Goal: Task Accomplishment & Management: Complete application form

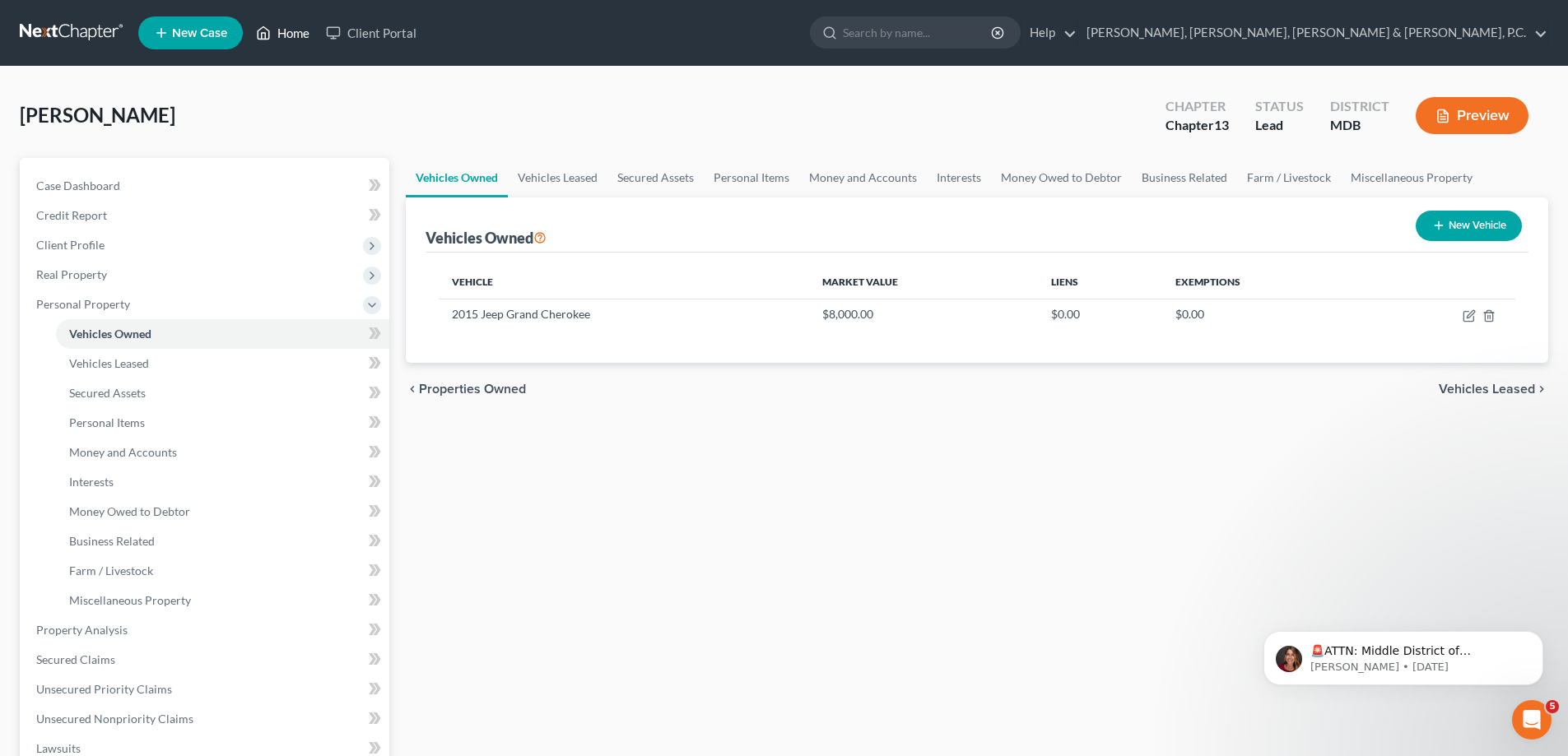
click at [273, 36] on link "Home" at bounding box center [282, 32] width 70 height 30
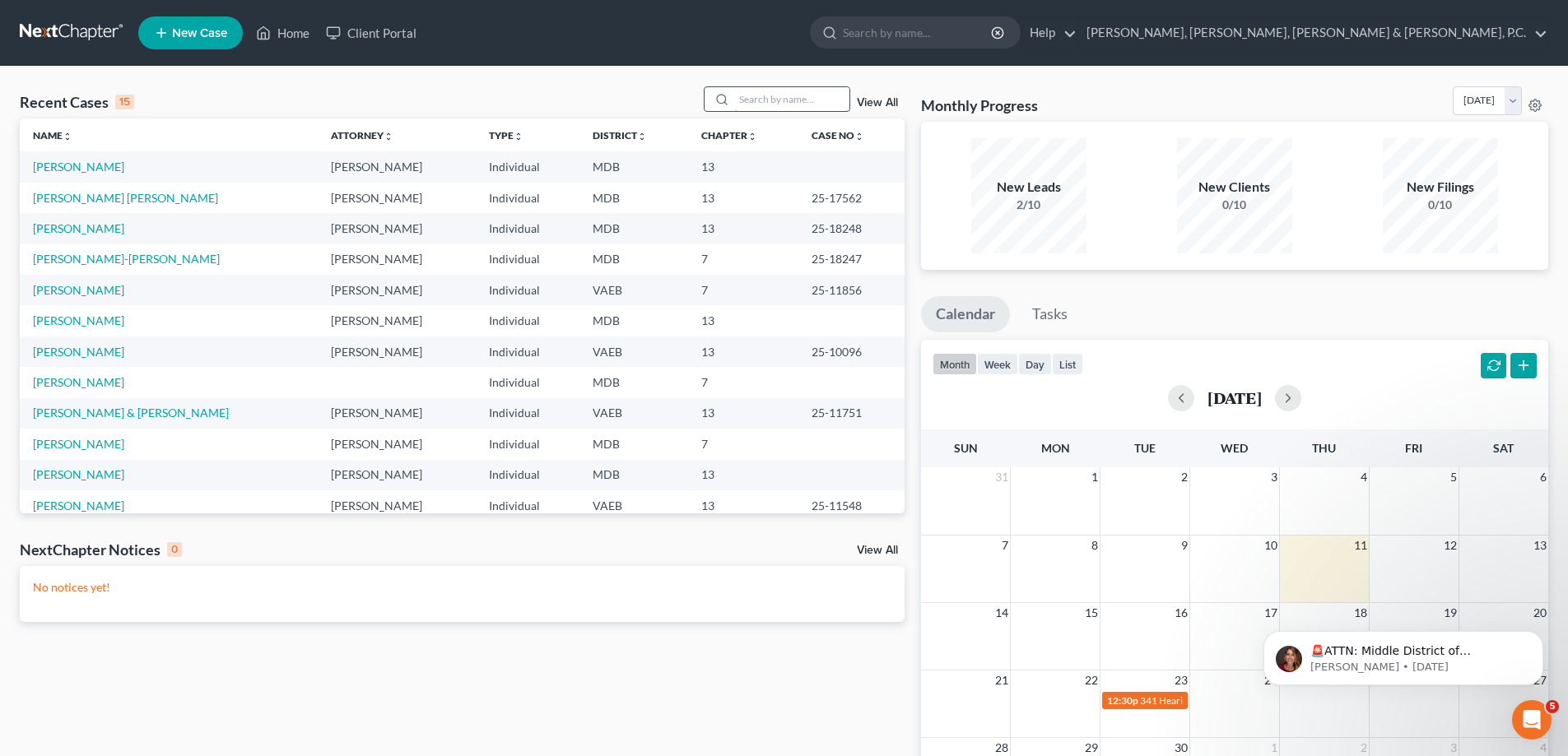
click at [779, 96] on input "search" at bounding box center [792, 99] width 115 height 24
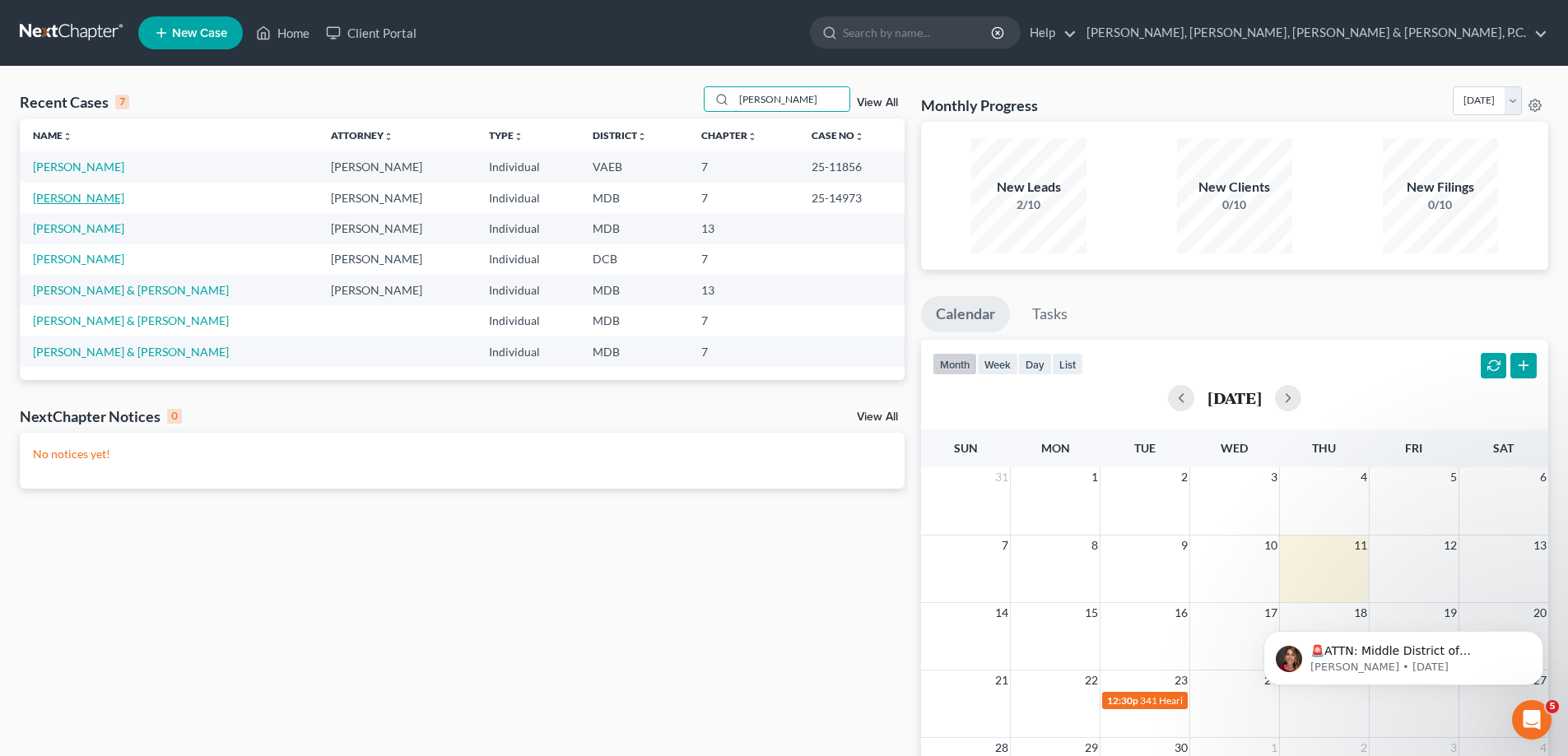
type input "[PERSON_NAME]"
click at [102, 202] on link "[PERSON_NAME]" at bounding box center [79, 197] width 91 height 14
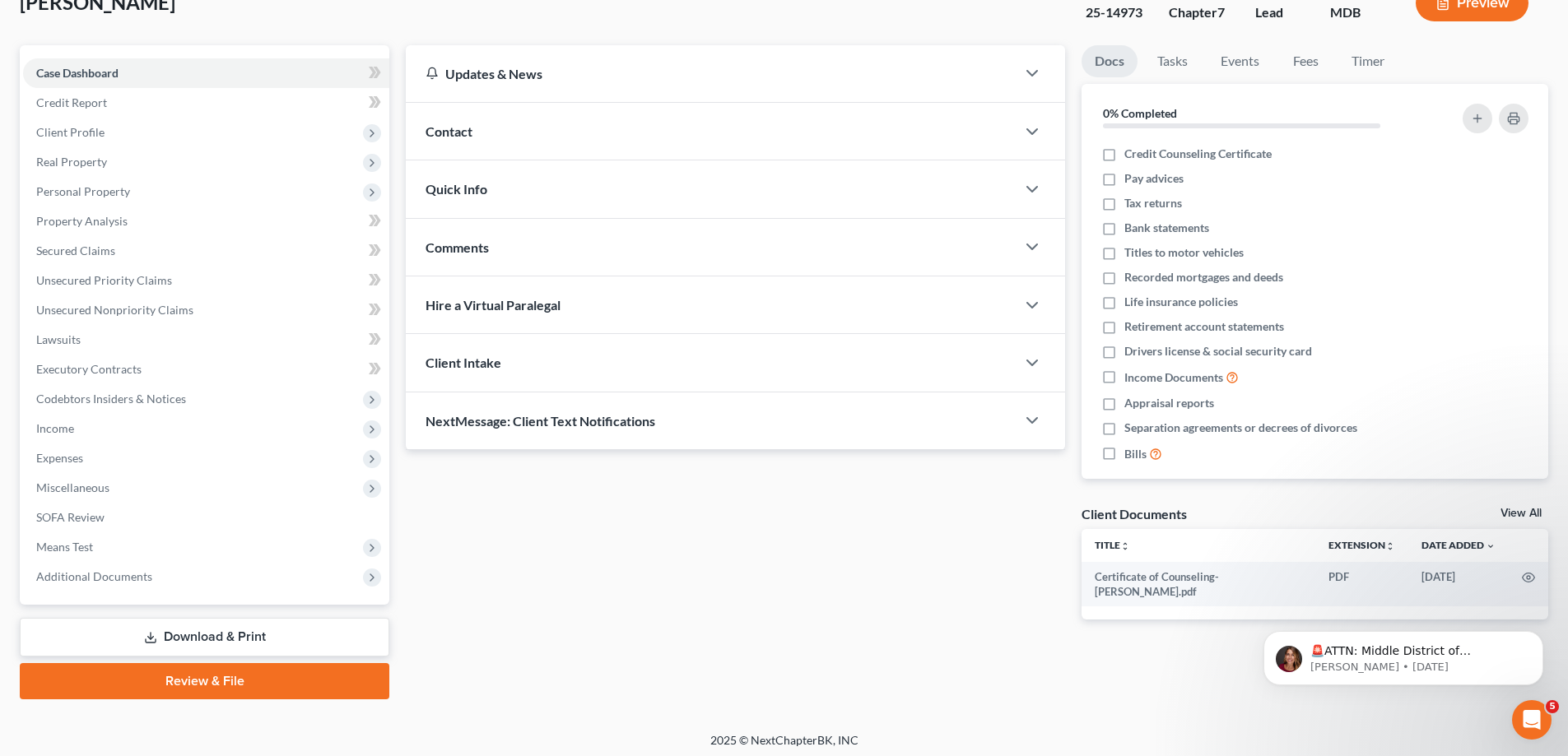
scroll to position [119, 0]
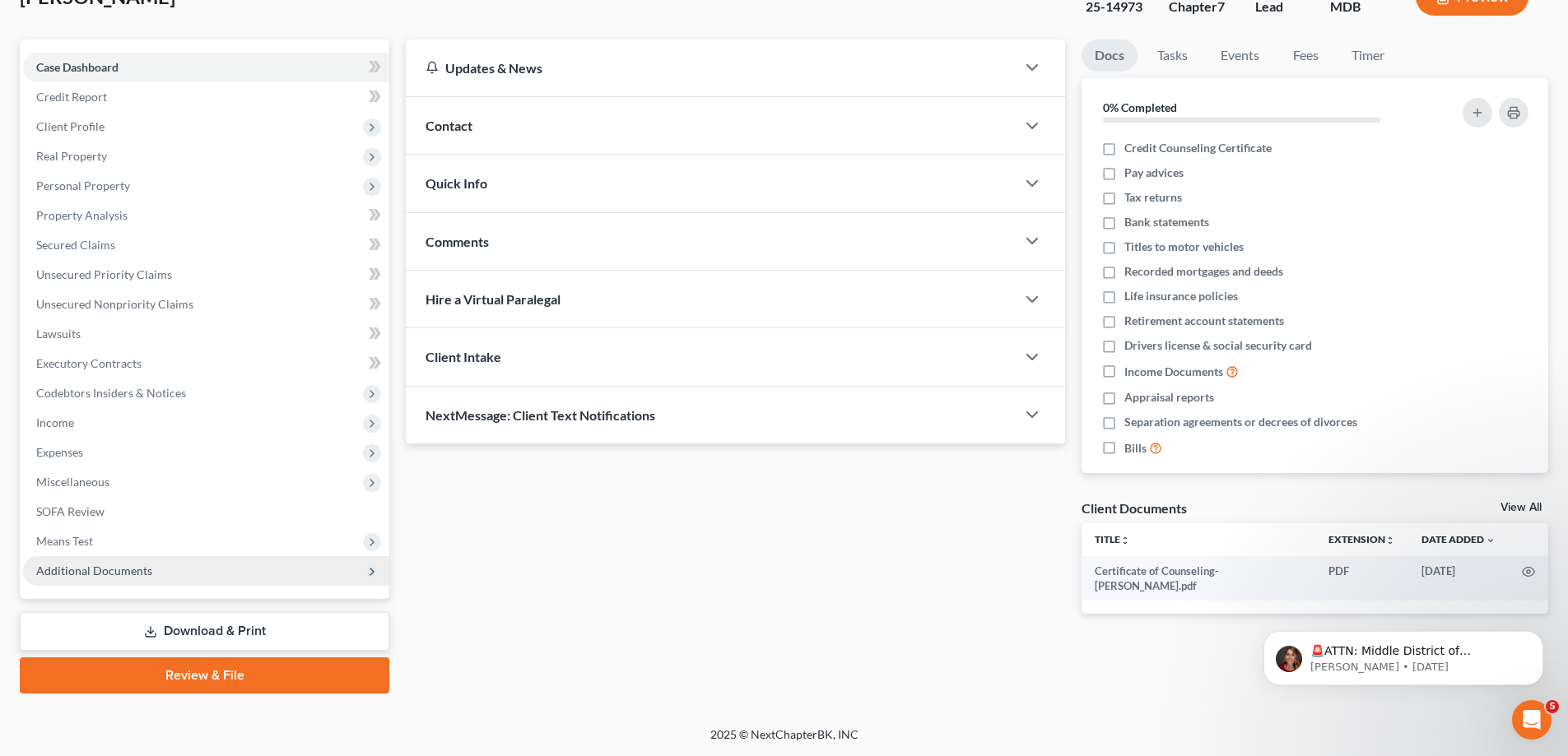
click at [127, 566] on span "Additional Documents" at bounding box center [94, 571] width 116 height 14
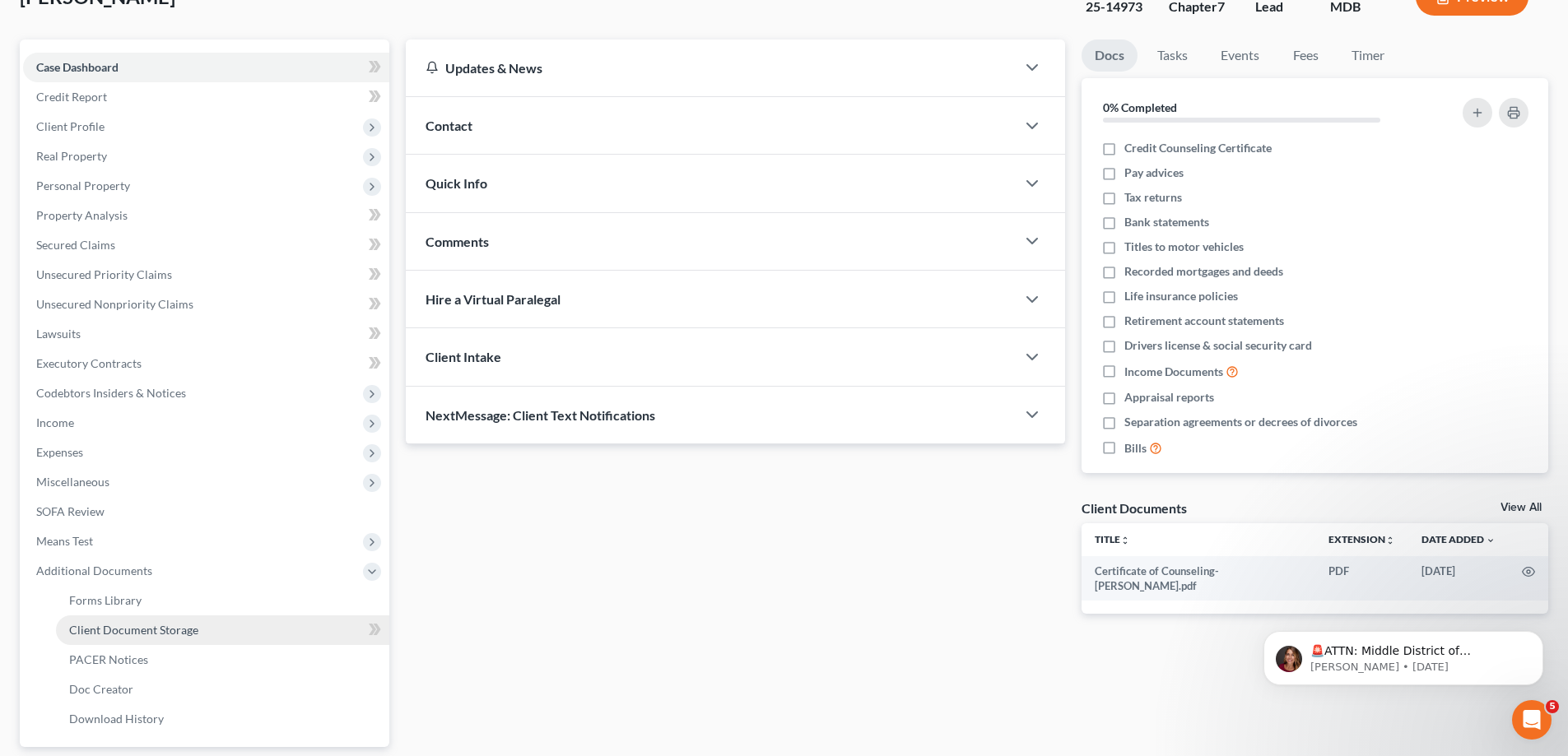
click at [143, 626] on span "Client Document Storage" at bounding box center [134, 630] width 130 height 14
select select "14"
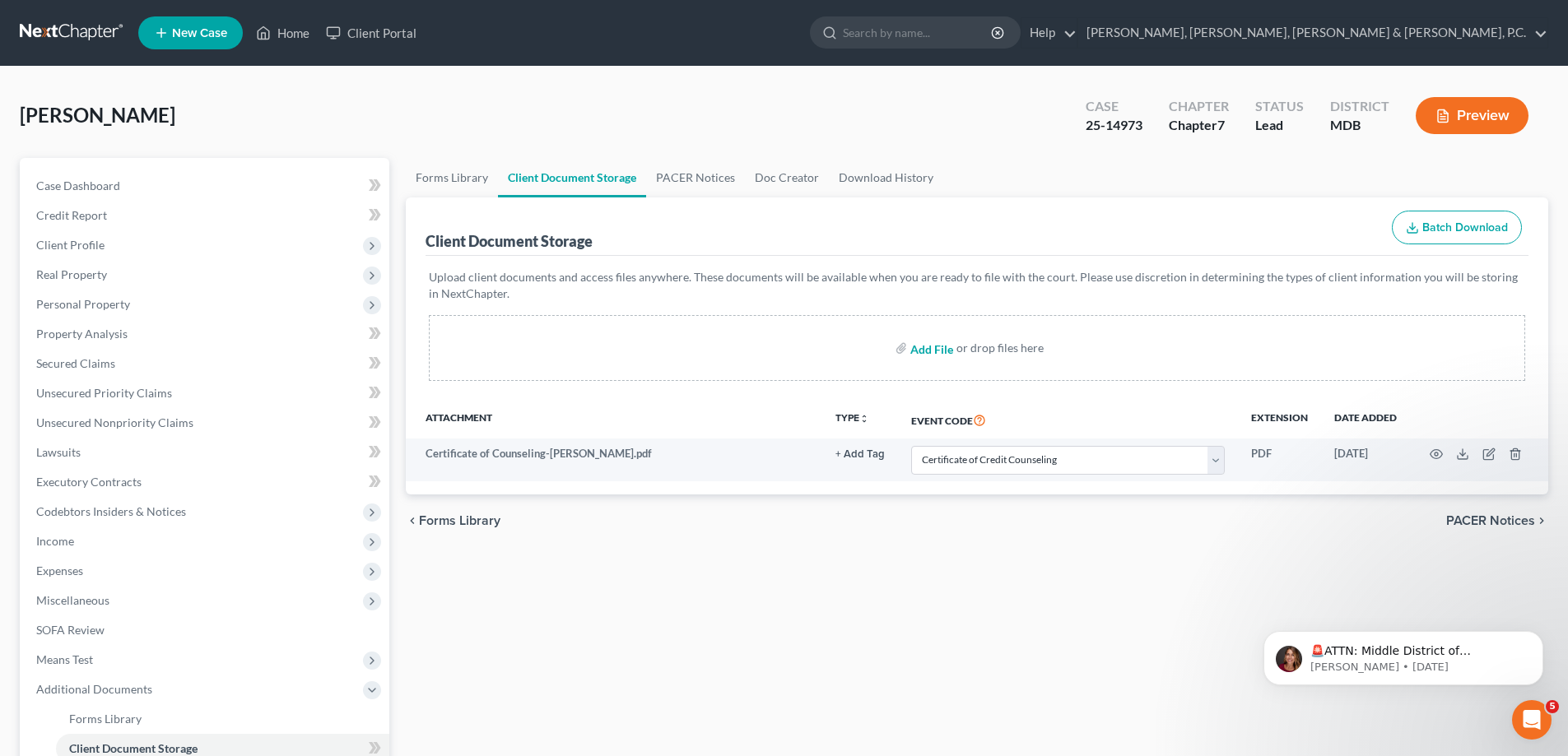
click at [917, 347] on input "file" at bounding box center [930, 348] width 40 height 30
type input "C:\fakepath\Certificate of Debtor Education.[PERSON_NAME].pdf"
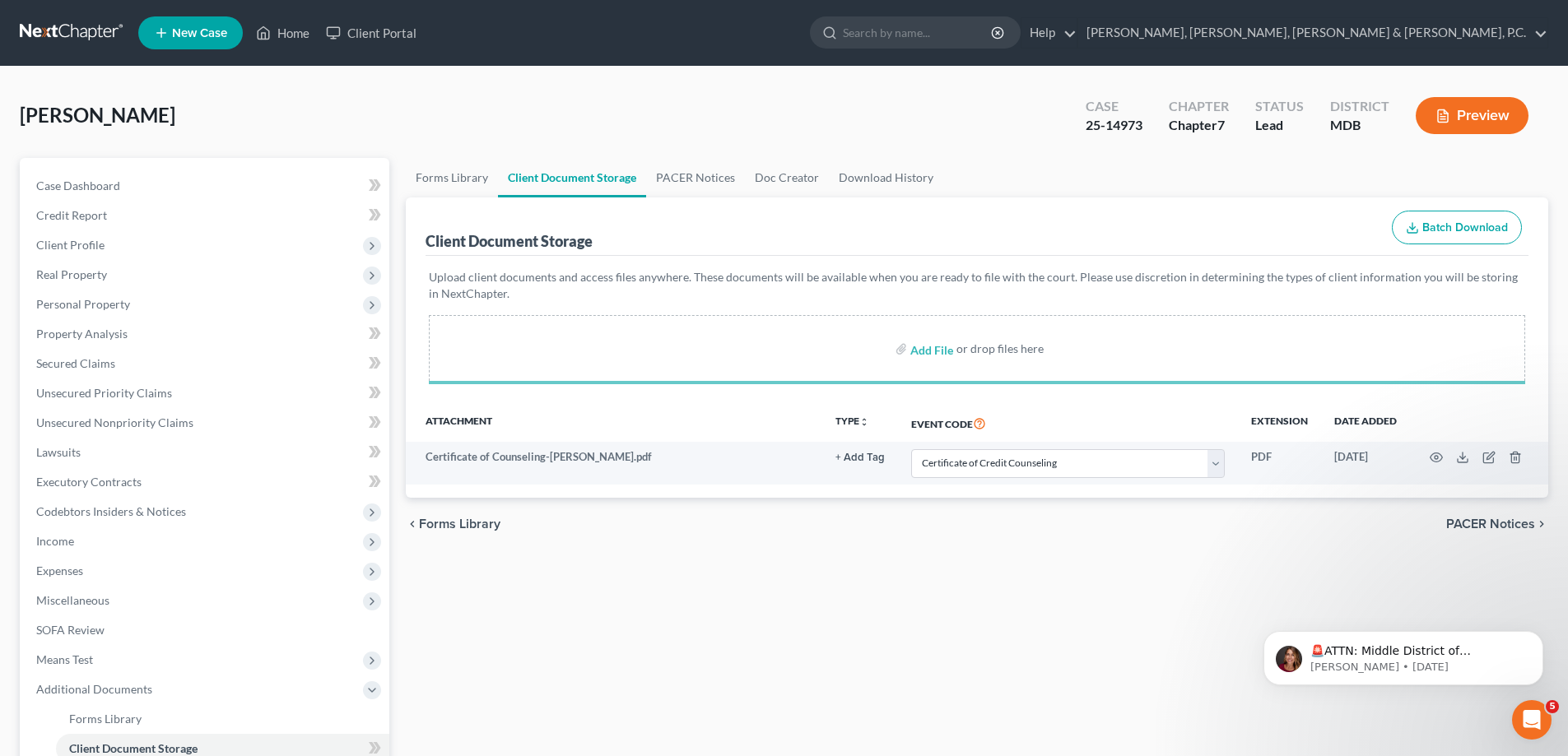
select select "14"
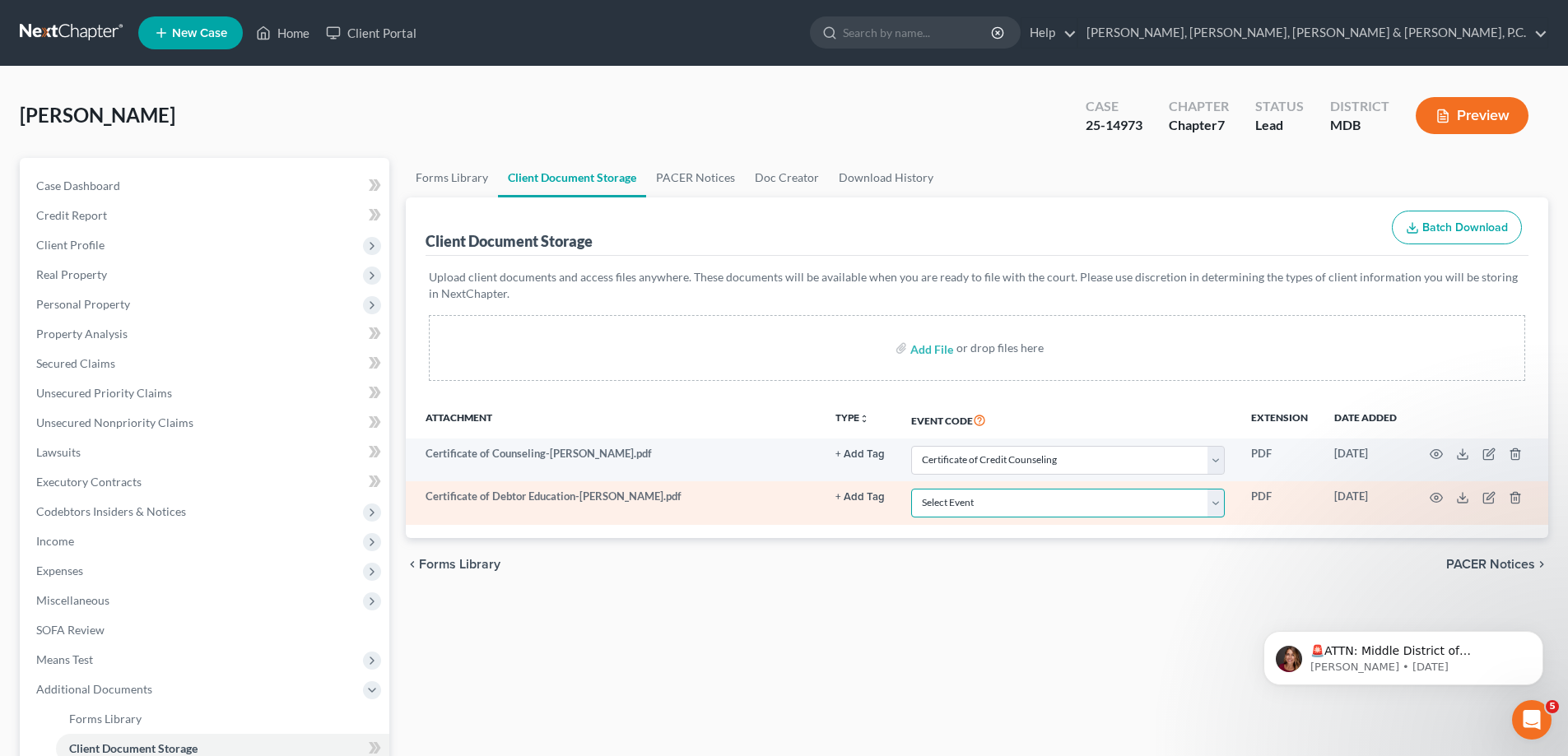
click at [1089, 501] on select "Select Event Affidavit Affidavit of Adequate Protection and Lease Payments Affi…" at bounding box center [1068, 503] width 313 height 29
select select "14"
click at [911, 488] on select "Select Event Affidavit Affidavit of Adequate Protection and Lease Payments Affi…" at bounding box center [1068, 503] width 313 height 29
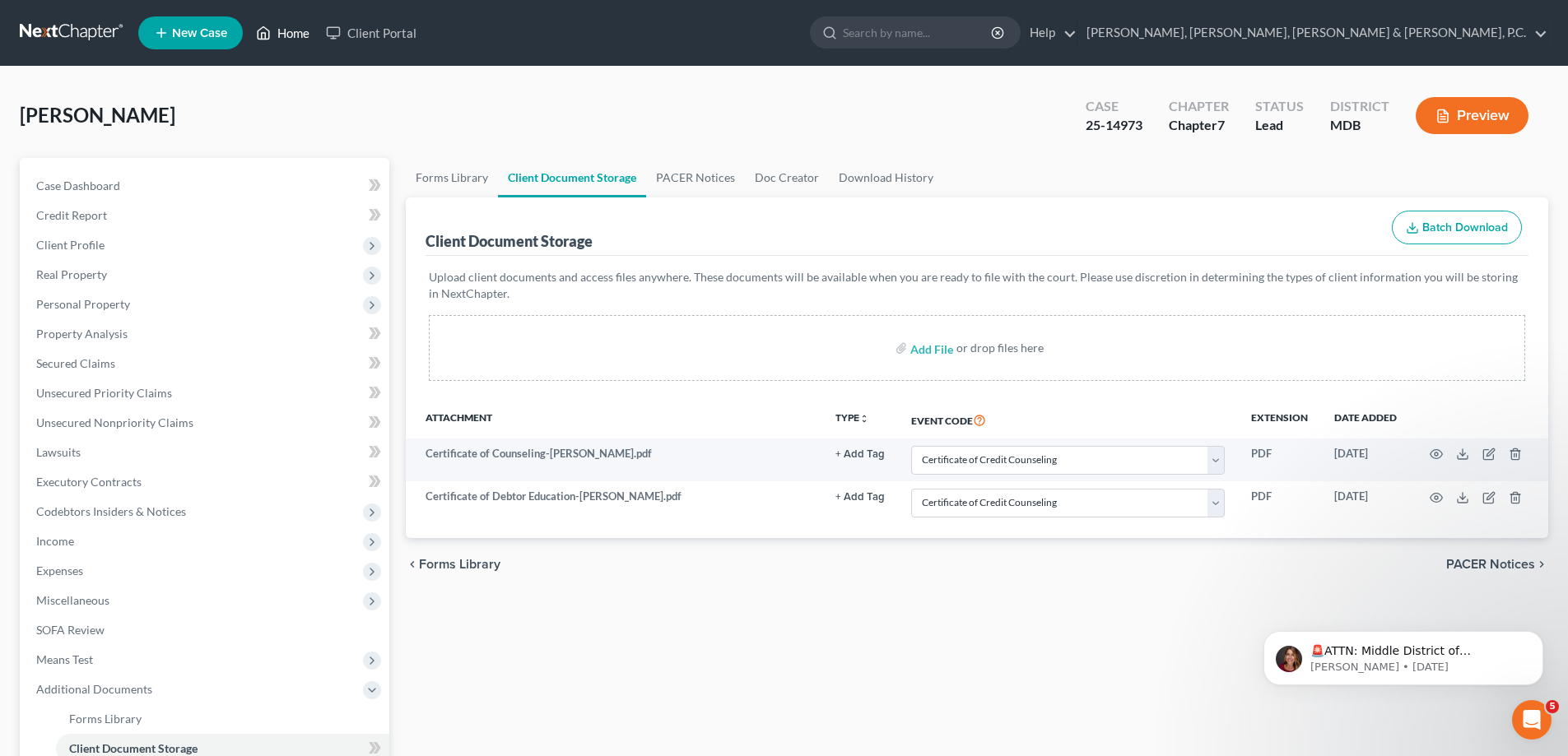
click at [302, 33] on link "Home" at bounding box center [282, 32] width 70 height 30
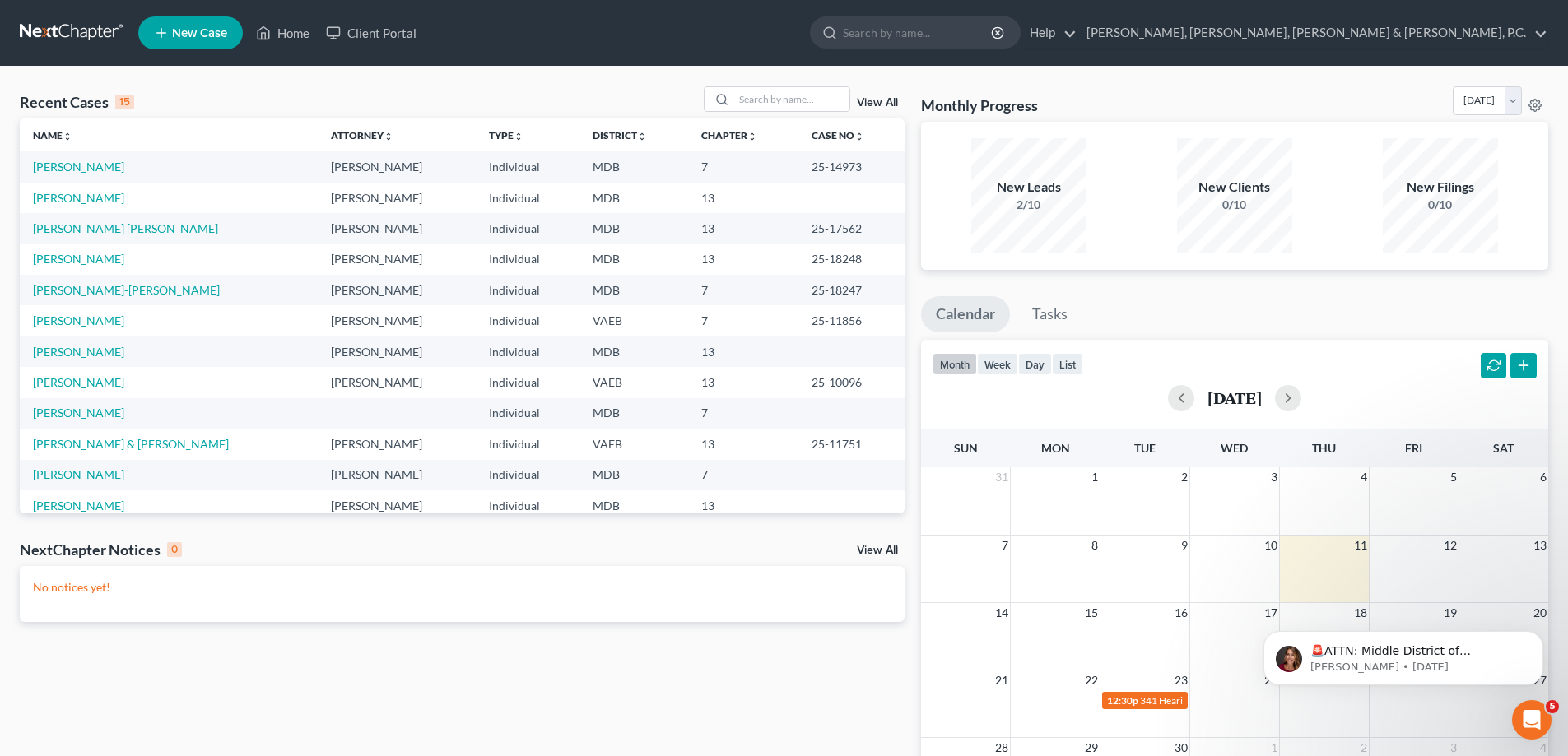
click at [186, 33] on span "New Case" at bounding box center [199, 33] width 55 height 13
select select "38"
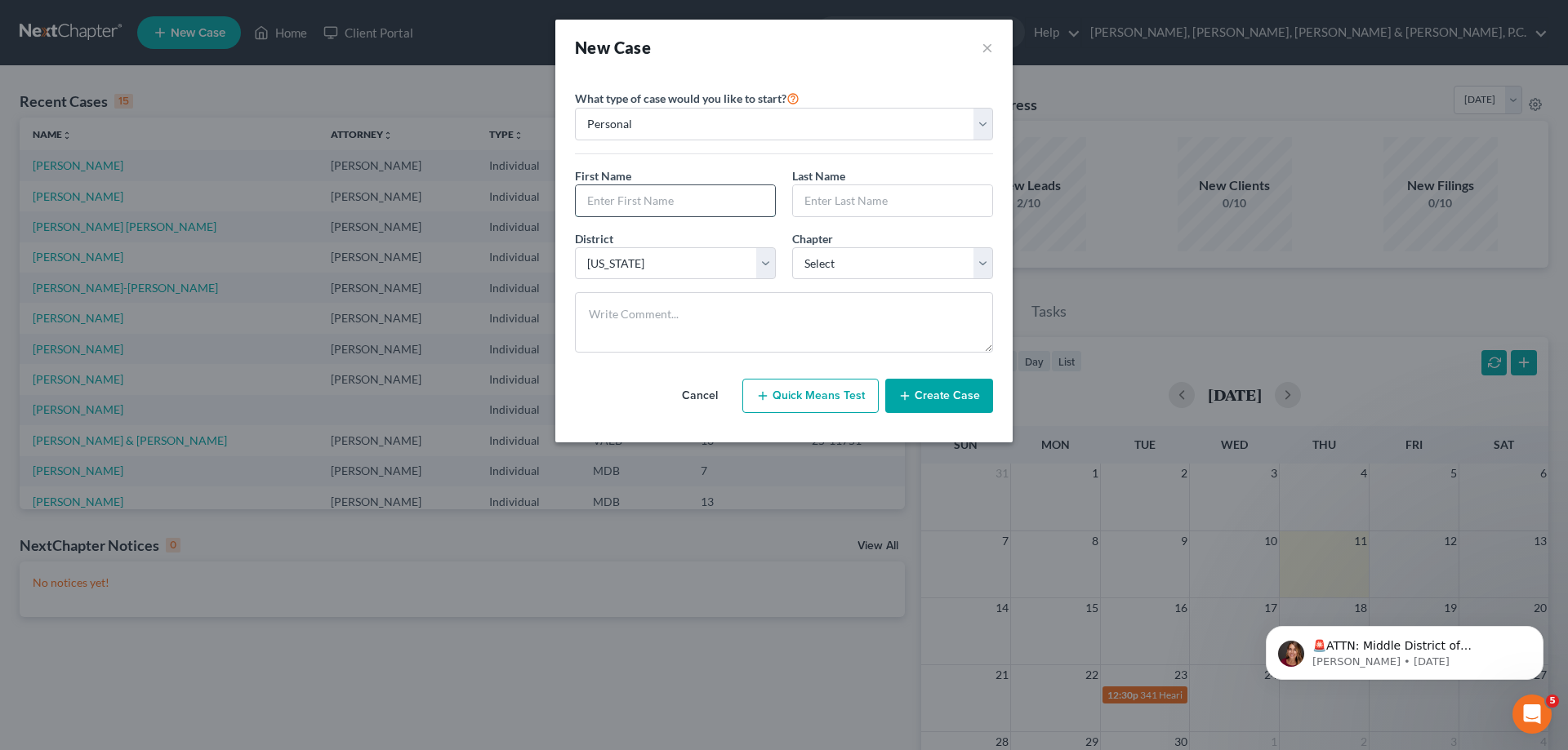
click at [687, 208] on input "text" at bounding box center [675, 201] width 199 height 31
type input "[PERSON_NAME]"
type input "Medici"
click at [824, 262] on select "Select 7 11 12 13" at bounding box center [892, 263] width 201 height 33
select select "0"
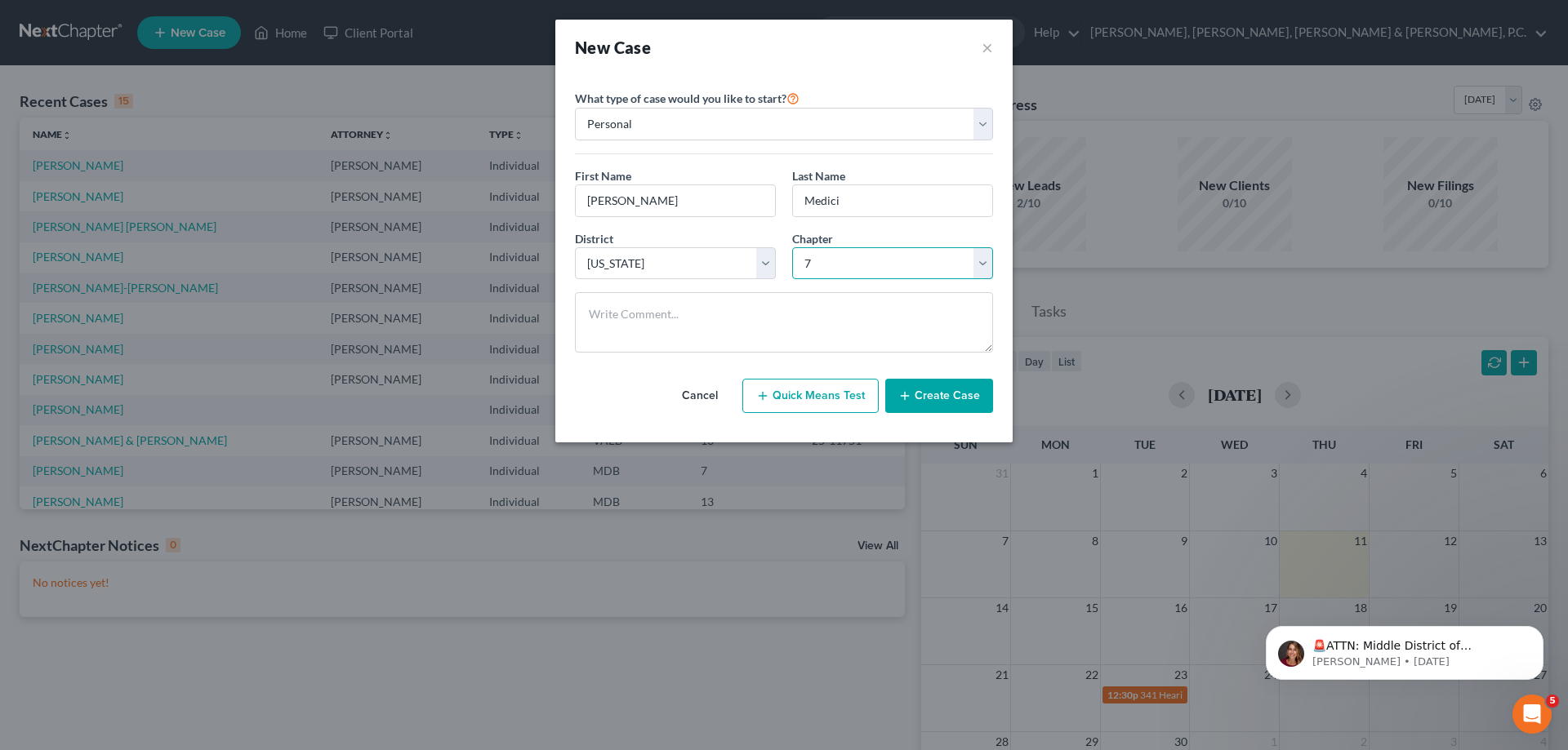
click at [792, 247] on select "Select 7 11 12 13" at bounding box center [892, 263] width 201 height 33
click at [923, 394] on button "Create Case" at bounding box center [939, 396] width 108 height 34
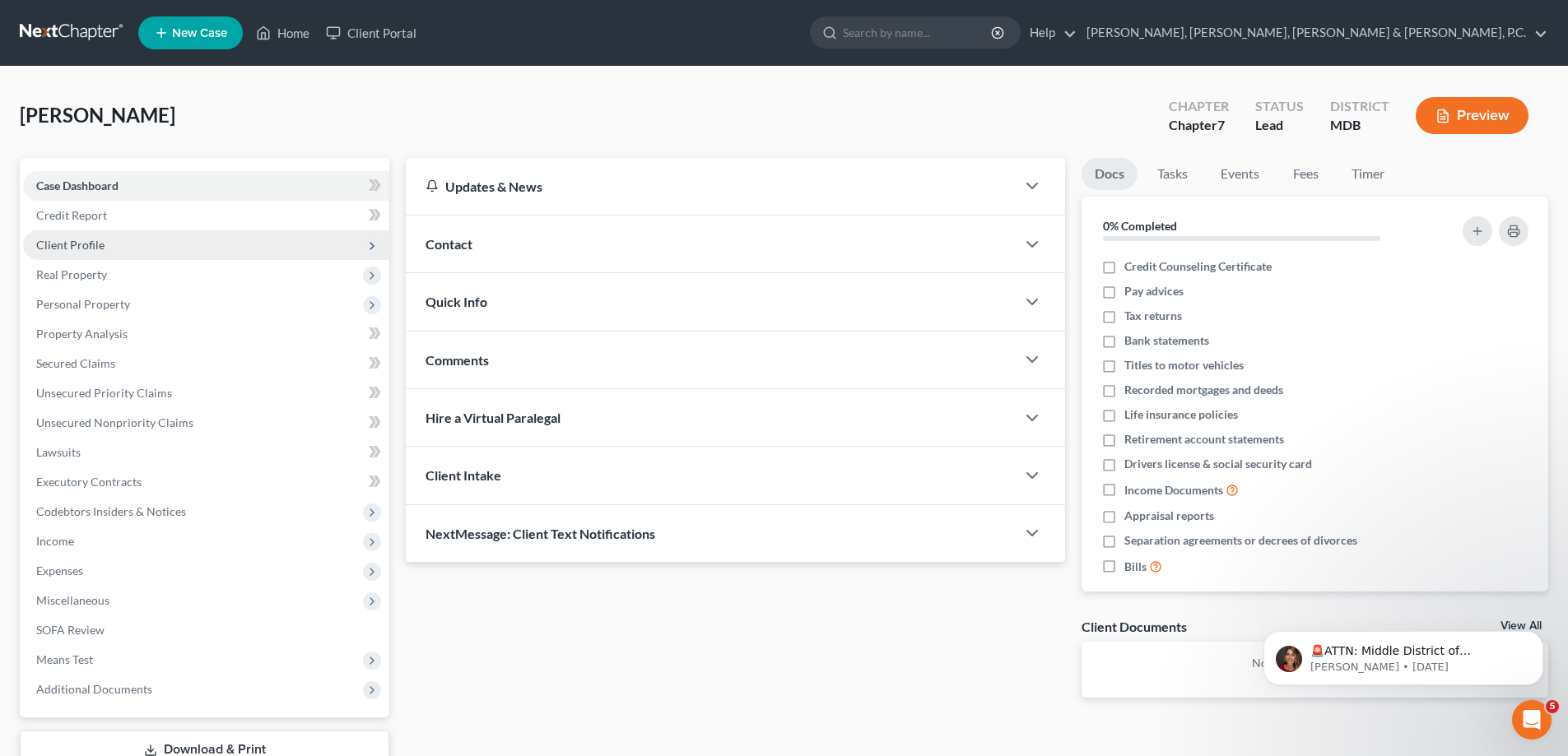
click at [83, 245] on span "Client Profile" at bounding box center [70, 245] width 69 height 14
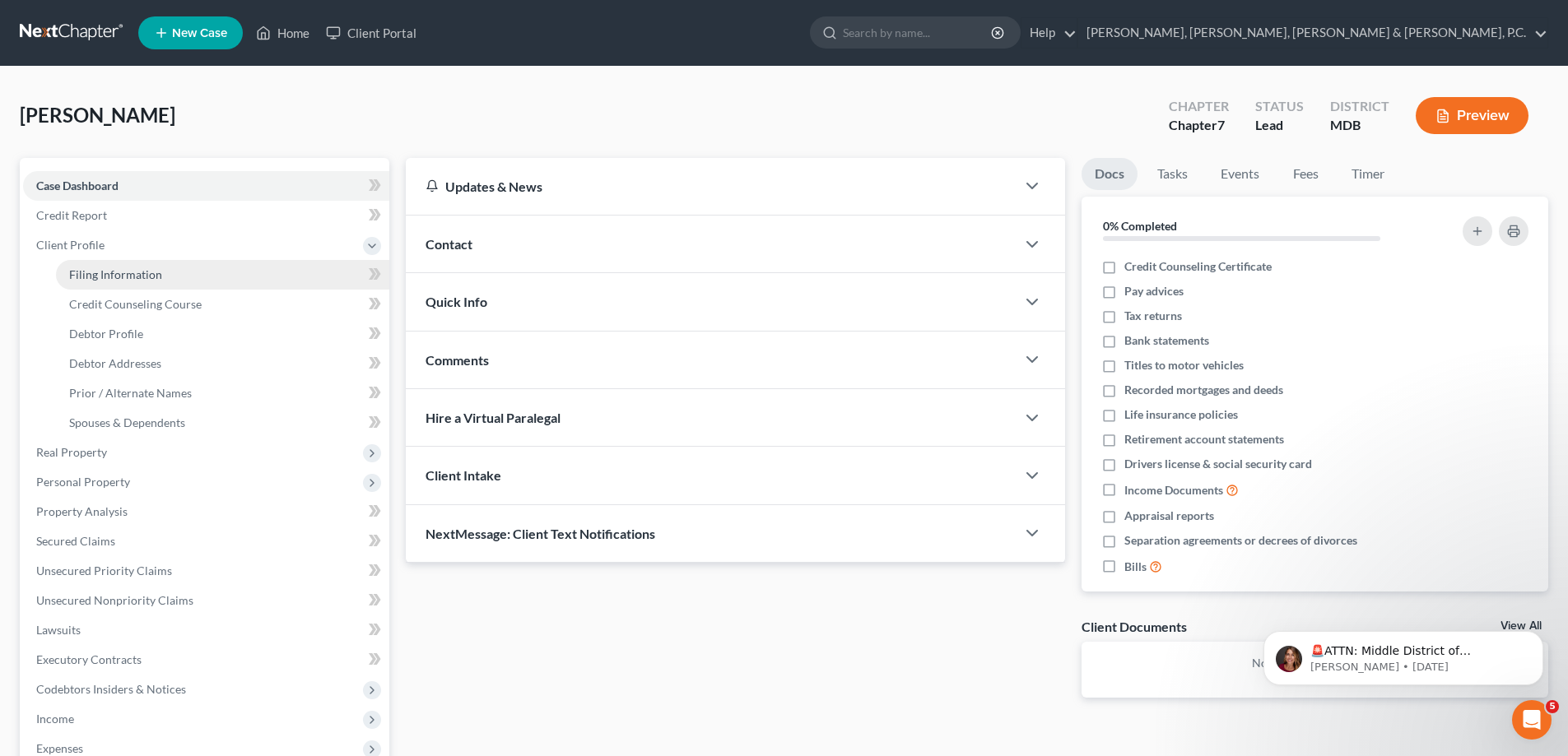
click at [98, 270] on span "Filing Information" at bounding box center [116, 274] width 93 height 14
select select "1"
select select "0"
select select "38"
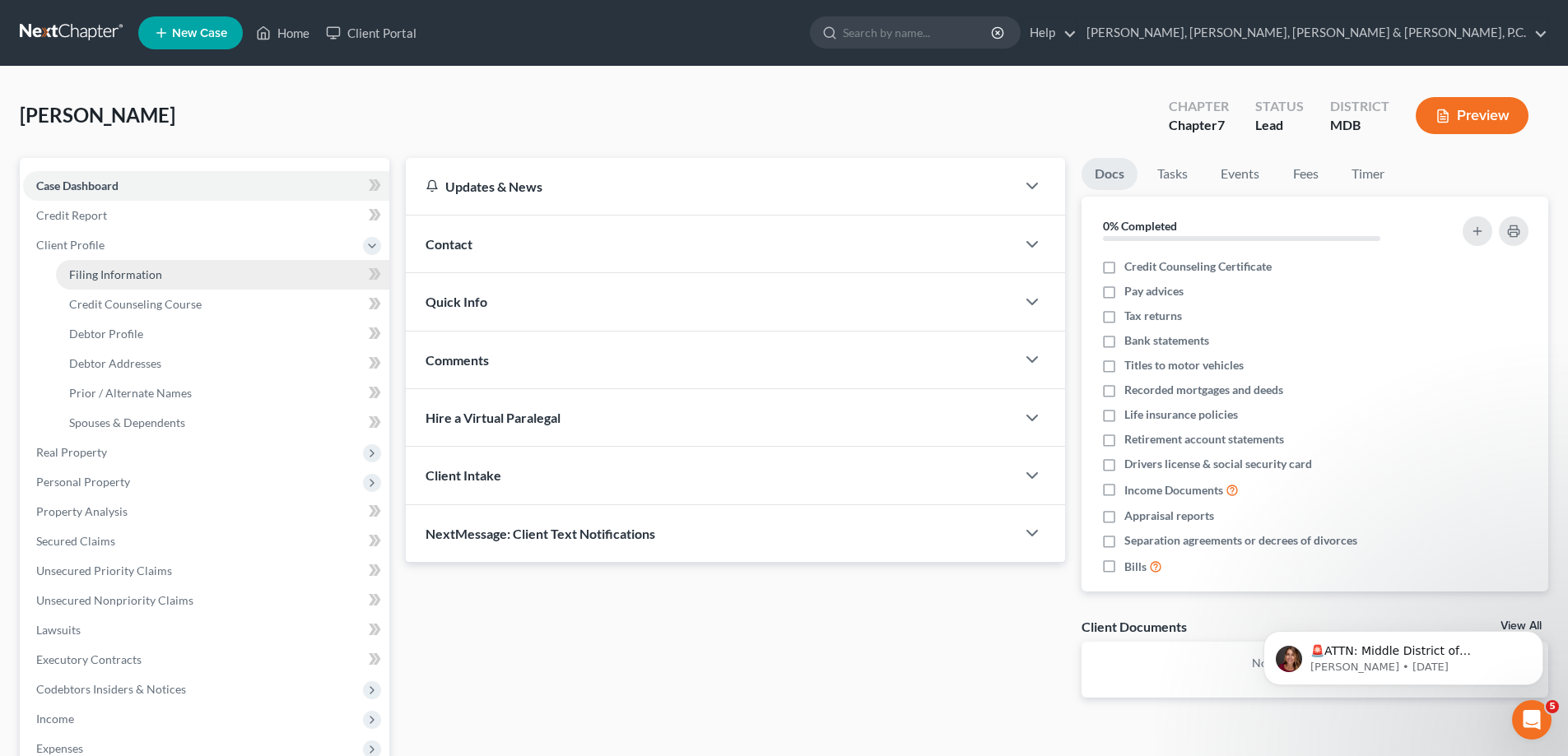
select select "21"
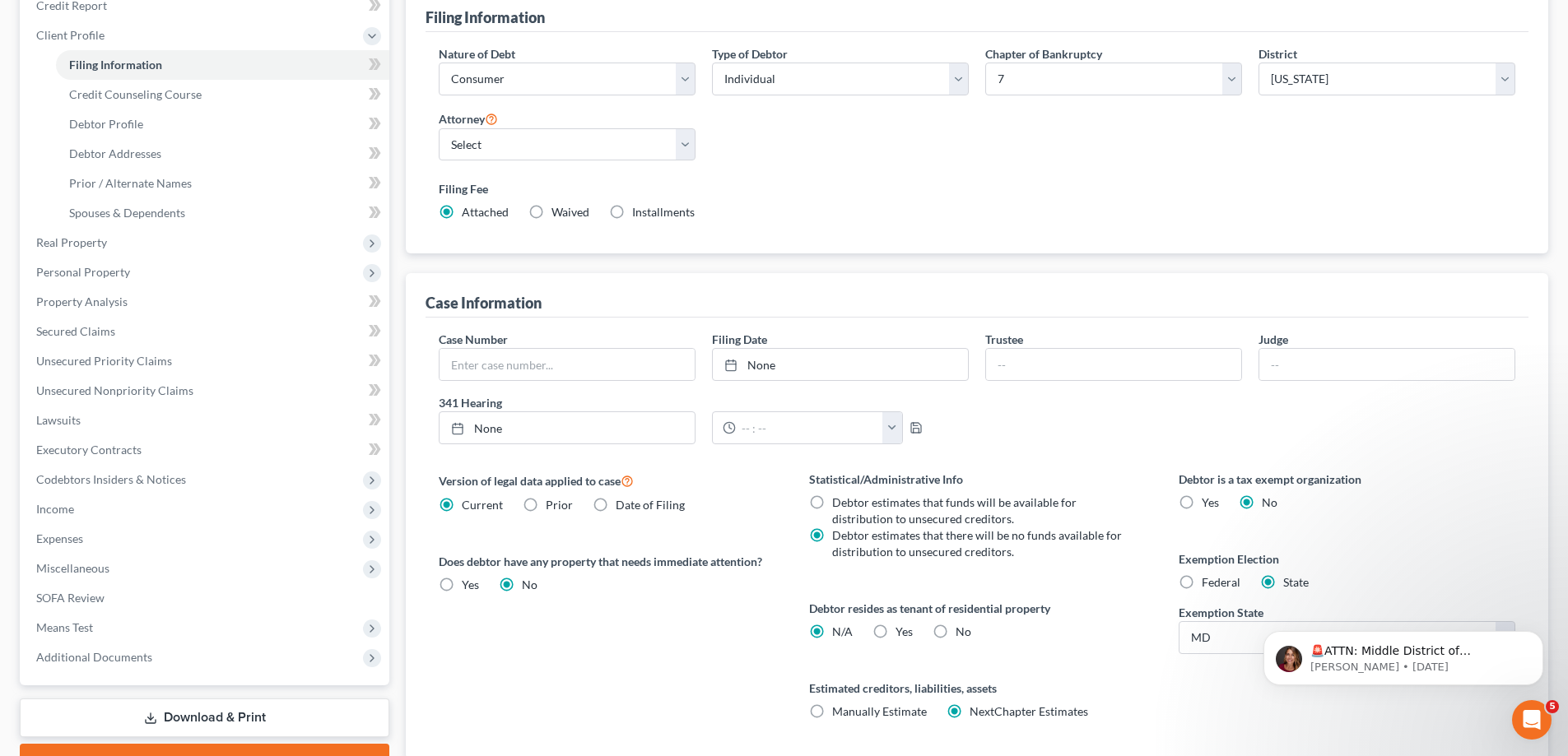
scroll to position [246, 0]
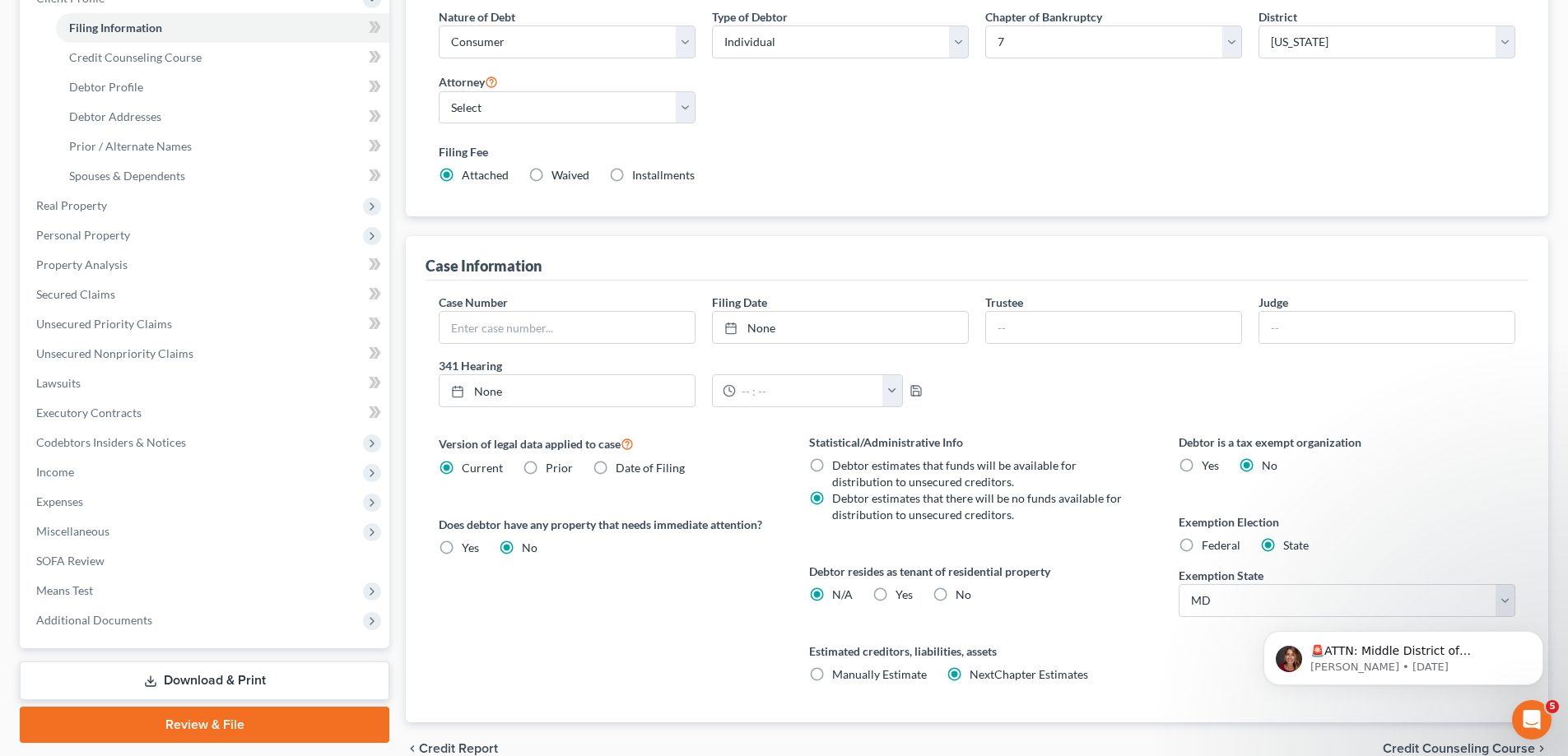
click at [895, 590] on label "Yes Yes" at bounding box center [904, 594] width 17 height 16
click at [902, 590] on input "Yes Yes" at bounding box center [907, 592] width 11 height 11
radio input "true"
radio input "false"
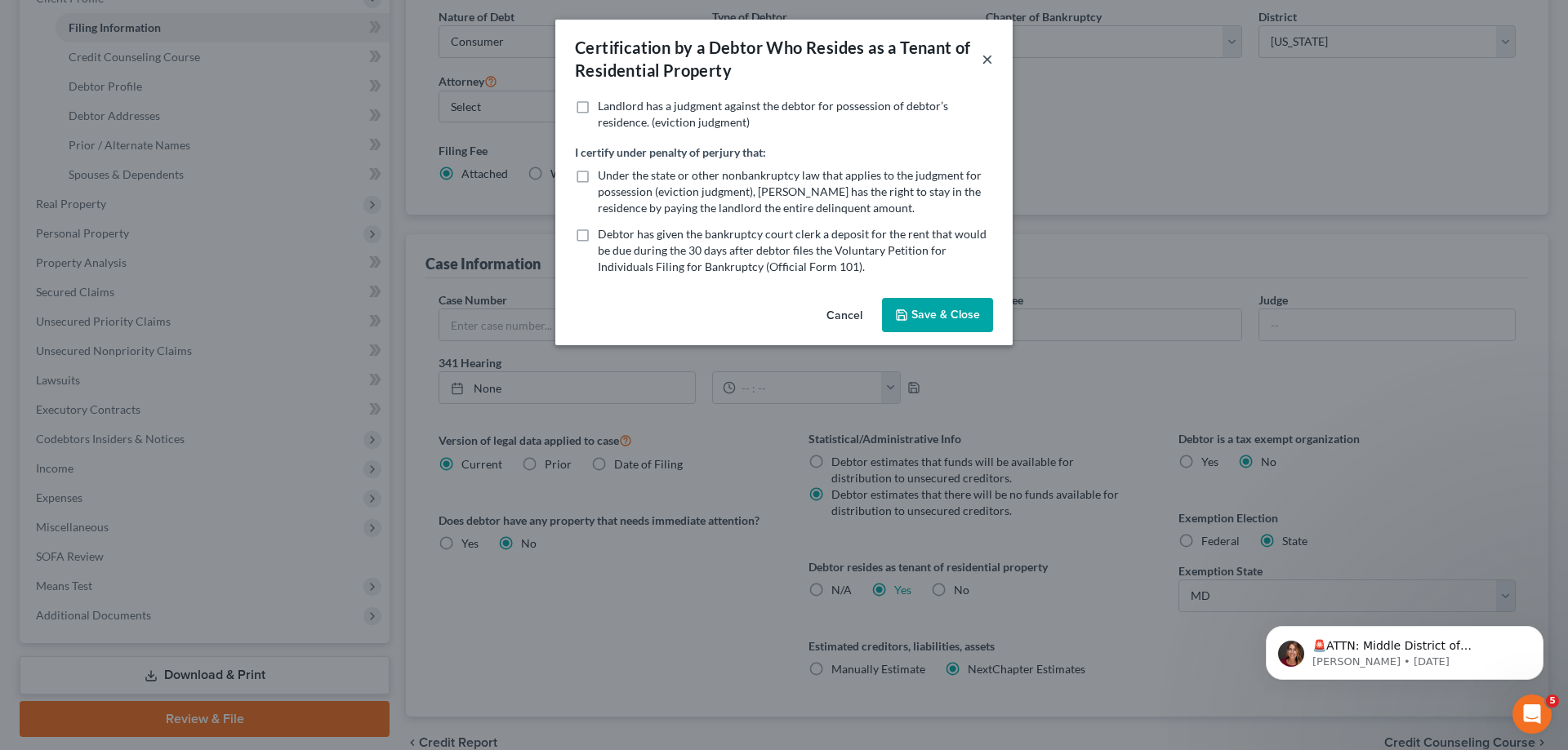
click at [988, 55] on button "×" at bounding box center [987, 58] width 12 height 19
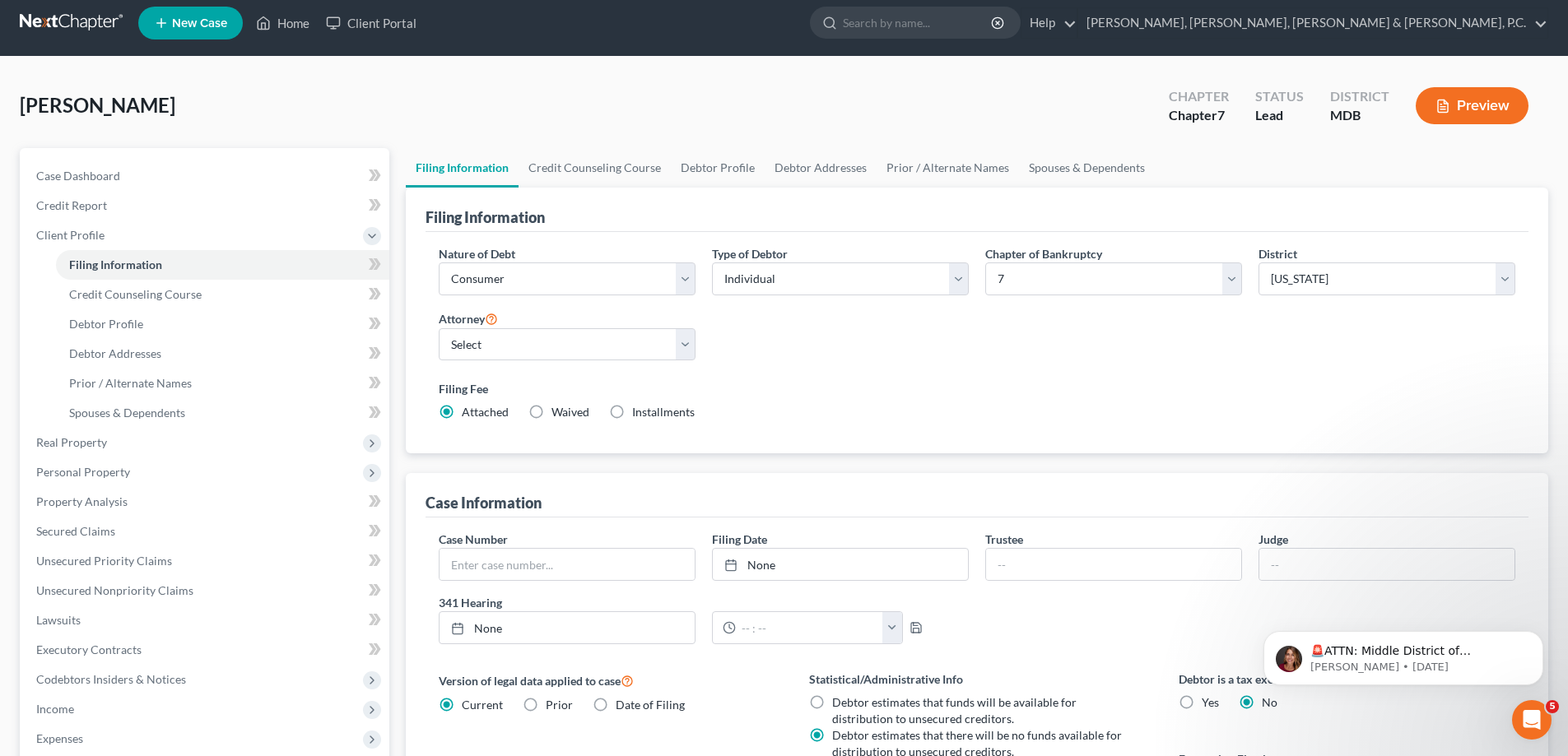
scroll to position [0, 0]
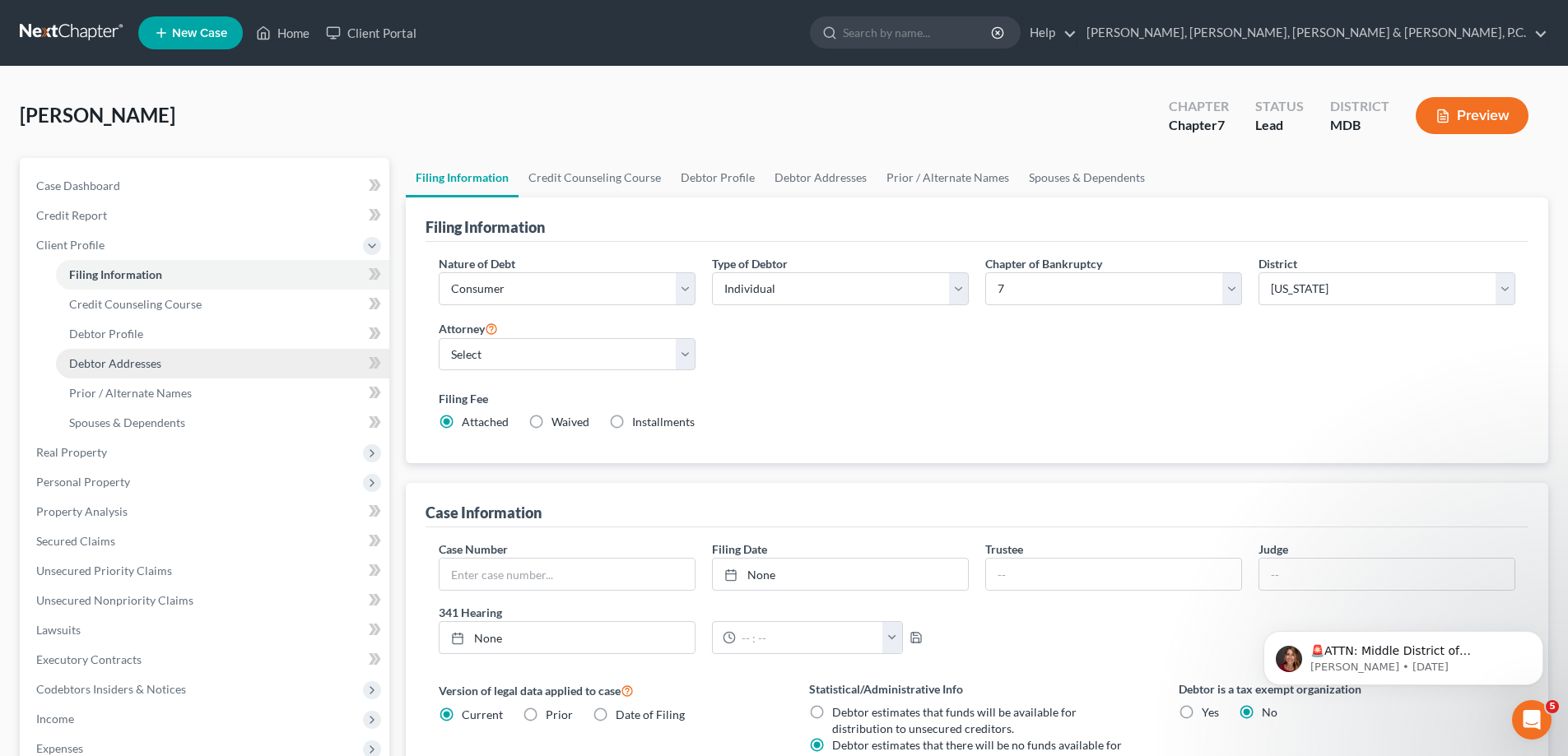
click at [121, 355] on link "Debtor Addresses" at bounding box center [223, 363] width 334 height 30
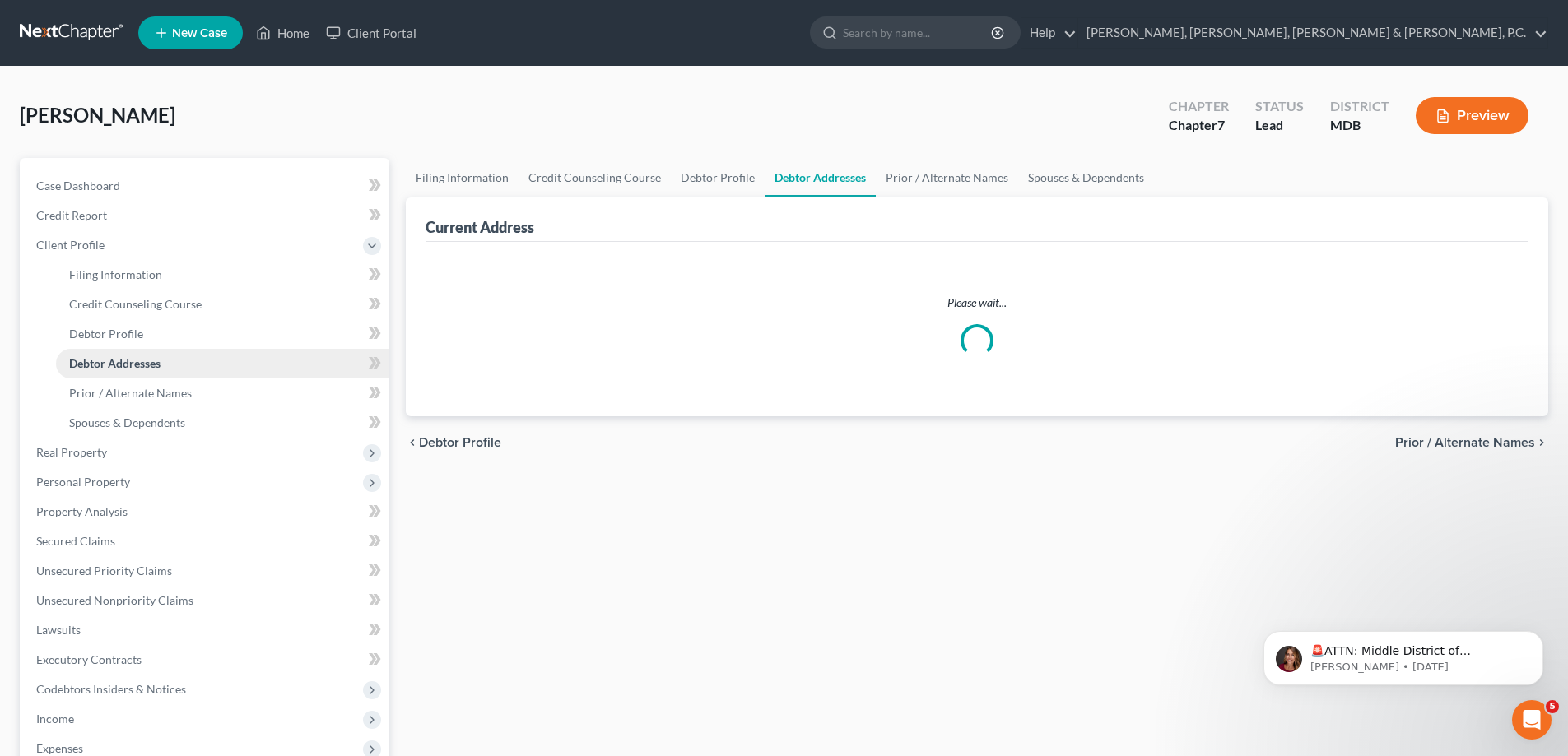
select select "0"
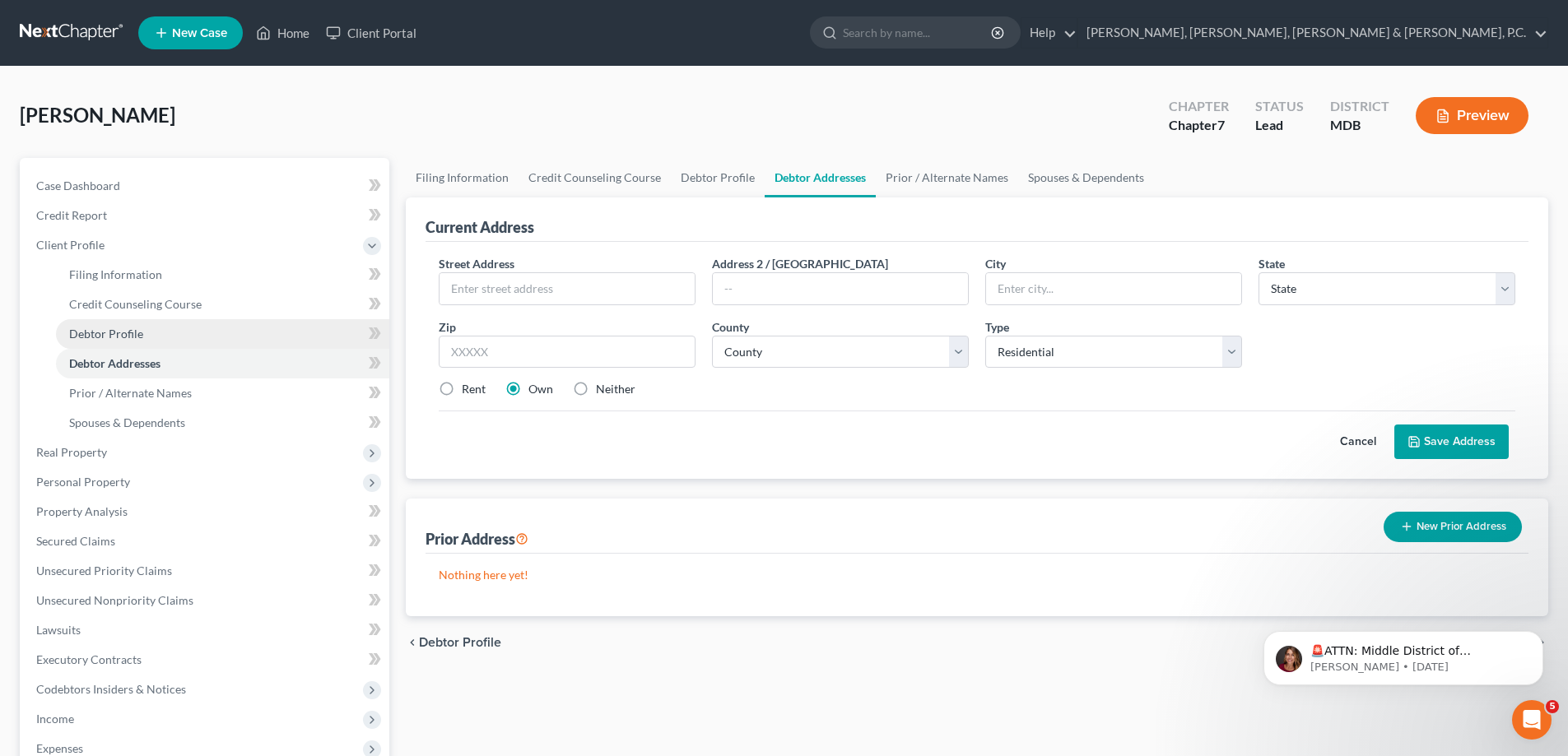
click at [128, 338] on span "Debtor Profile" at bounding box center [106, 334] width 74 height 14
select select "0"
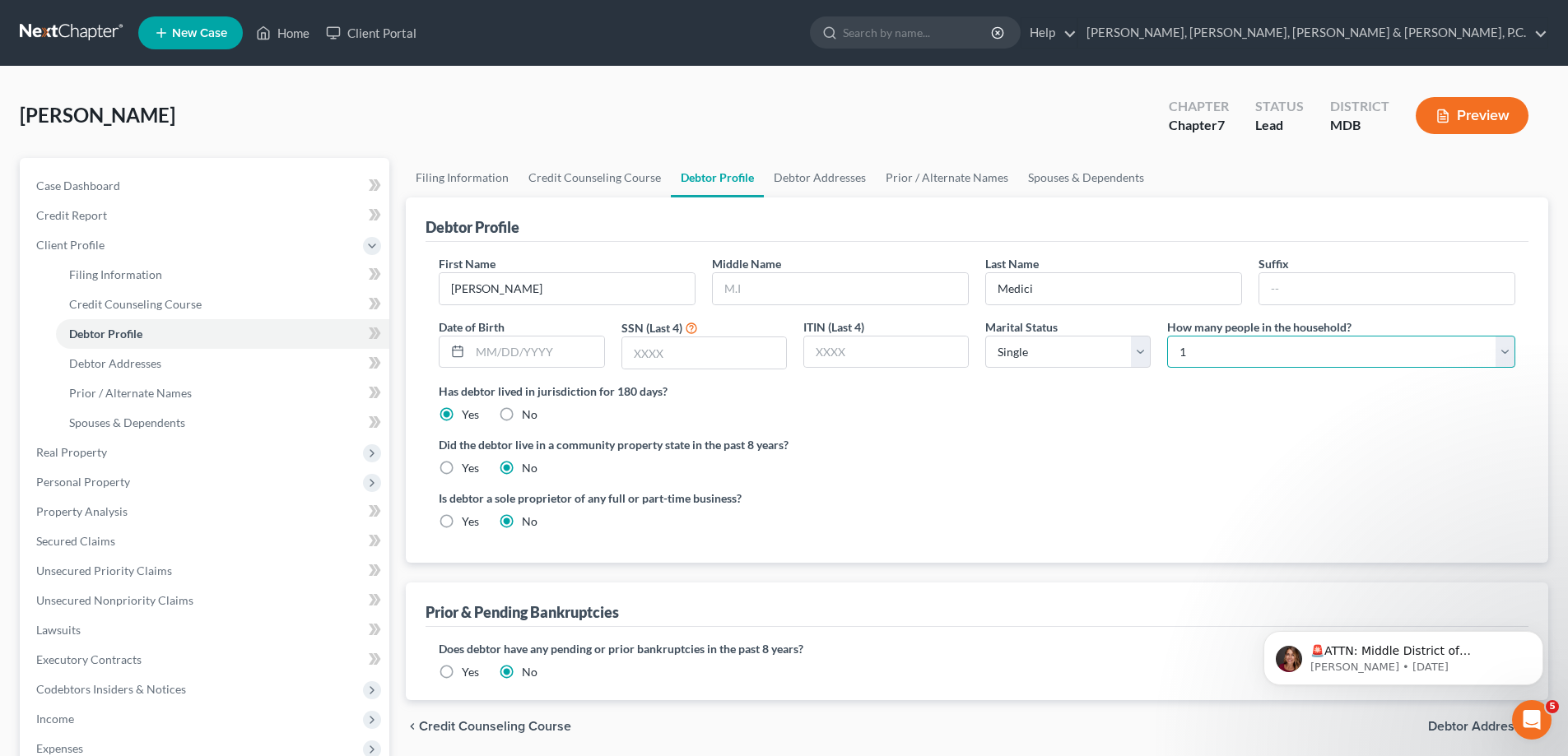
click at [1231, 345] on select "Select 1 2 3 4 5 6 7 8 9 10 11 12 13 14 15 16 17 18 19 20" at bounding box center [1341, 351] width 348 height 33
select select "1"
click at [1167, 335] on select "Select 1 2 3 4 5 6 7 8 9 10 11 12 13 14 15 16 17 18 19 20" at bounding box center [1341, 351] width 348 height 33
click at [1058, 362] on select "Select Single Married Separated Divorced Widowed" at bounding box center [1067, 351] width 165 height 33
select select "1"
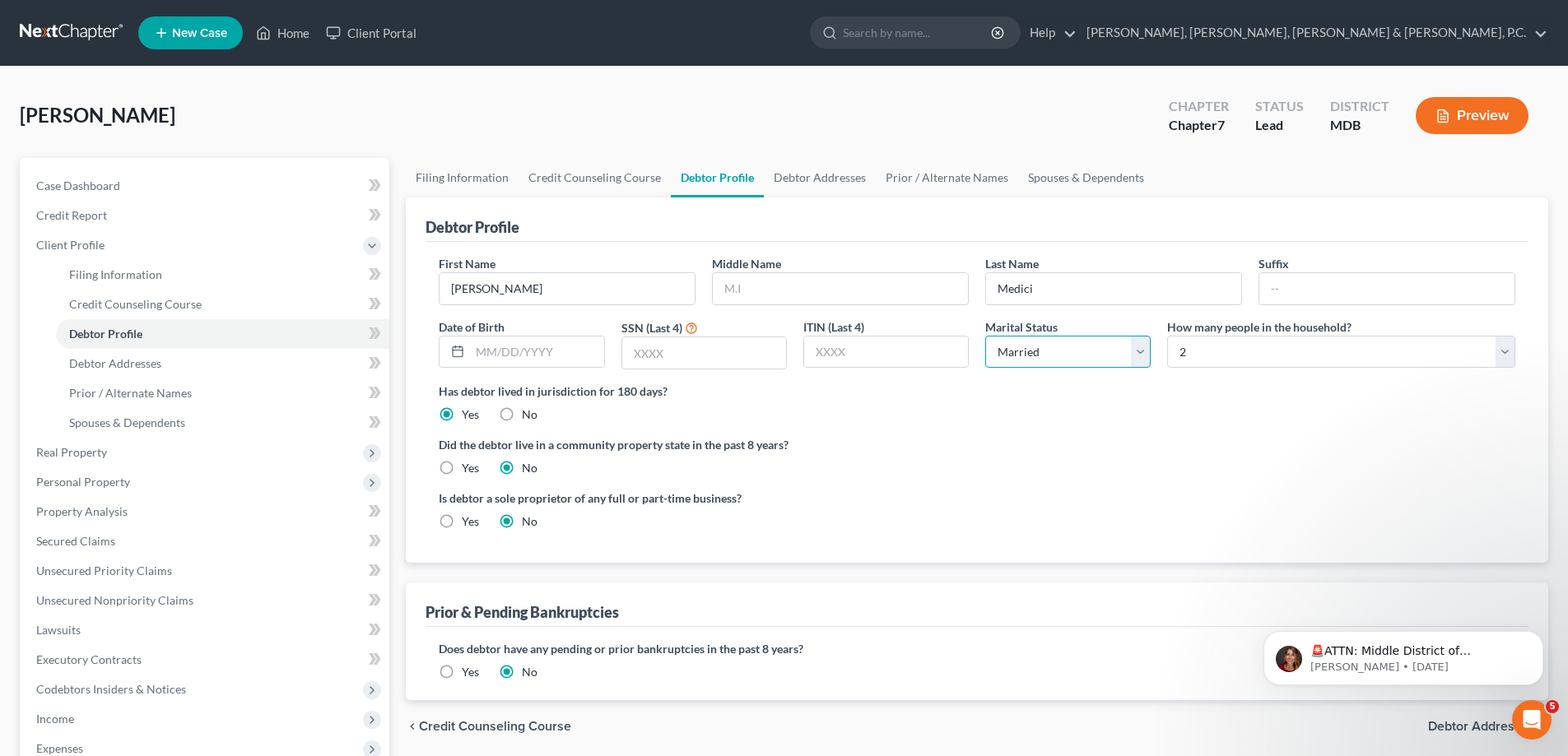
click at [985, 335] on select "Select Single Married Separated Divorced Widowed" at bounding box center [1067, 351] width 165 height 33
click at [152, 360] on span "Debtor Addresses" at bounding box center [115, 363] width 92 height 14
select select "0"
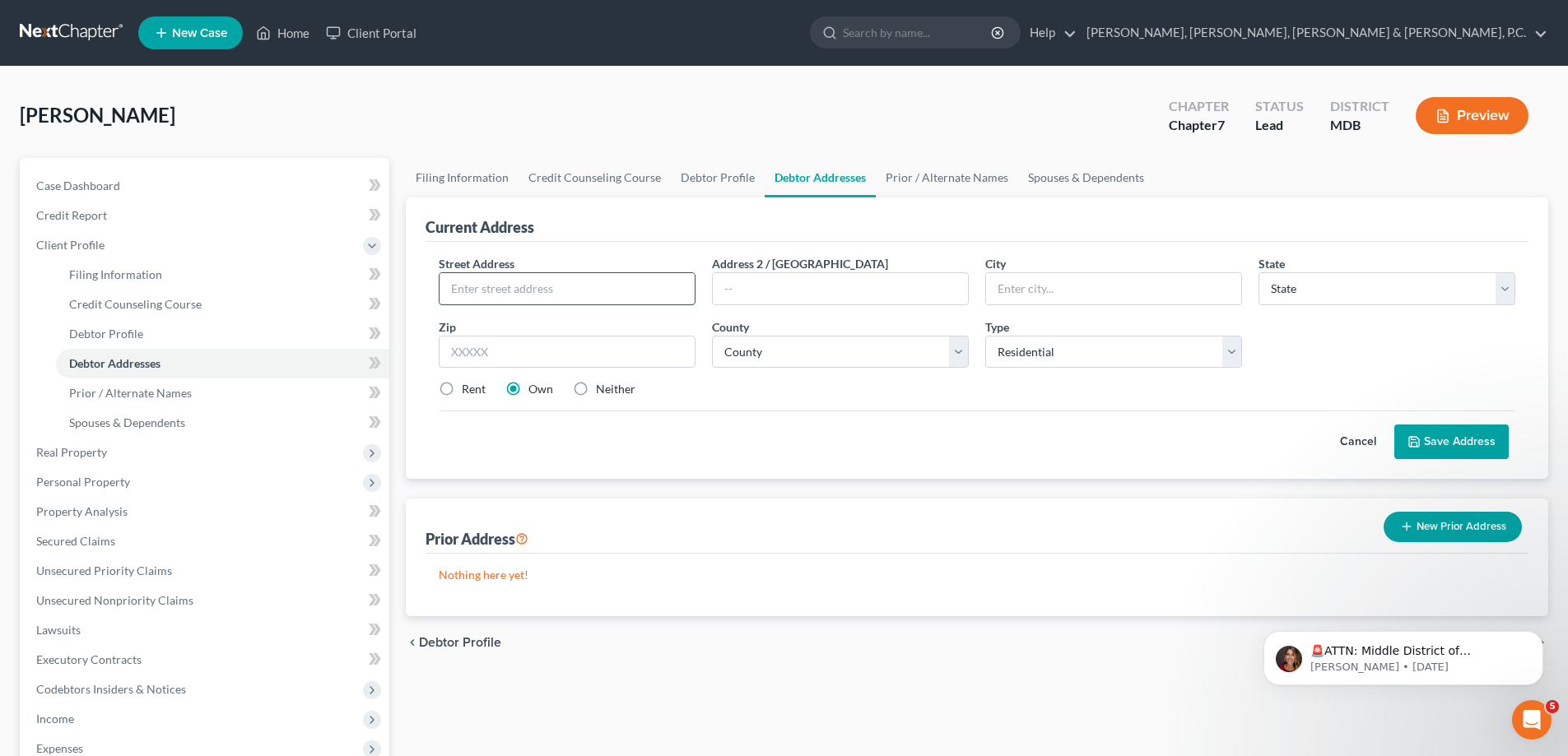
click at [474, 284] on input "text" at bounding box center [567, 289] width 255 height 31
type input "[STREET_ADDRESS]"
type input "[GEOGRAPHIC_DATA]"
select select "21"
type input "21661"
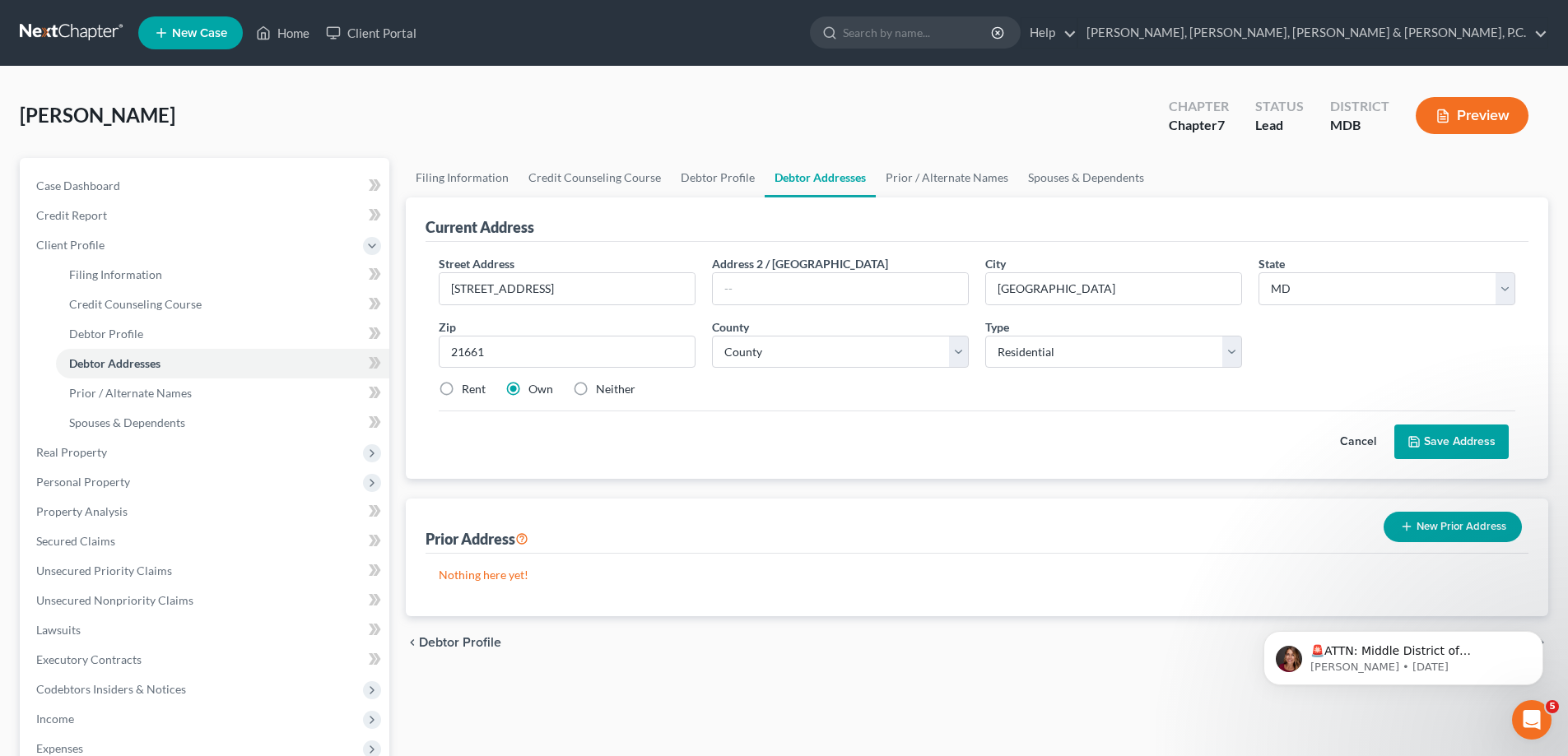
click at [462, 391] on label "Rent" at bounding box center [474, 389] width 24 height 16
click at [468, 391] on input "Rent" at bounding box center [474, 386] width 11 height 11
radio input "true"
click at [766, 362] on select "County [GEOGRAPHIC_DATA] [GEOGRAPHIC_DATA] [GEOGRAPHIC_DATA] [GEOGRAPHIC_DATA] …" at bounding box center [839, 351] width 257 height 33
select select "14"
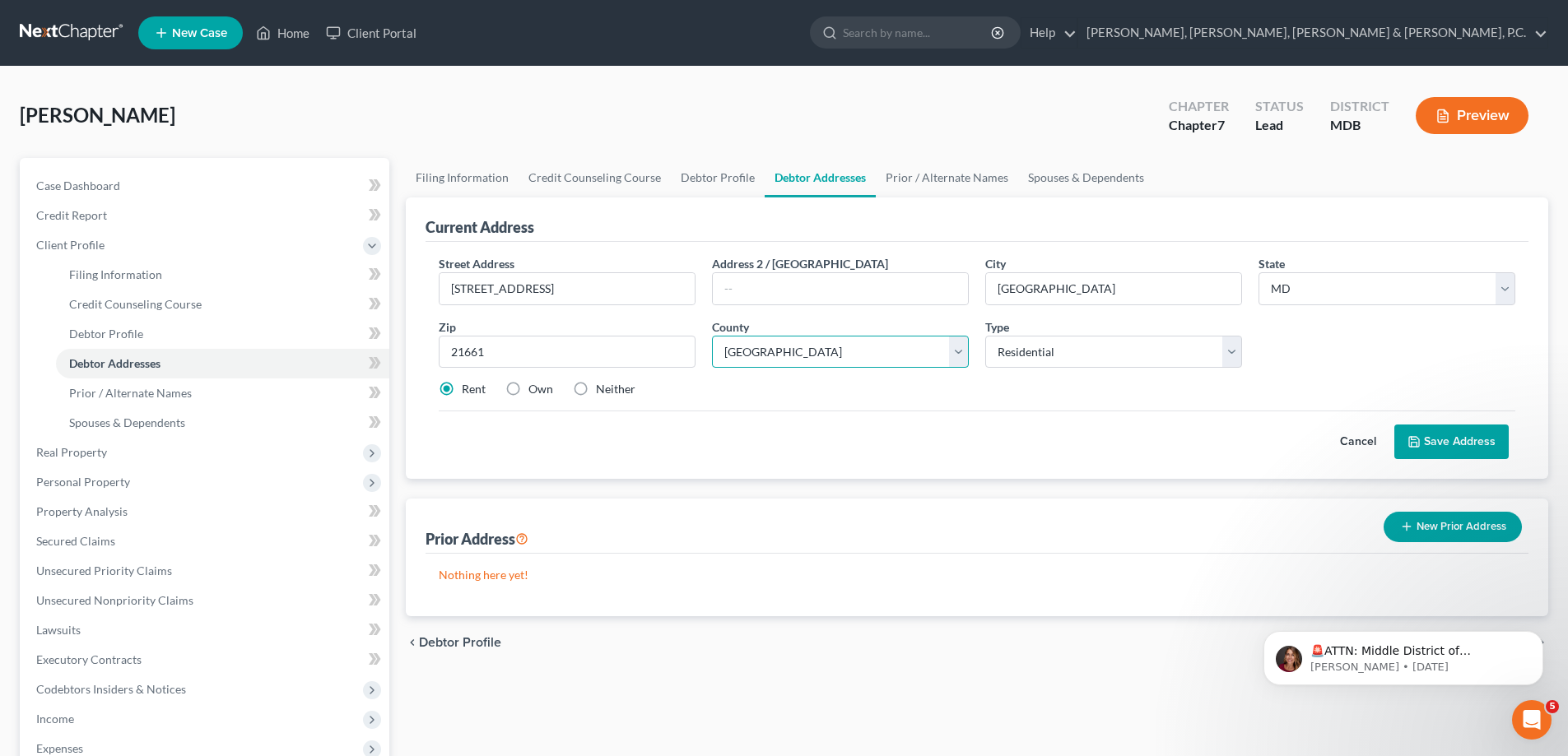
click at [712, 335] on select "County [GEOGRAPHIC_DATA] [GEOGRAPHIC_DATA] [GEOGRAPHIC_DATA] [GEOGRAPHIC_DATA] …" at bounding box center [839, 351] width 257 height 33
click at [1497, 441] on button "Save Address" at bounding box center [1451, 441] width 114 height 35
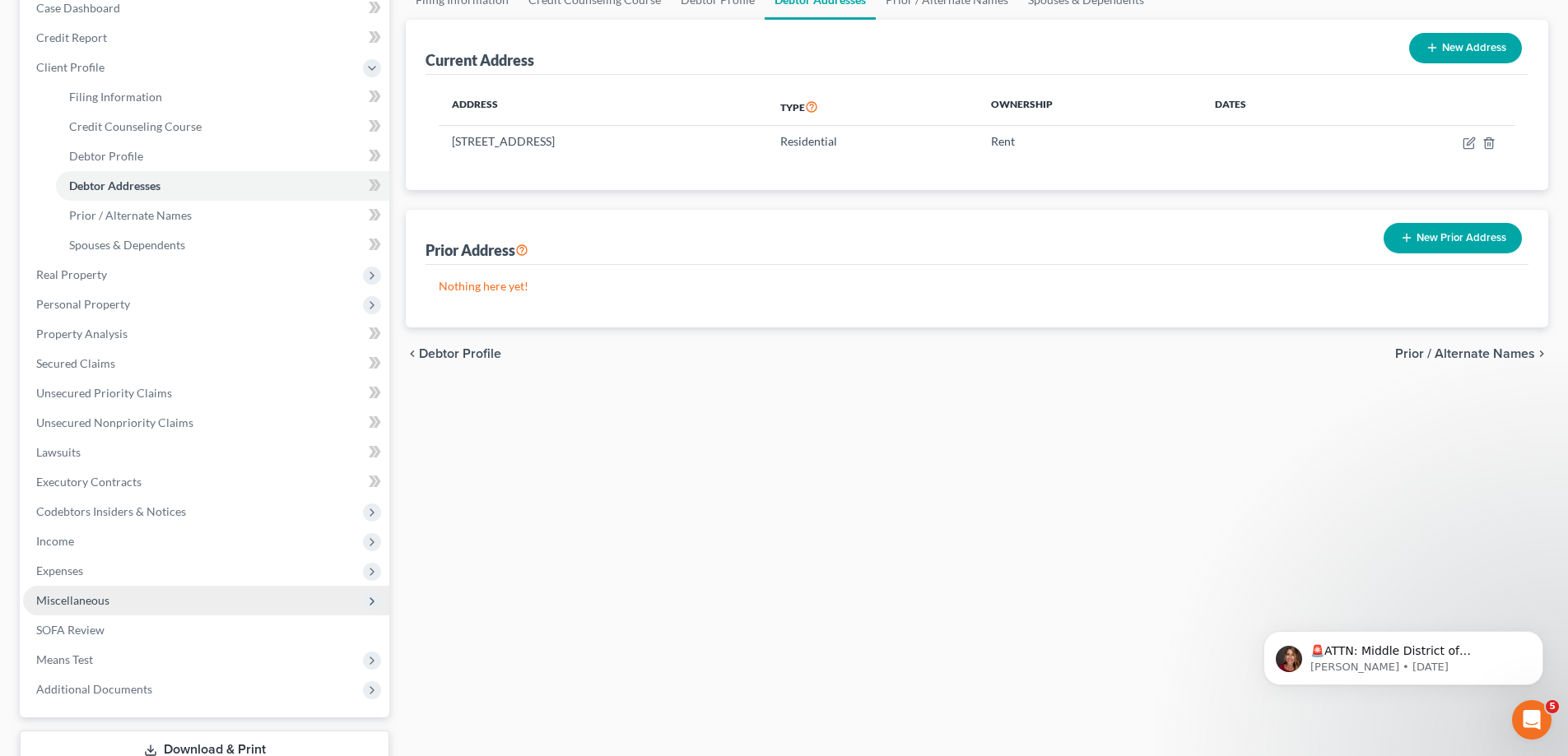
scroll to position [246, 0]
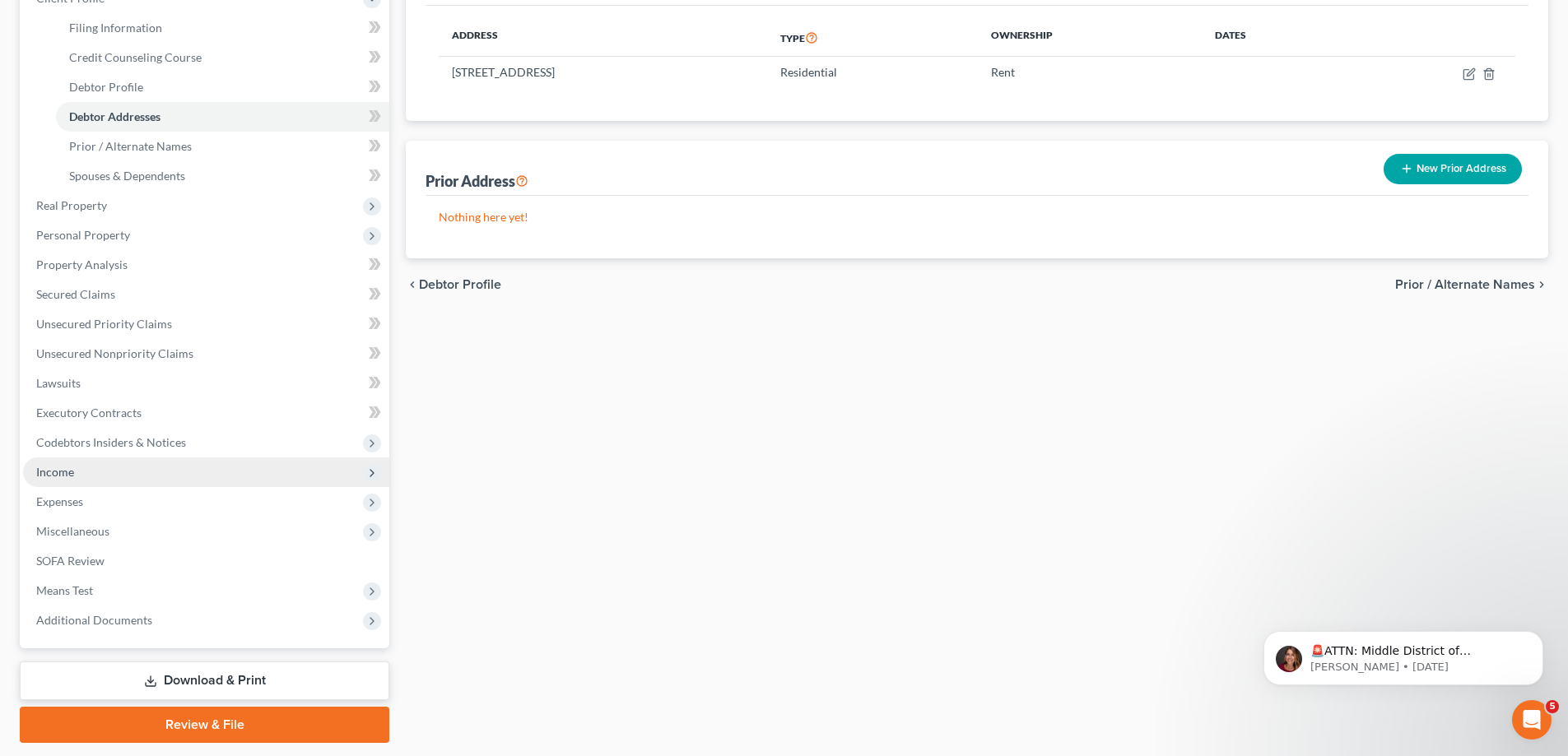
click at [75, 474] on span "Income" at bounding box center [206, 472] width 366 height 30
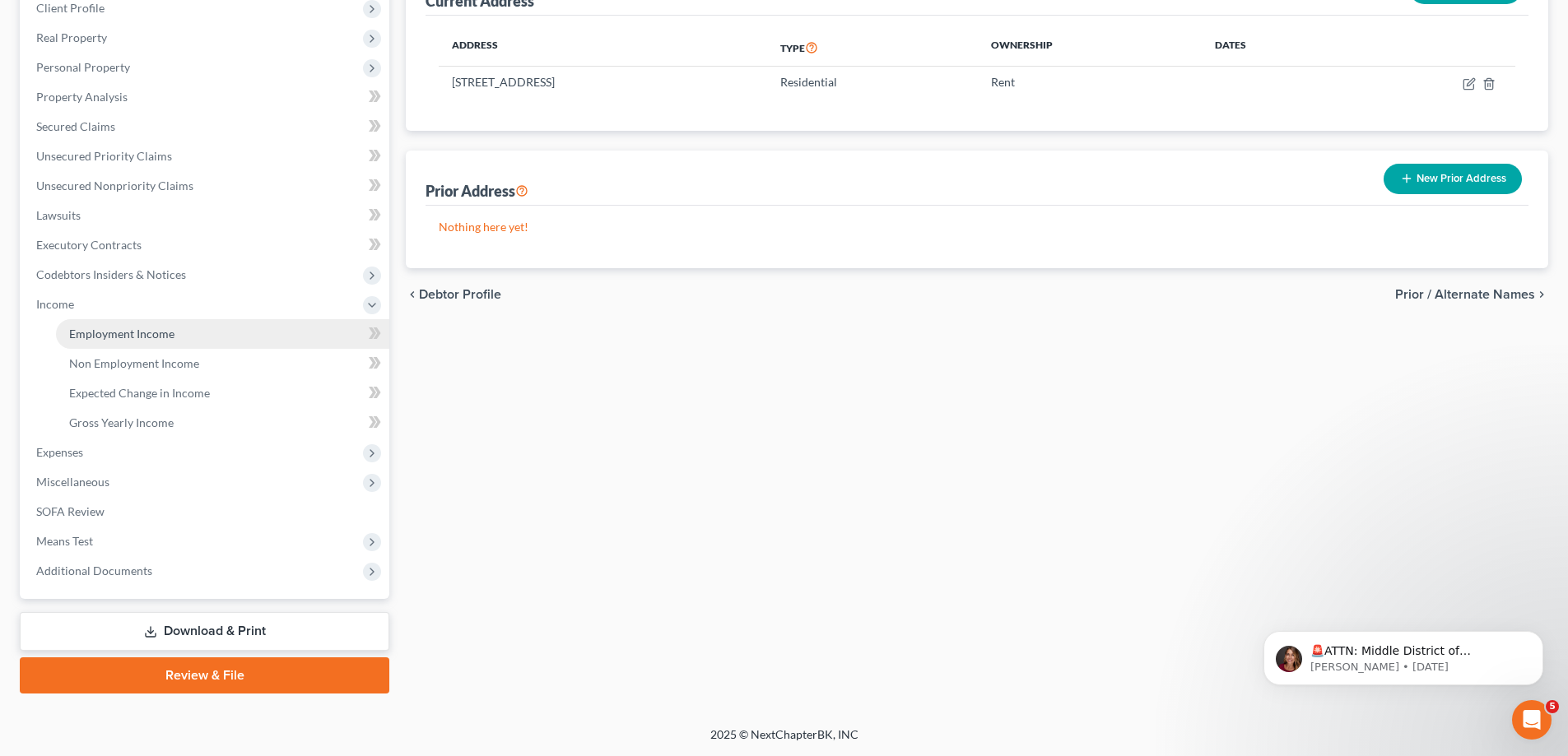
click at [125, 330] on span "Employment Income" at bounding box center [122, 334] width 105 height 14
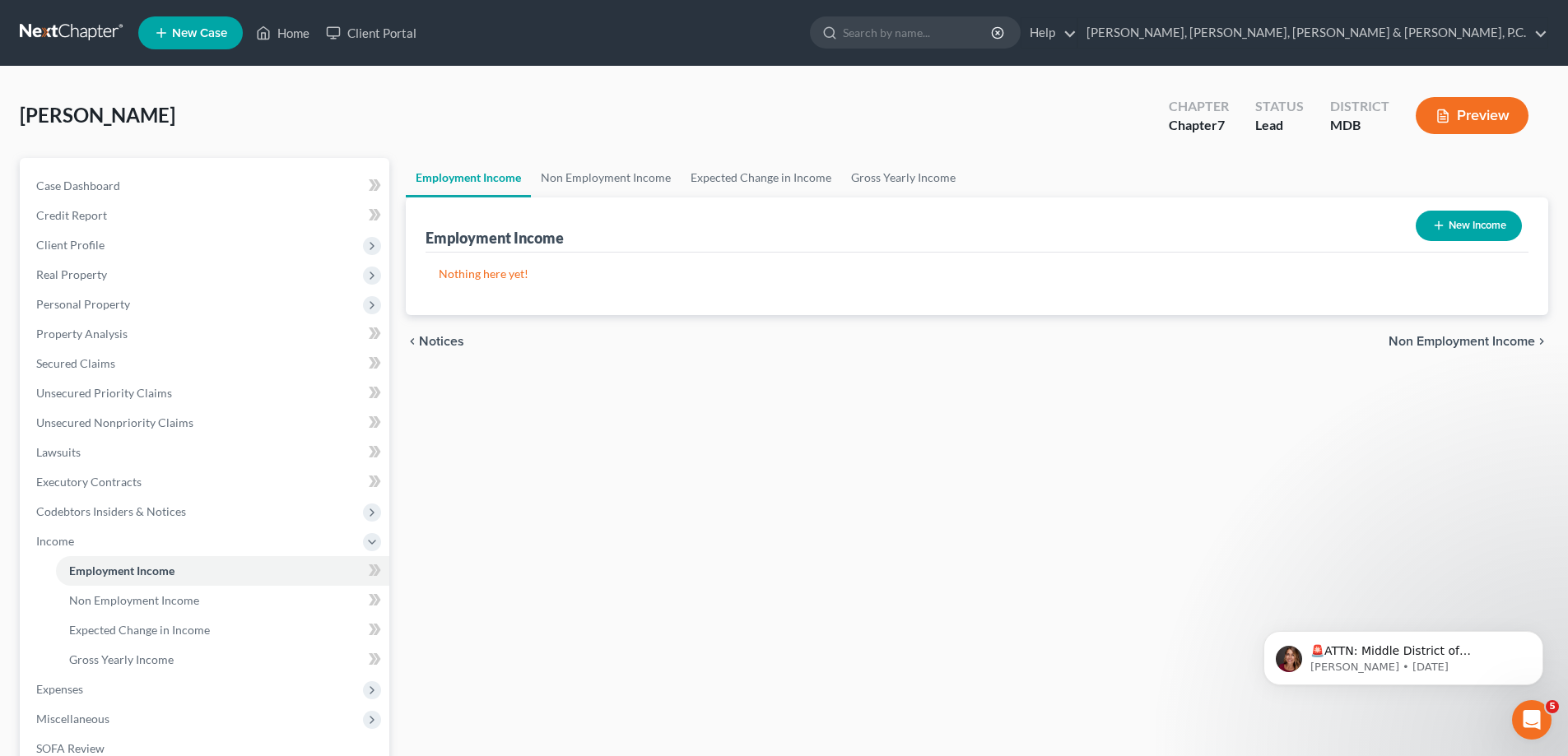
click at [1449, 218] on button "New Income" at bounding box center [1468, 226] width 106 height 30
select select "0"
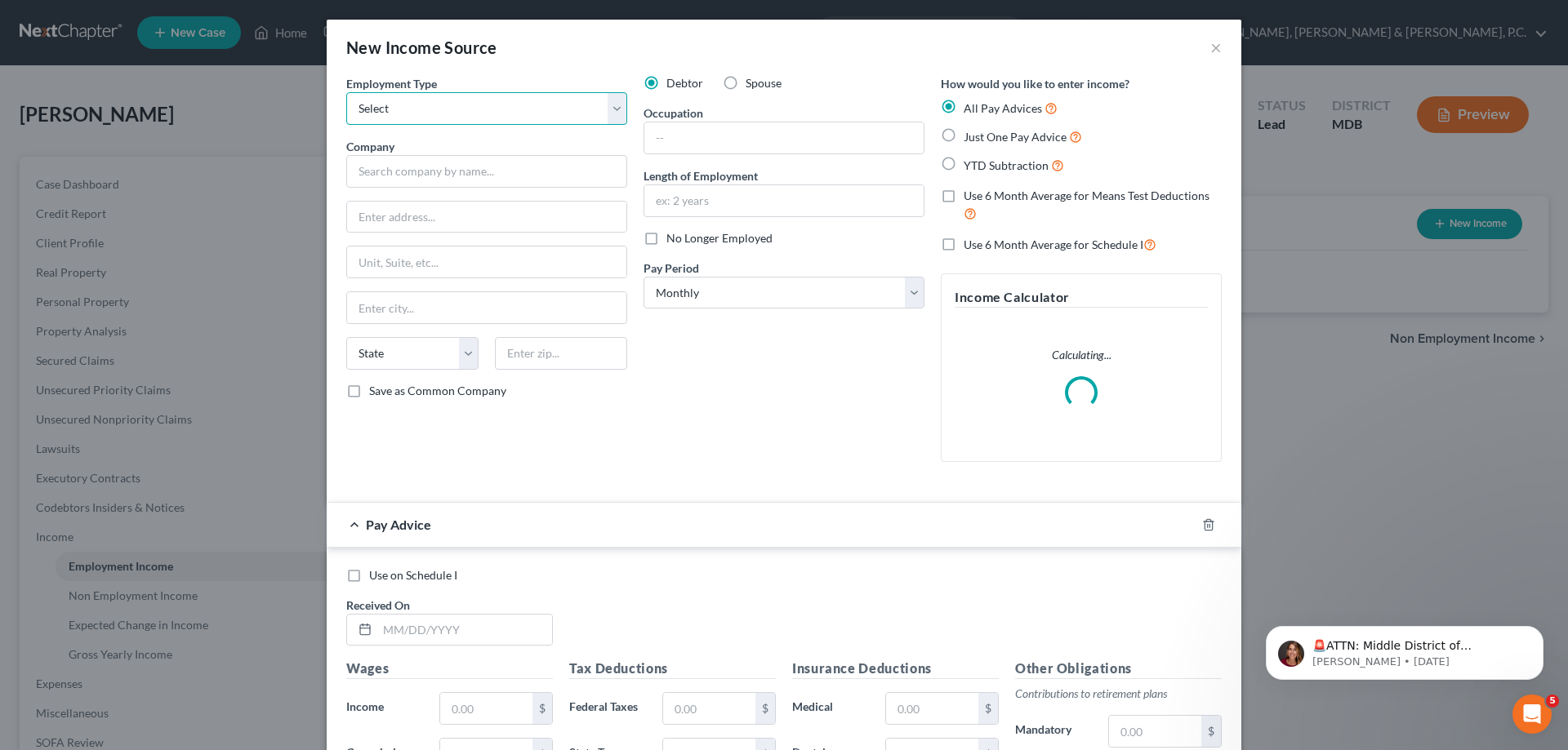
click at [450, 109] on select "Select Full or [DEMOGRAPHIC_DATA] Employment Self Employment" at bounding box center [487, 108] width 281 height 33
select select "0"
click at [346, 92] on select "Select Full or [DEMOGRAPHIC_DATA] Employment Self Employment" at bounding box center [487, 108] width 281 height 33
click at [418, 163] on input "text" at bounding box center [487, 171] width 281 height 33
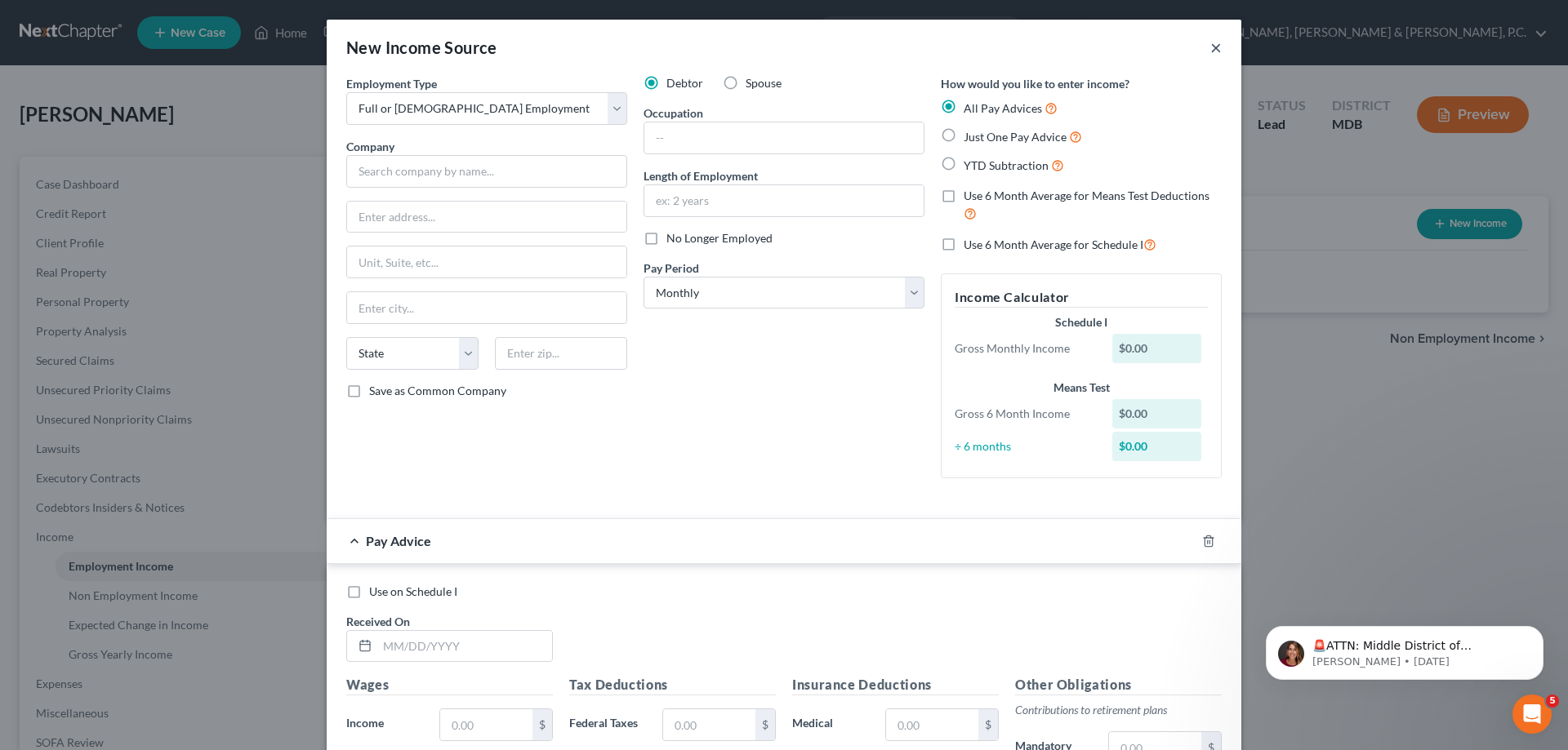
click at [1210, 45] on button "×" at bounding box center [1216, 47] width 12 height 19
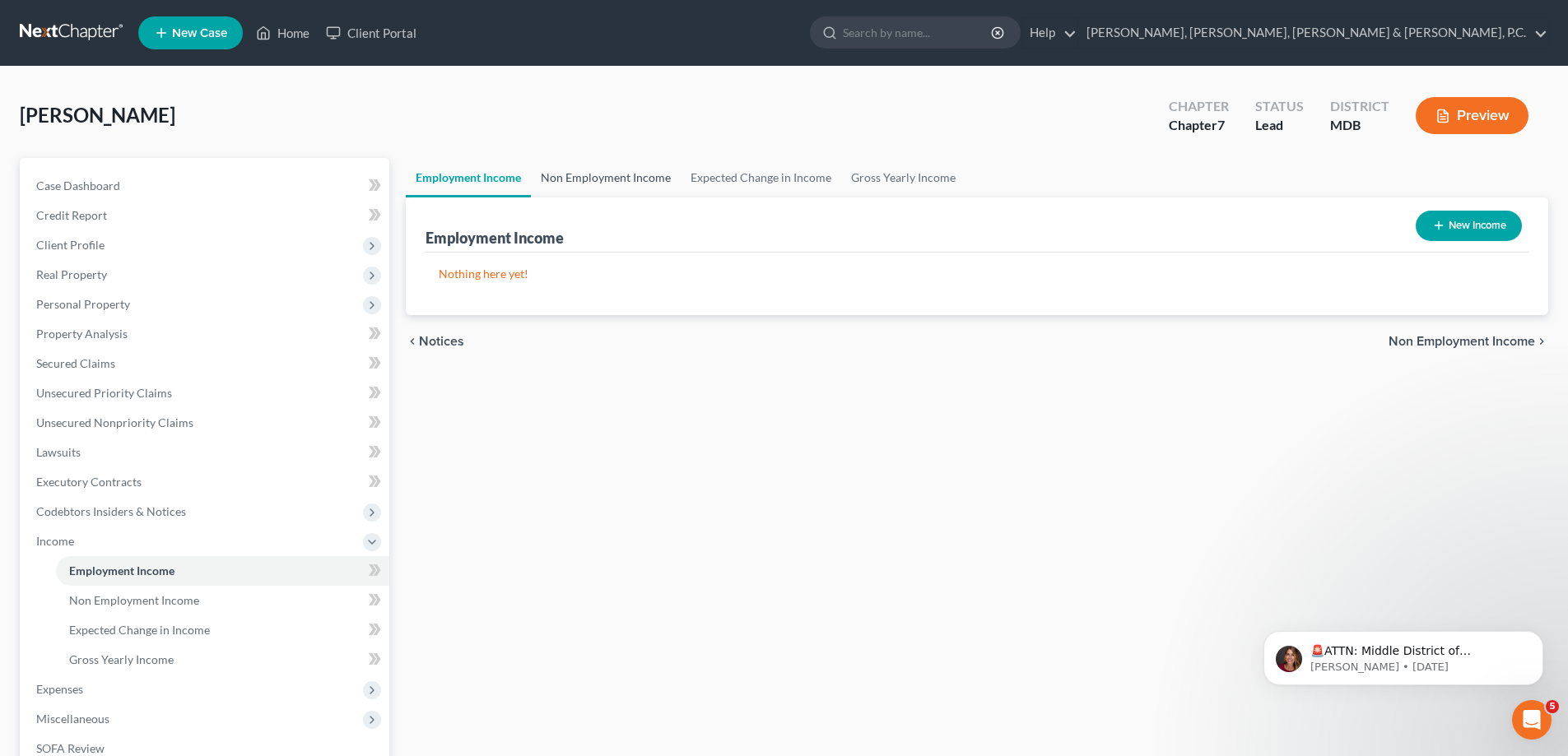
click at [629, 177] on link "Non Employment Income" at bounding box center [606, 178] width 150 height 40
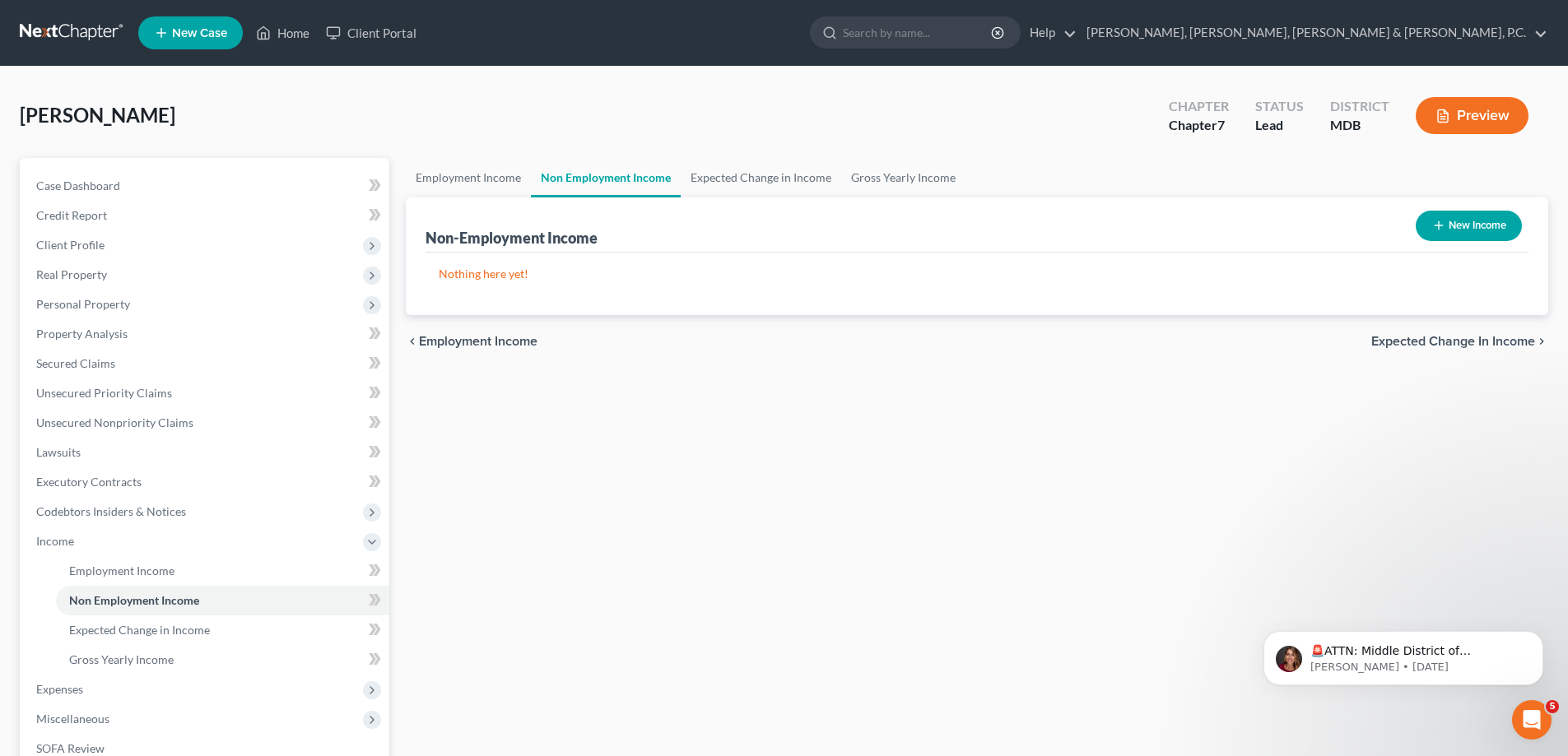
click at [1496, 225] on button "New Income" at bounding box center [1468, 226] width 106 height 30
select select "0"
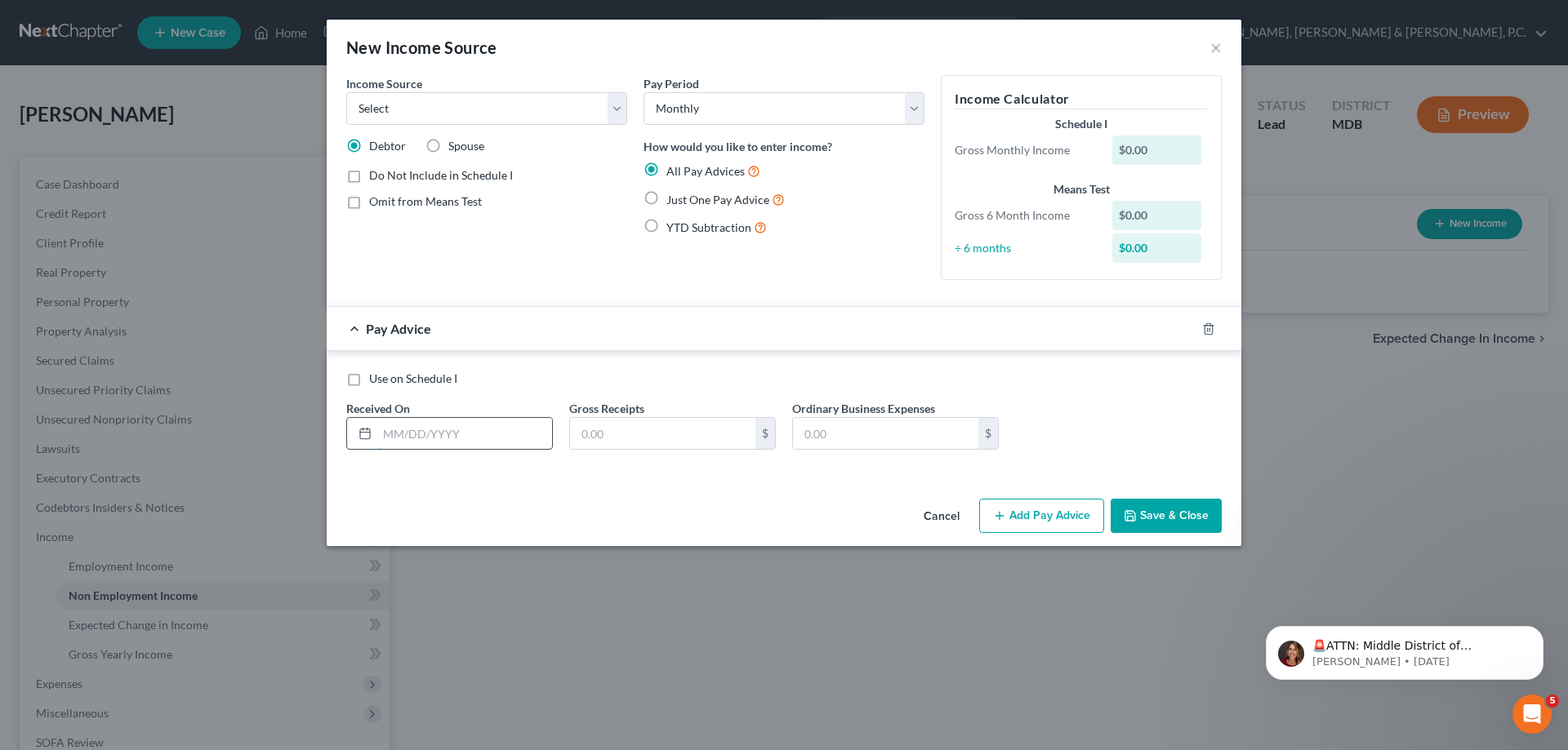
click at [506, 443] on input "text" at bounding box center [465, 433] width 175 height 31
type input "03"
click at [692, 113] on select "Select Monthly Twice Monthly Every Other Week Weekly" at bounding box center [784, 108] width 281 height 33
select select "3"
click at [644, 92] on select "Select Monthly Twice Monthly Every Other Week Weekly" at bounding box center [784, 108] width 281 height 33
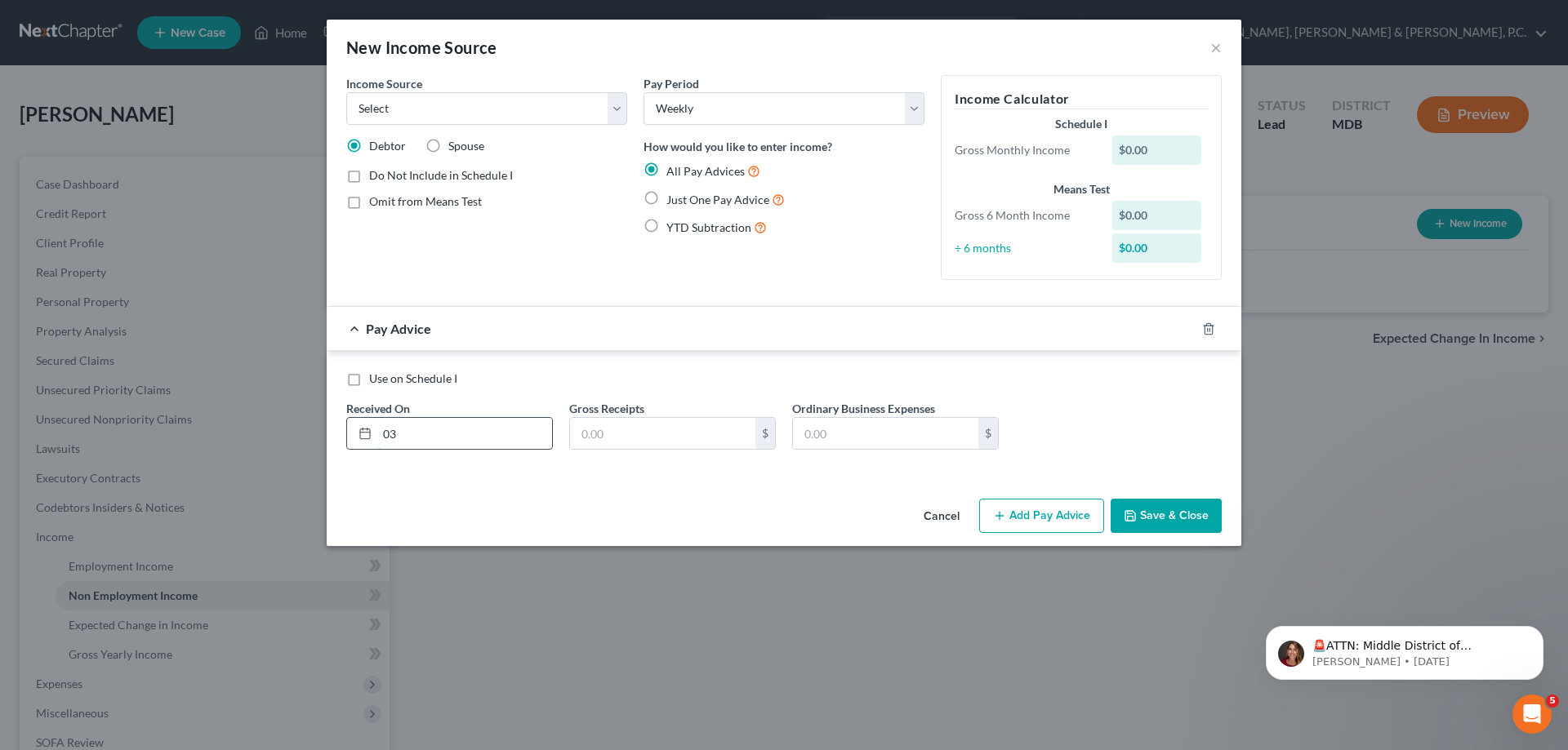
click at [482, 429] on input "03" at bounding box center [465, 433] width 175 height 31
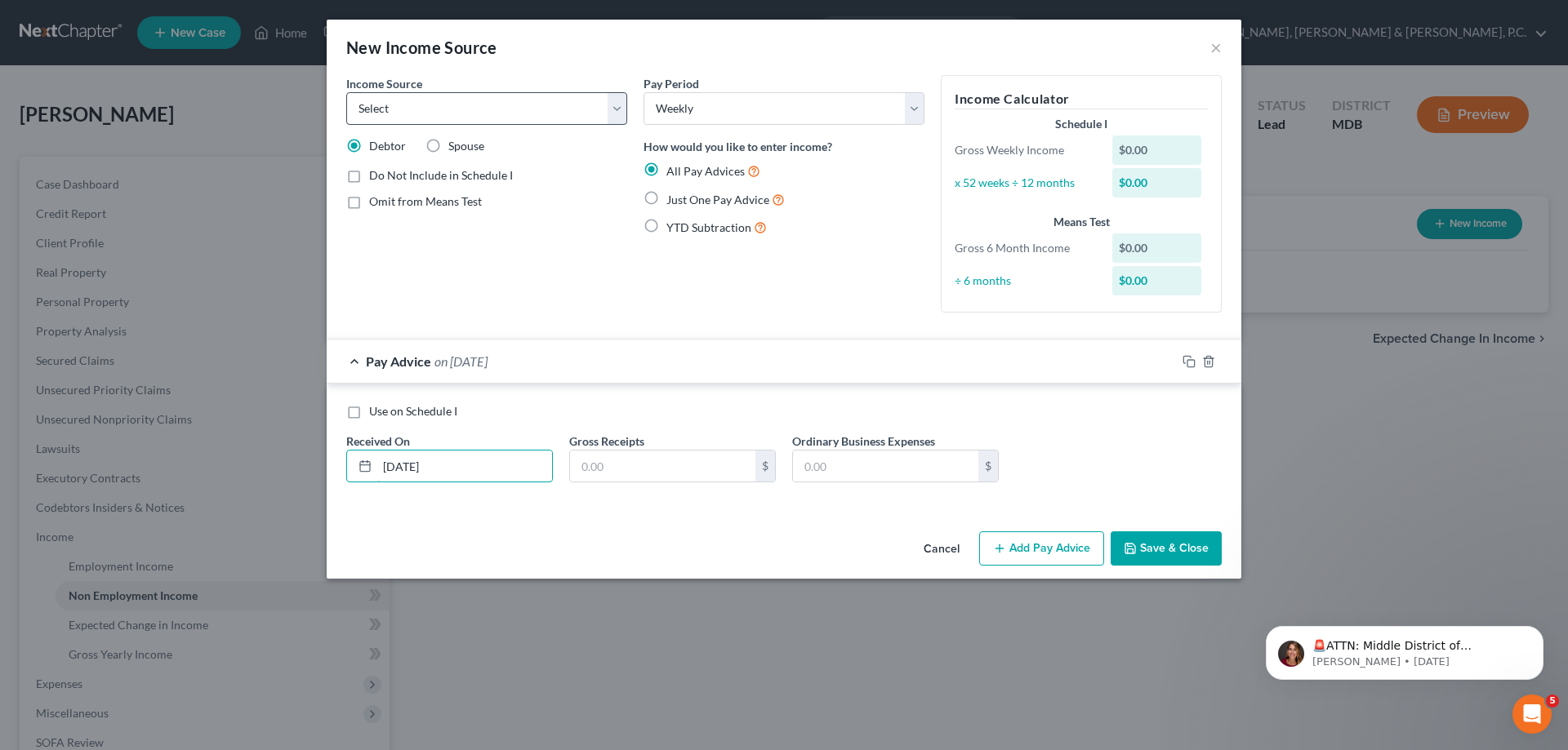
type input "[DATE]"
click at [455, 98] on select "Select Unemployment Disability (from employer) Pension Retirement Social Securi…" at bounding box center [487, 108] width 281 height 33
select select "1"
click at [346, 92] on select "Select Unemployment Disability (from employer) Pension Retirement Social Securi…" at bounding box center [487, 108] width 281 height 33
click at [613, 475] on input "text" at bounding box center [662, 465] width 186 height 31
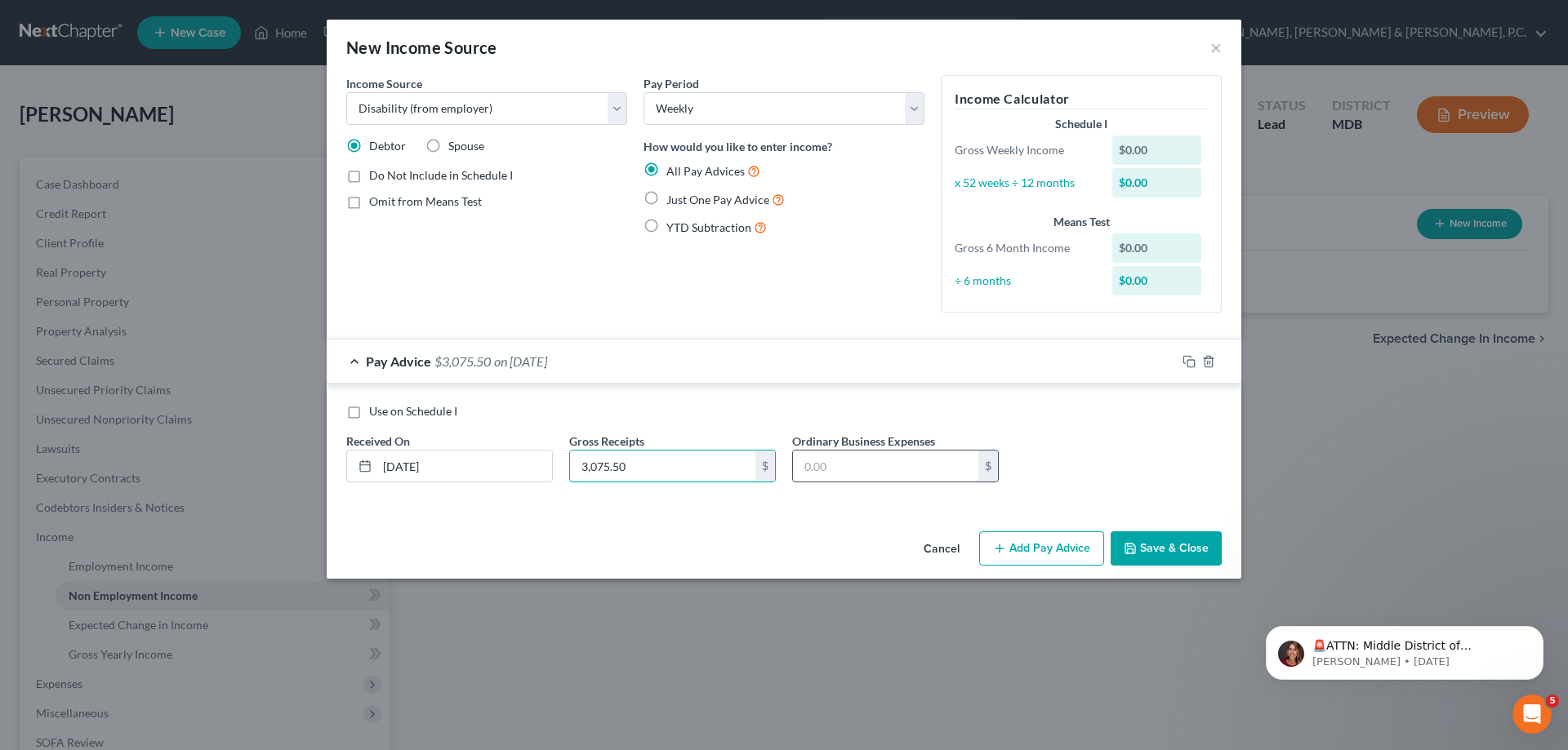
type input "3,075.50"
click at [842, 466] on input "text" at bounding box center [885, 465] width 186 height 31
type input "589.35"
click at [999, 544] on line "button" at bounding box center [999, 548] width 0 height 8
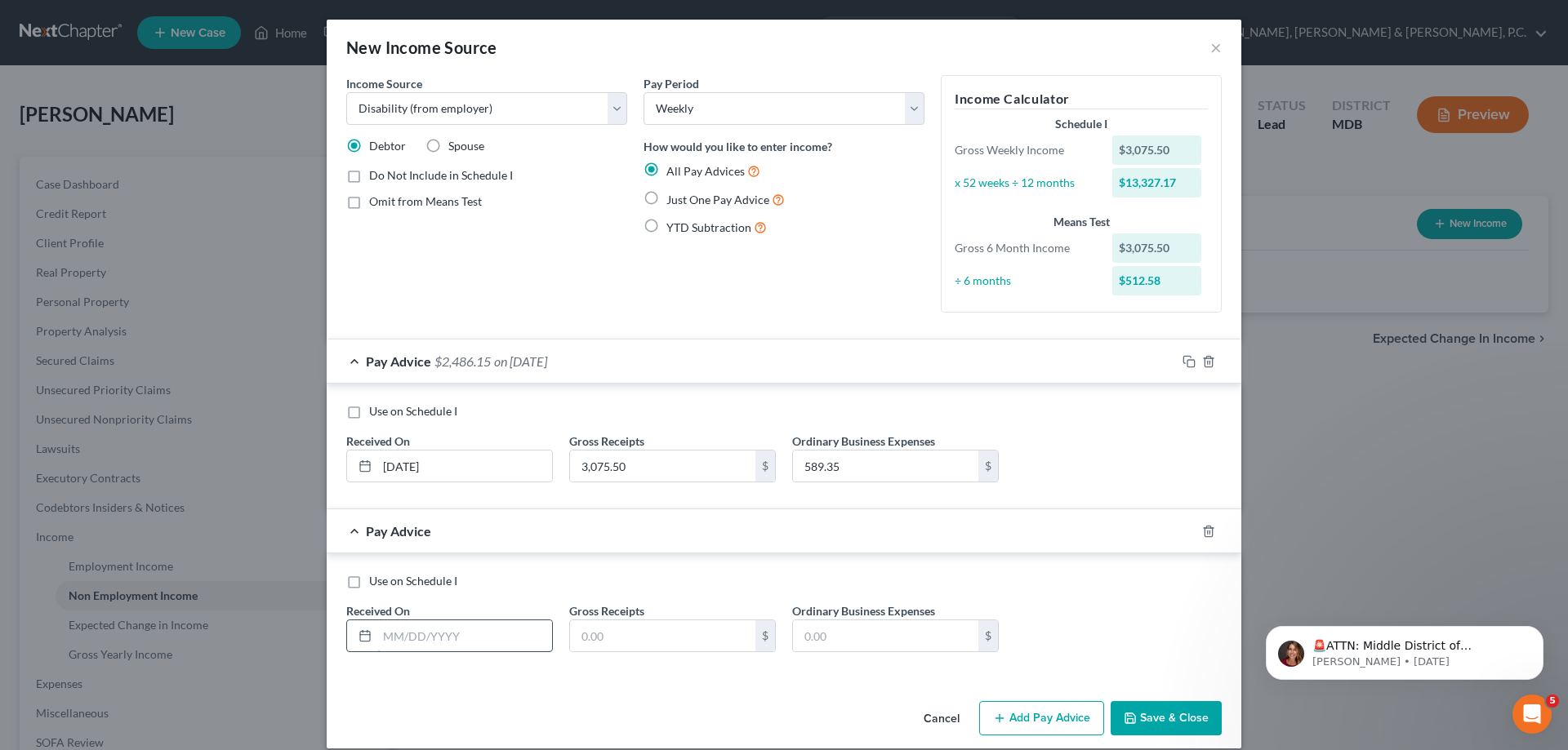
click at [480, 636] on input "text" at bounding box center [465, 635] width 175 height 31
type input "[DATE]"
type input "2,929.05"
type input "545.92"
click at [1018, 712] on button "Add Pay Advice" at bounding box center [1041, 718] width 125 height 34
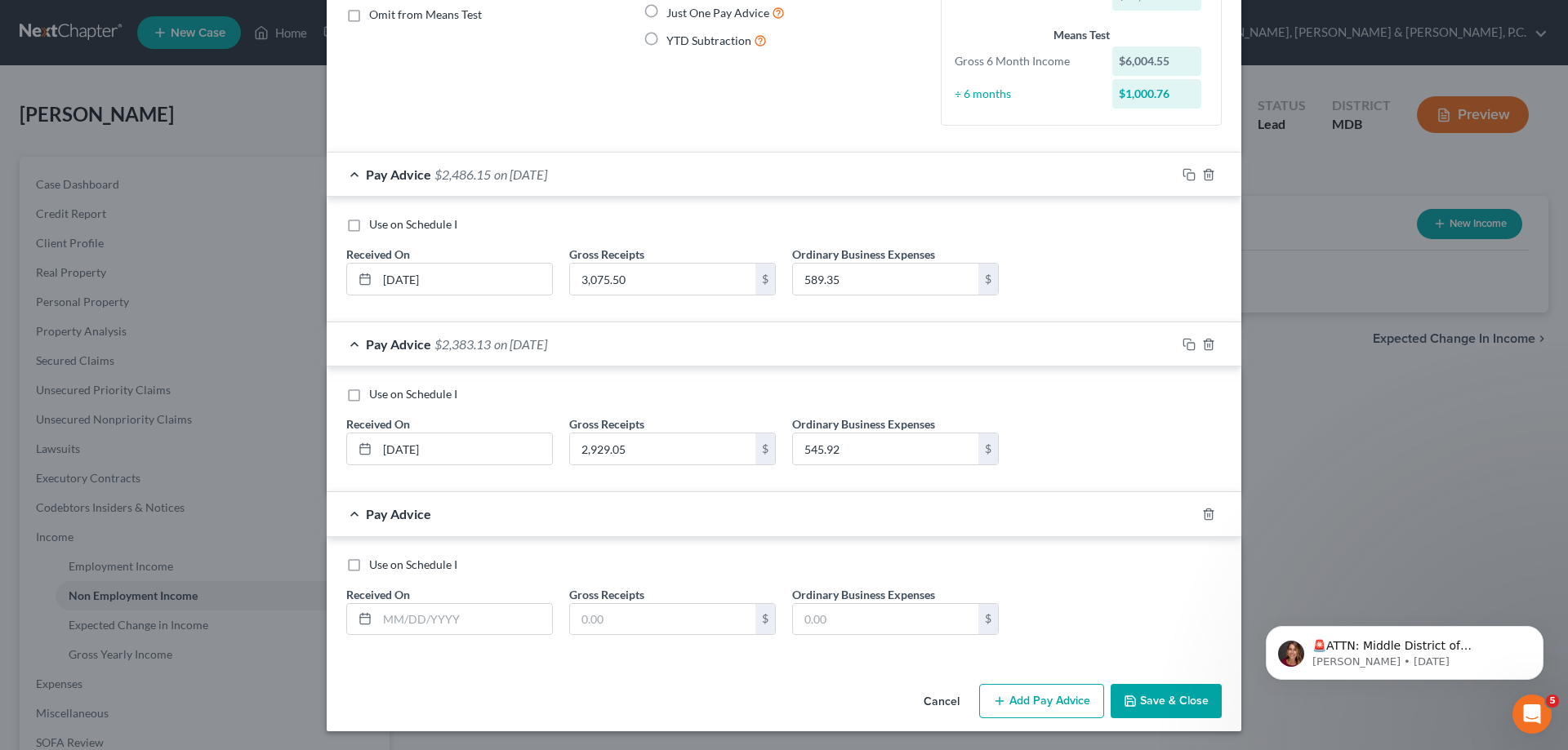
scroll to position [187, 0]
click at [504, 611] on input "text" at bounding box center [465, 618] width 175 height 31
type input "[DATE]"
type input "2,929.05"
type input "545.92"
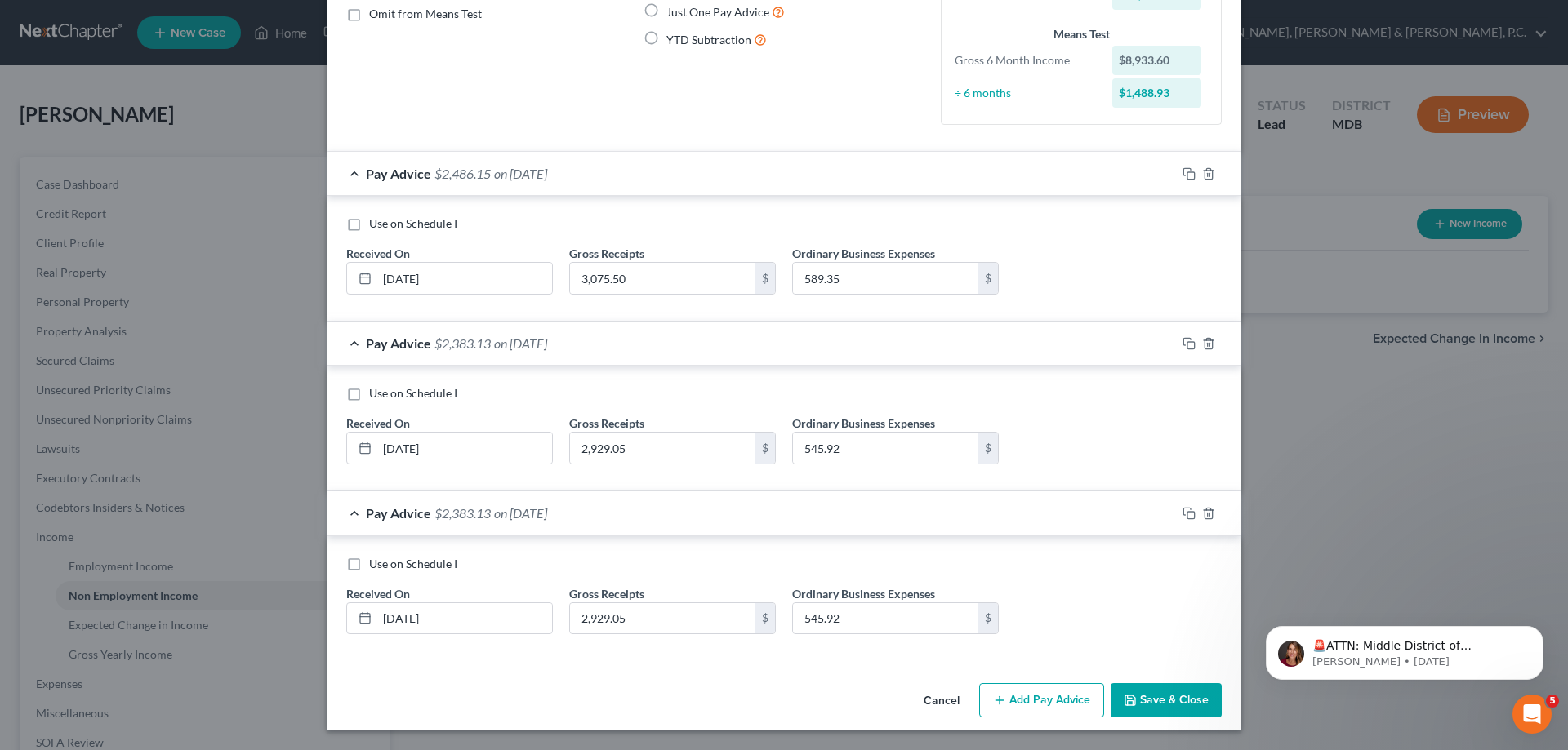
click at [1065, 704] on button "Add Pay Advice" at bounding box center [1041, 700] width 125 height 34
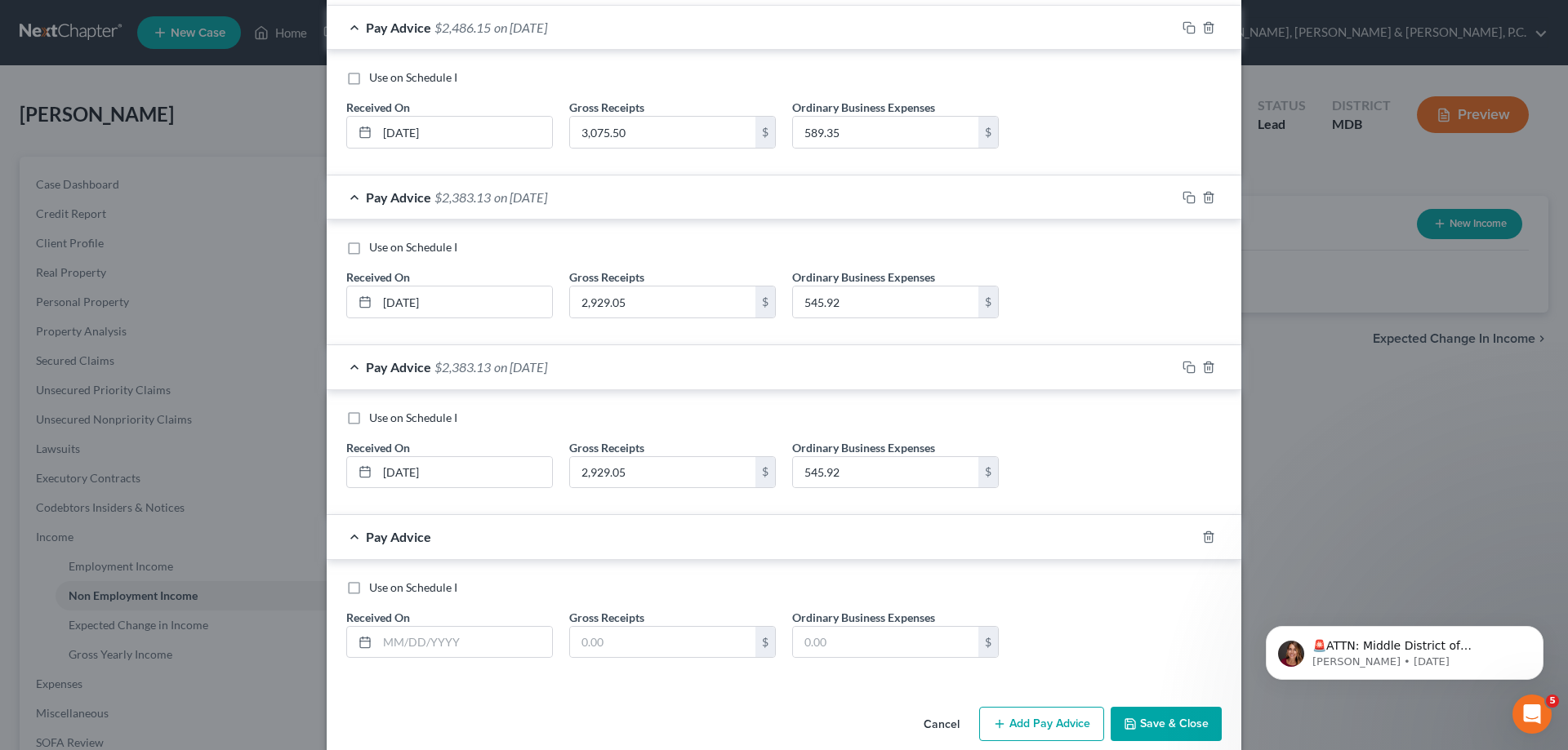
scroll to position [351, 0]
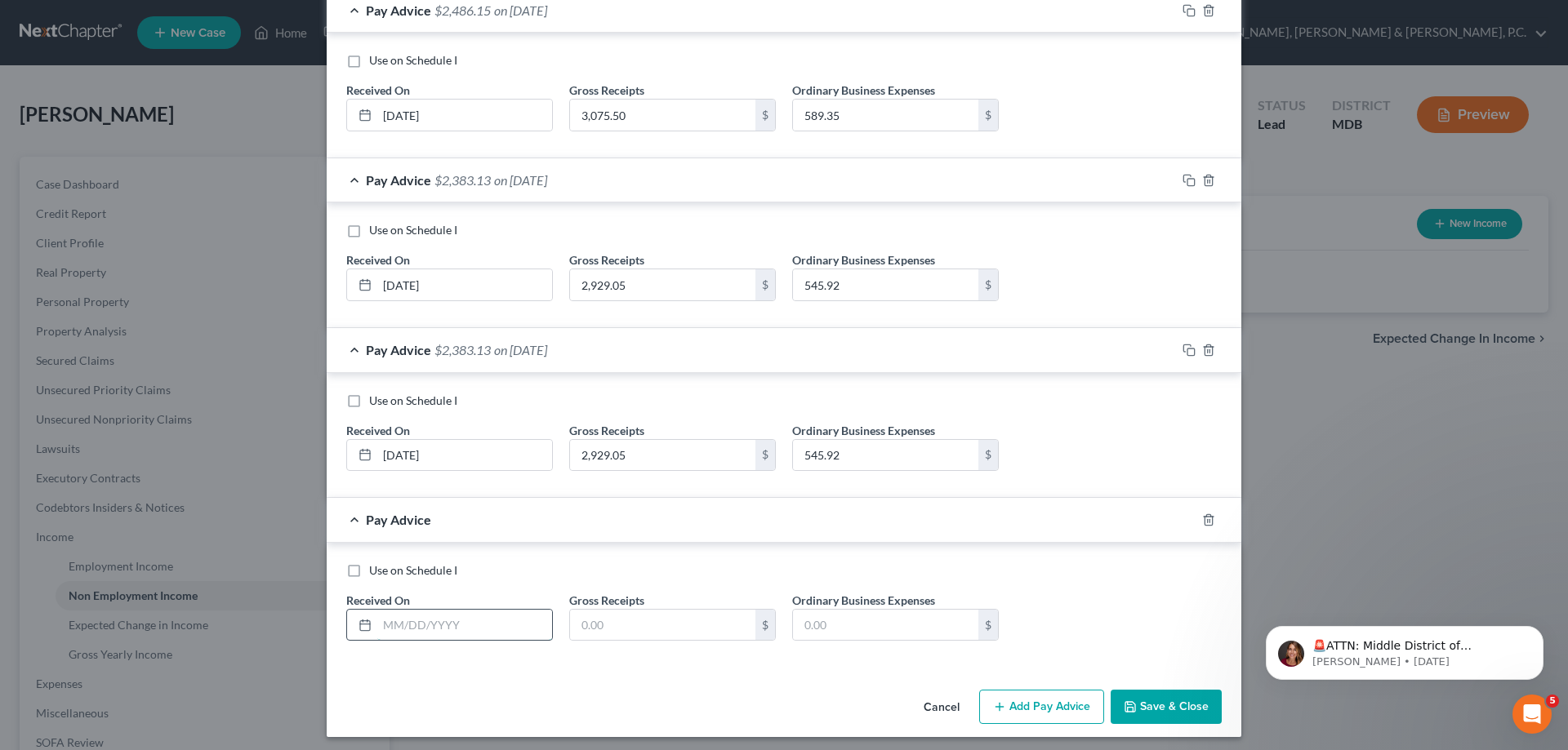
click at [497, 639] on input "text" at bounding box center [465, 625] width 175 height 31
type input "[DATE]"
type input "2,929.05"
type input "545.92"
click at [1066, 701] on button "Add Pay Advice" at bounding box center [1041, 706] width 125 height 34
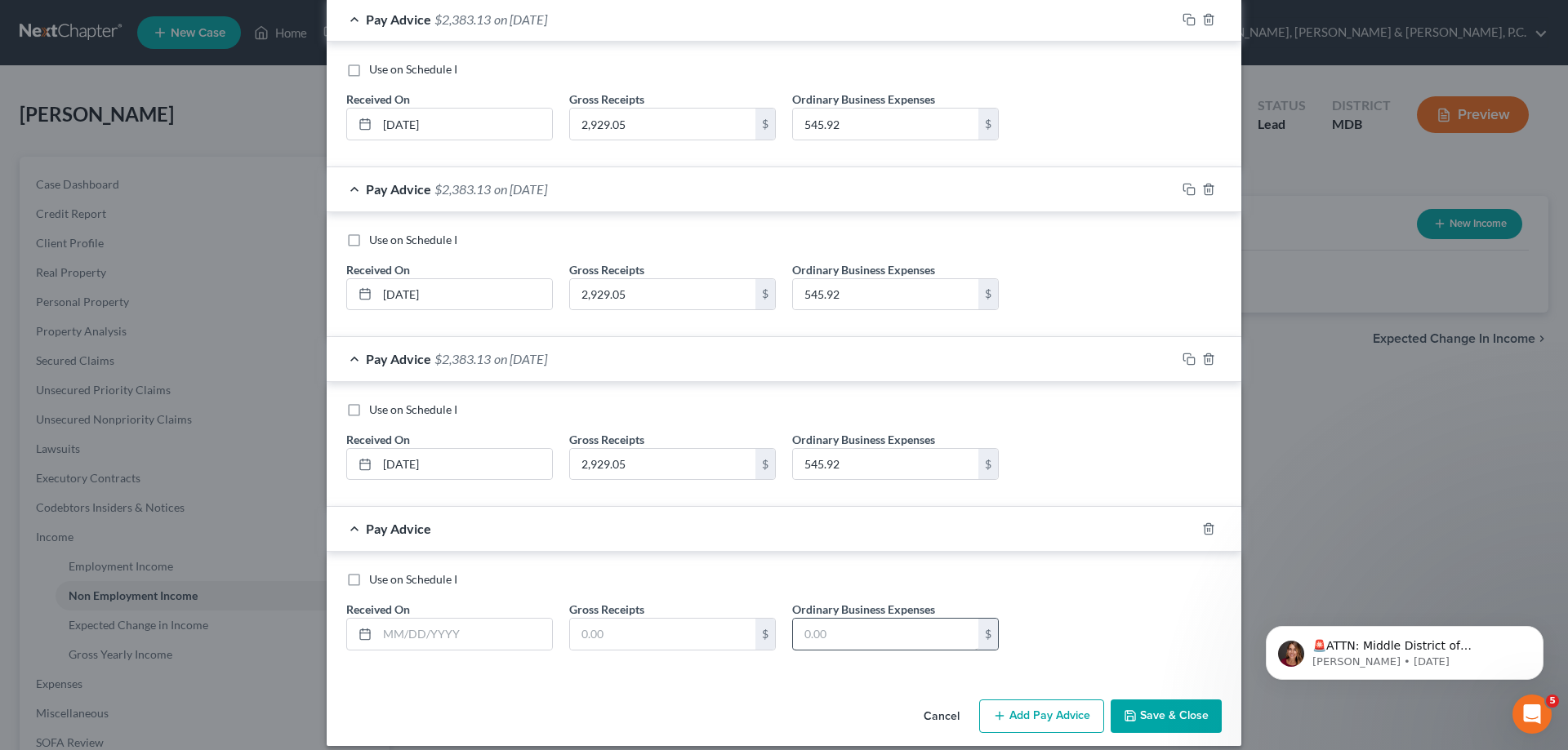
scroll to position [527, 0]
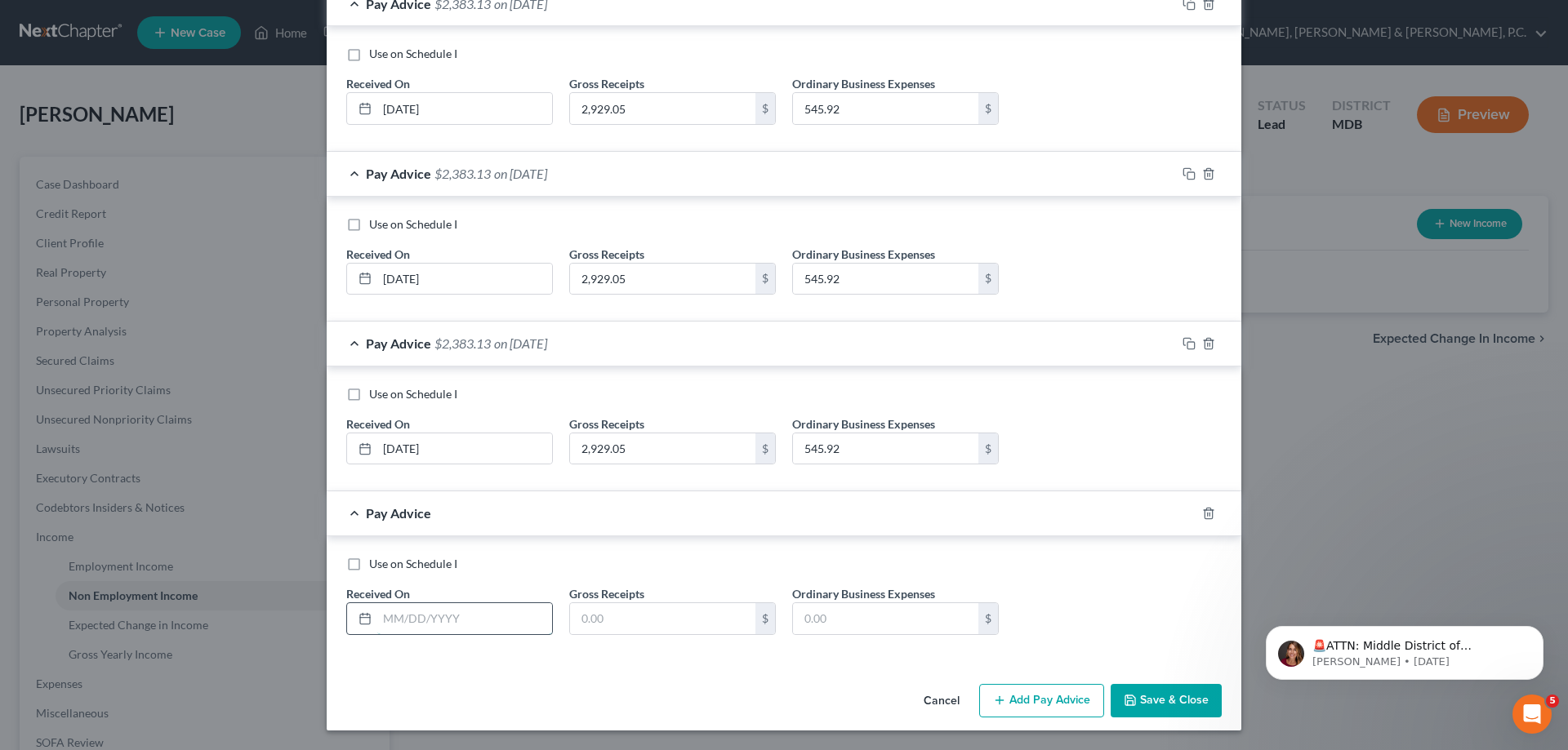
click at [506, 616] on input "text" at bounding box center [465, 618] width 175 height 31
type input "[DATE]"
type input "2,343.24"
type input "382.05"
click at [993, 694] on icon "button" at bounding box center [1000, 700] width 13 height 13
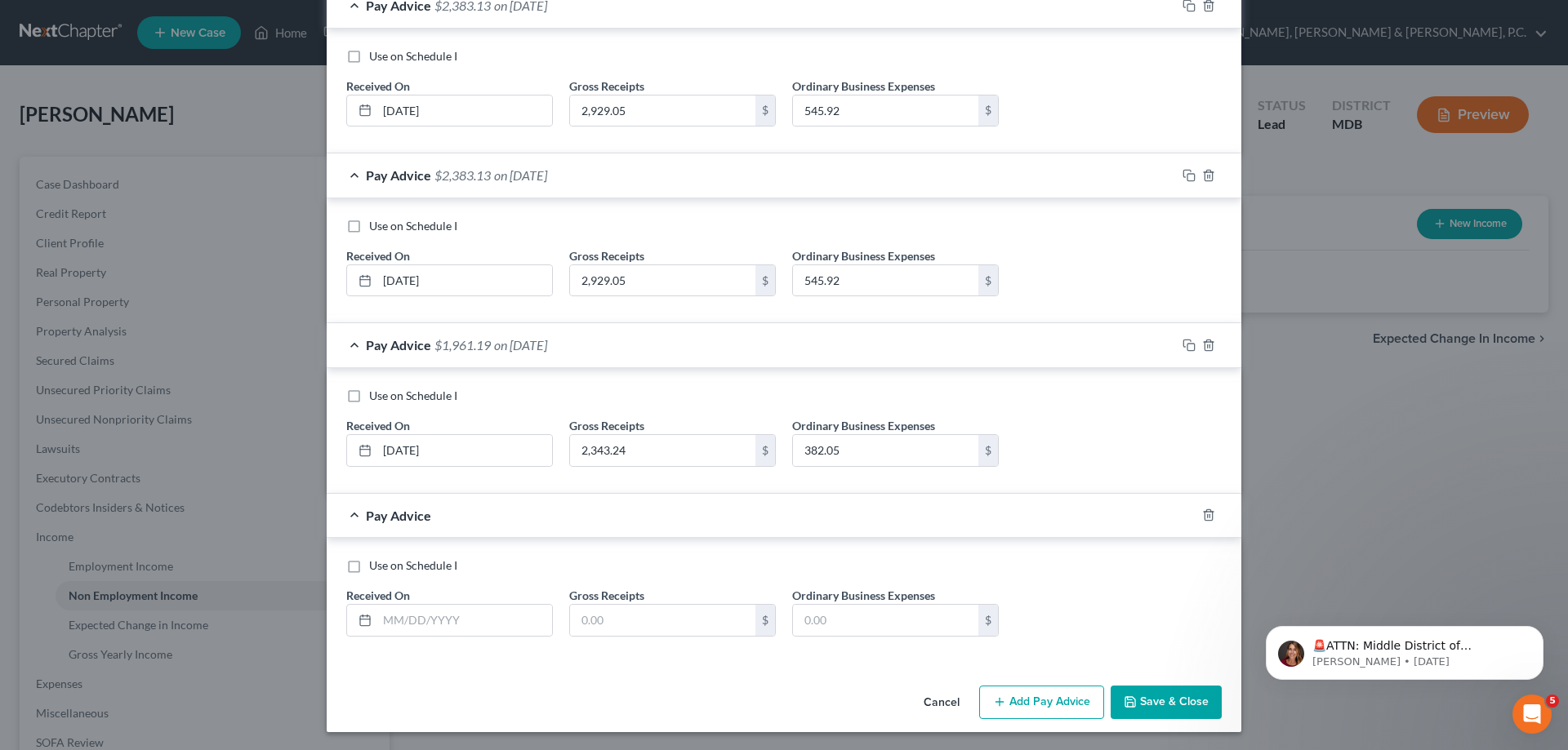
scroll to position [697, 0]
click at [496, 611] on input "text" at bounding box center [465, 618] width 175 height 31
type input "[DATE]"
type input "2,258.03"
type input "365.30"
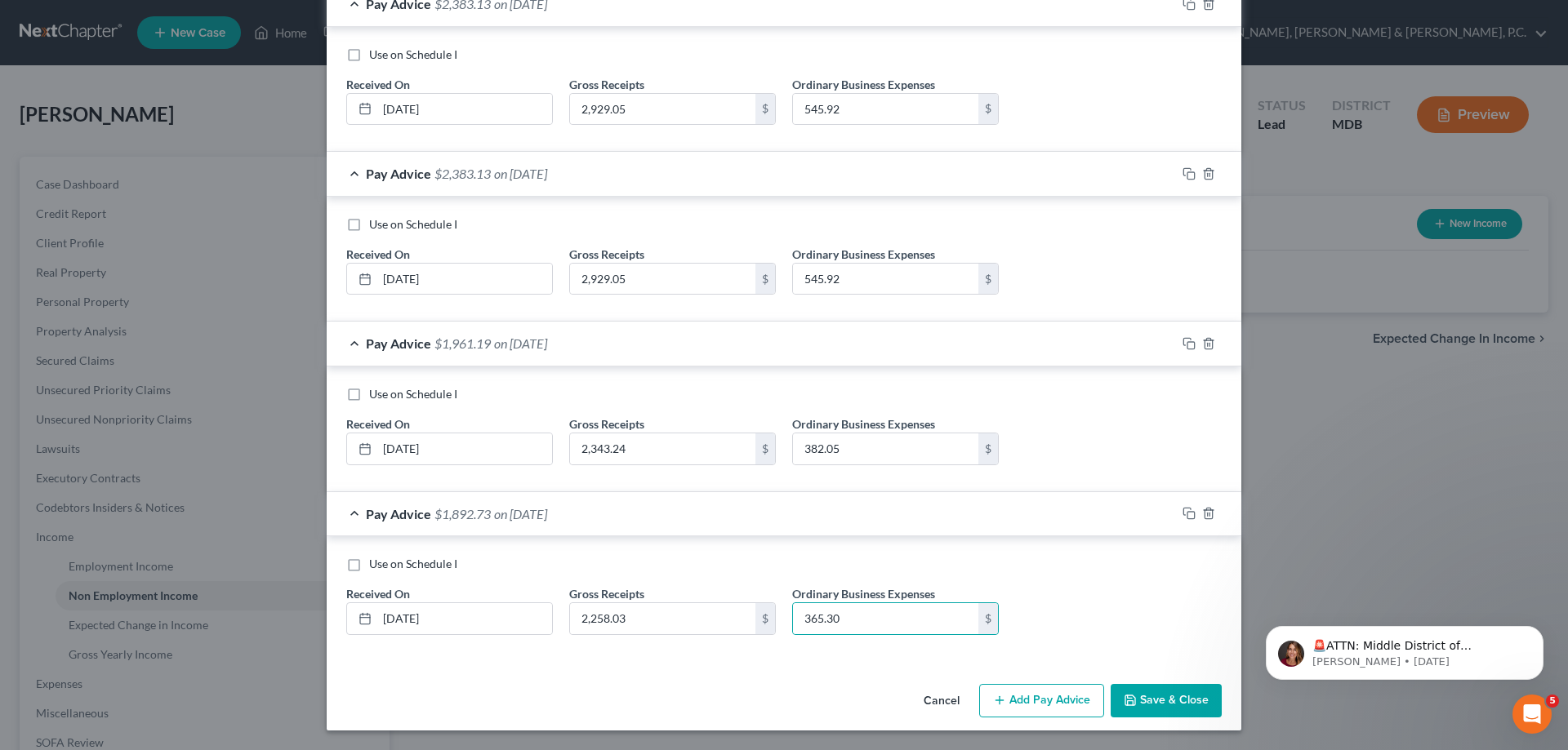
click at [1047, 704] on button "Add Pay Advice" at bounding box center [1041, 700] width 125 height 34
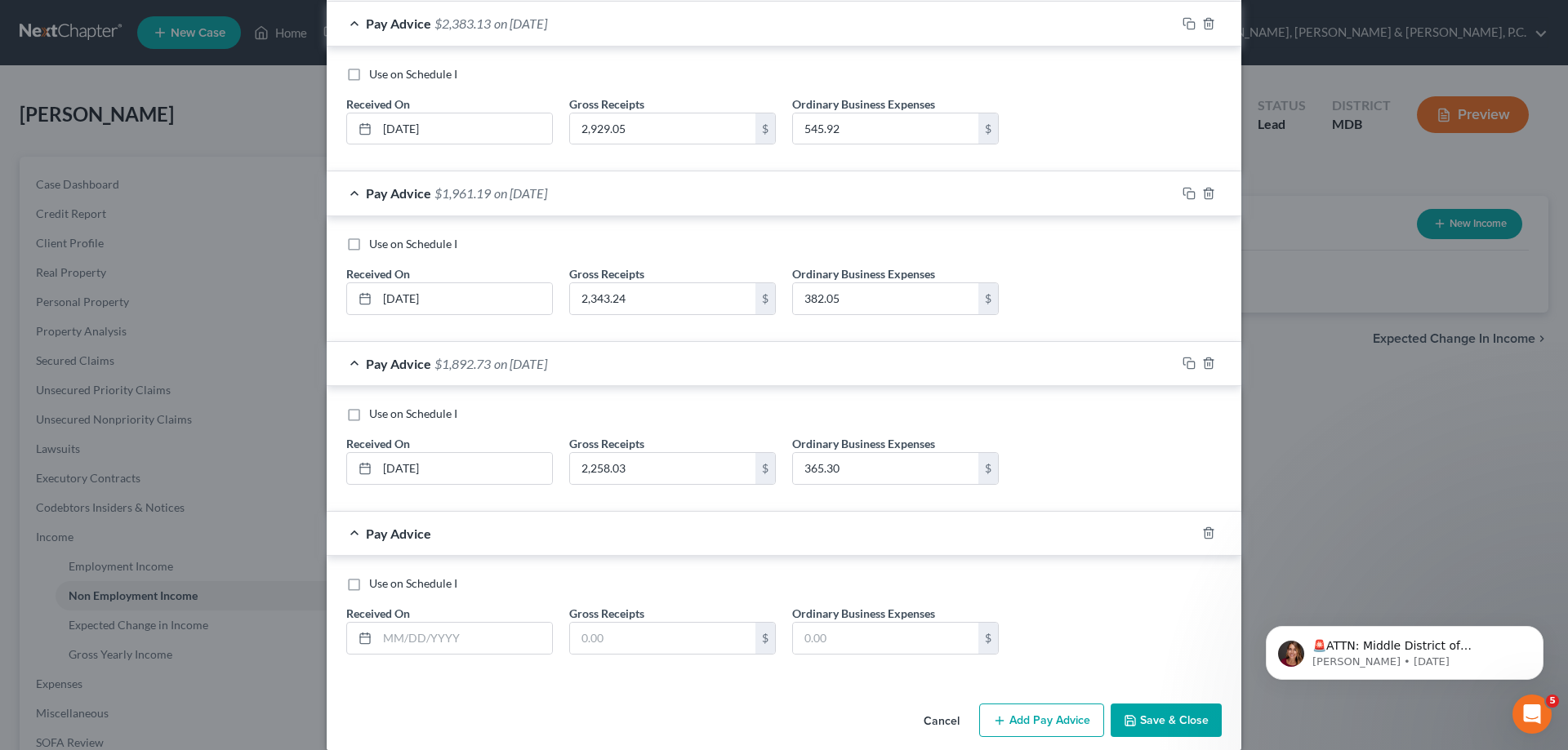
scroll to position [867, 0]
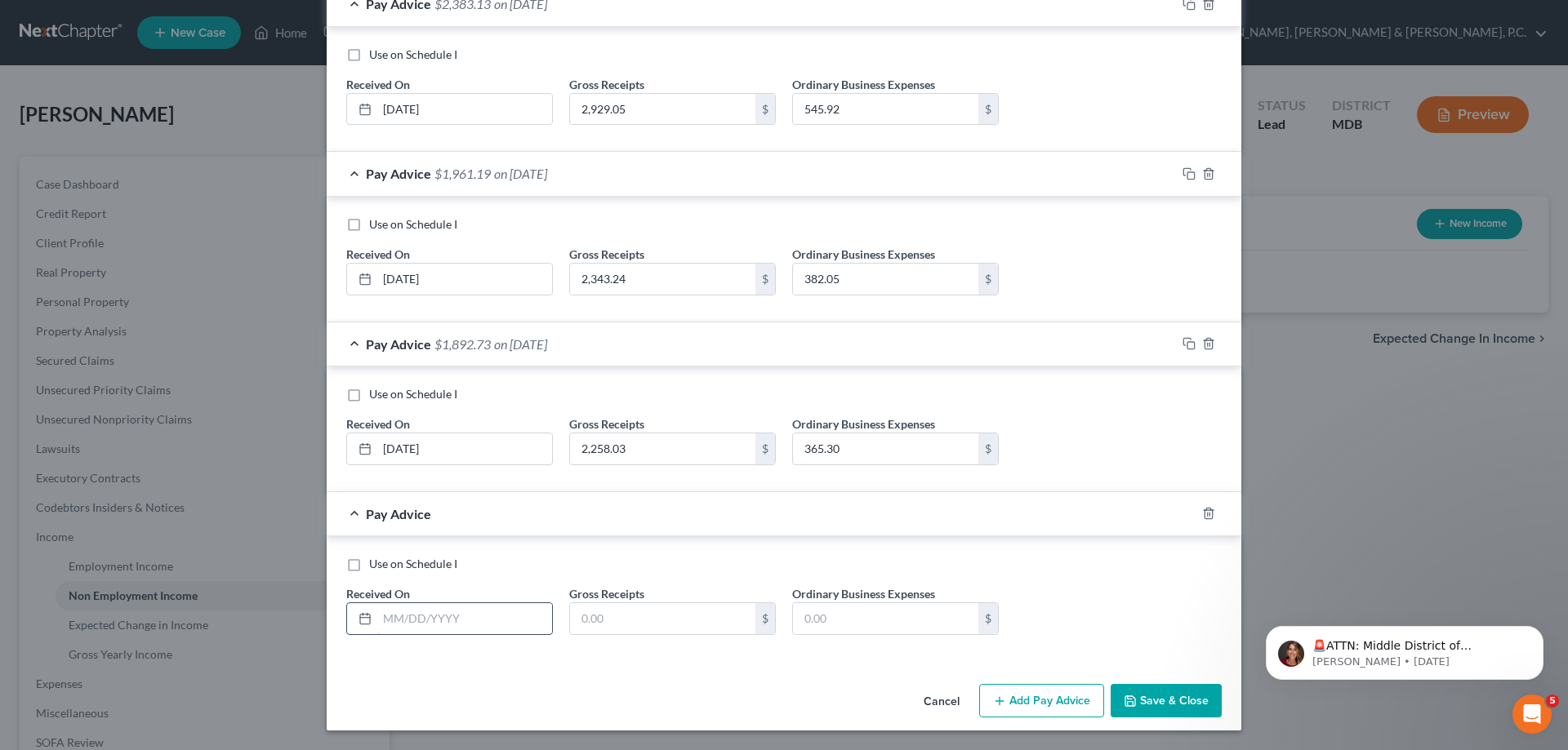
click at [506, 610] on input "text" at bounding box center [465, 618] width 175 height 31
type input "[DATE]"
type input "2,236.73"
type input "361.11"
click at [1043, 705] on button "Add Pay Advice" at bounding box center [1041, 700] width 125 height 34
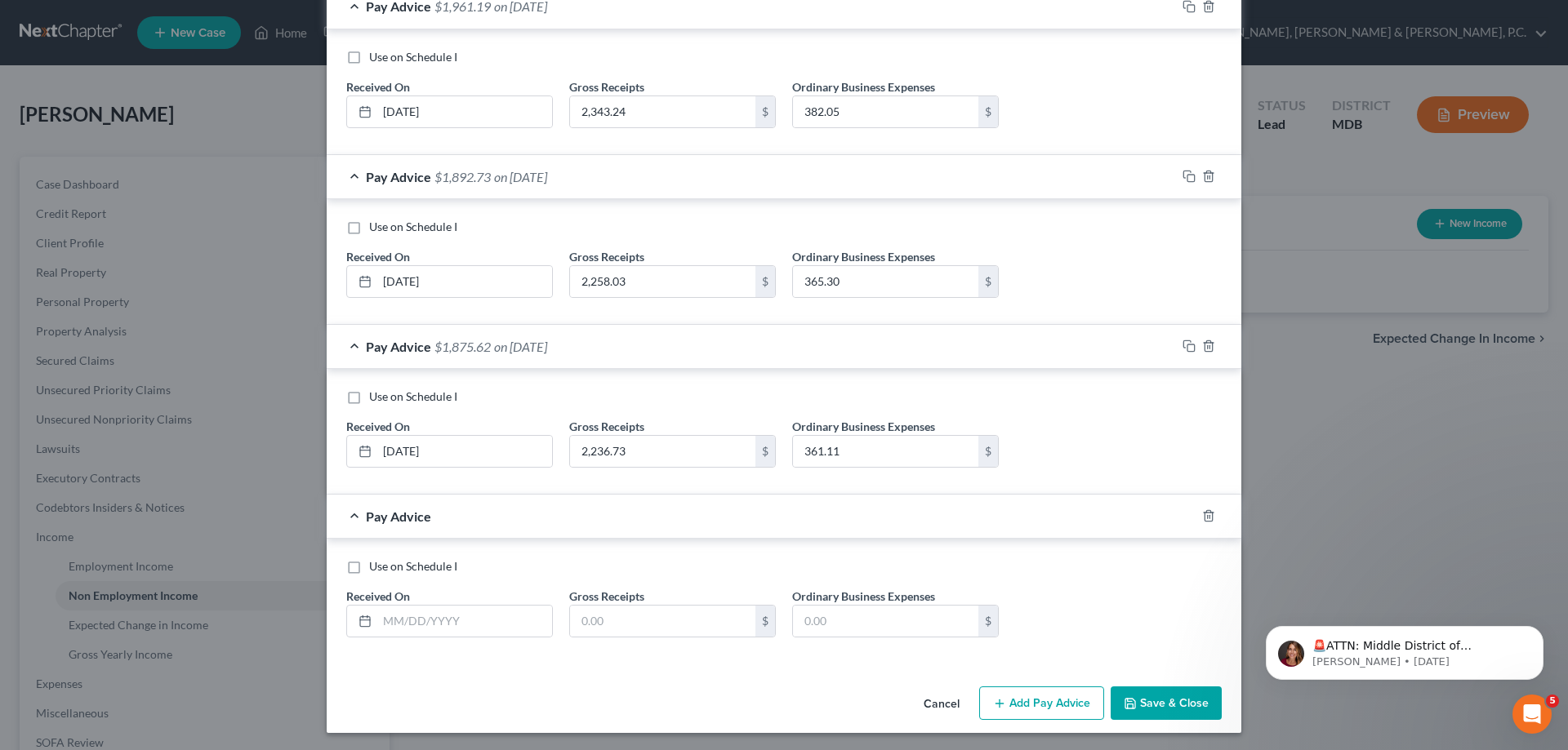
scroll to position [1036, 0]
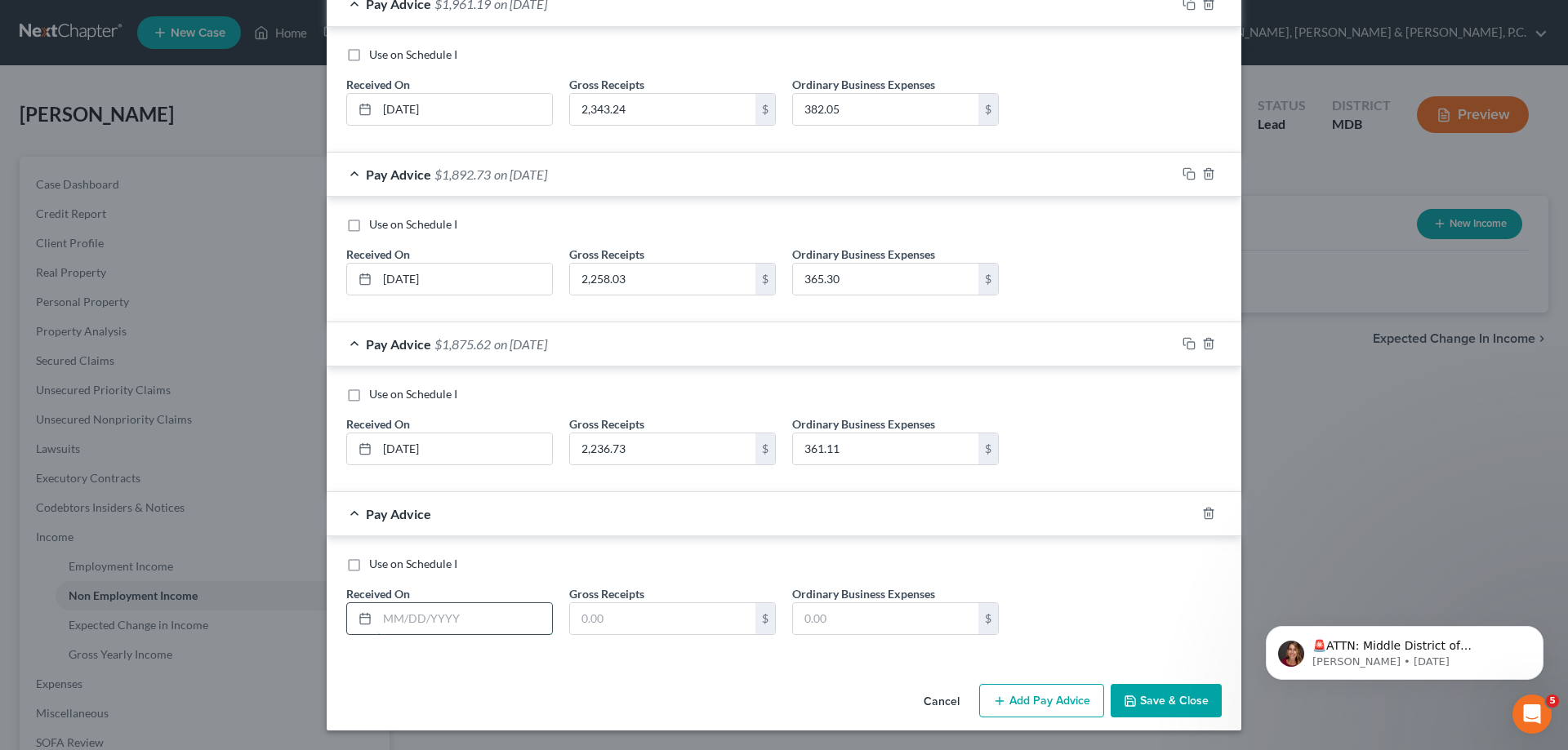
click at [518, 613] on input "text" at bounding box center [465, 618] width 175 height 31
type input "[DATE]"
type input "2,236.73"
type input "361.12"
click at [1019, 695] on button "Add Pay Advice" at bounding box center [1041, 700] width 125 height 34
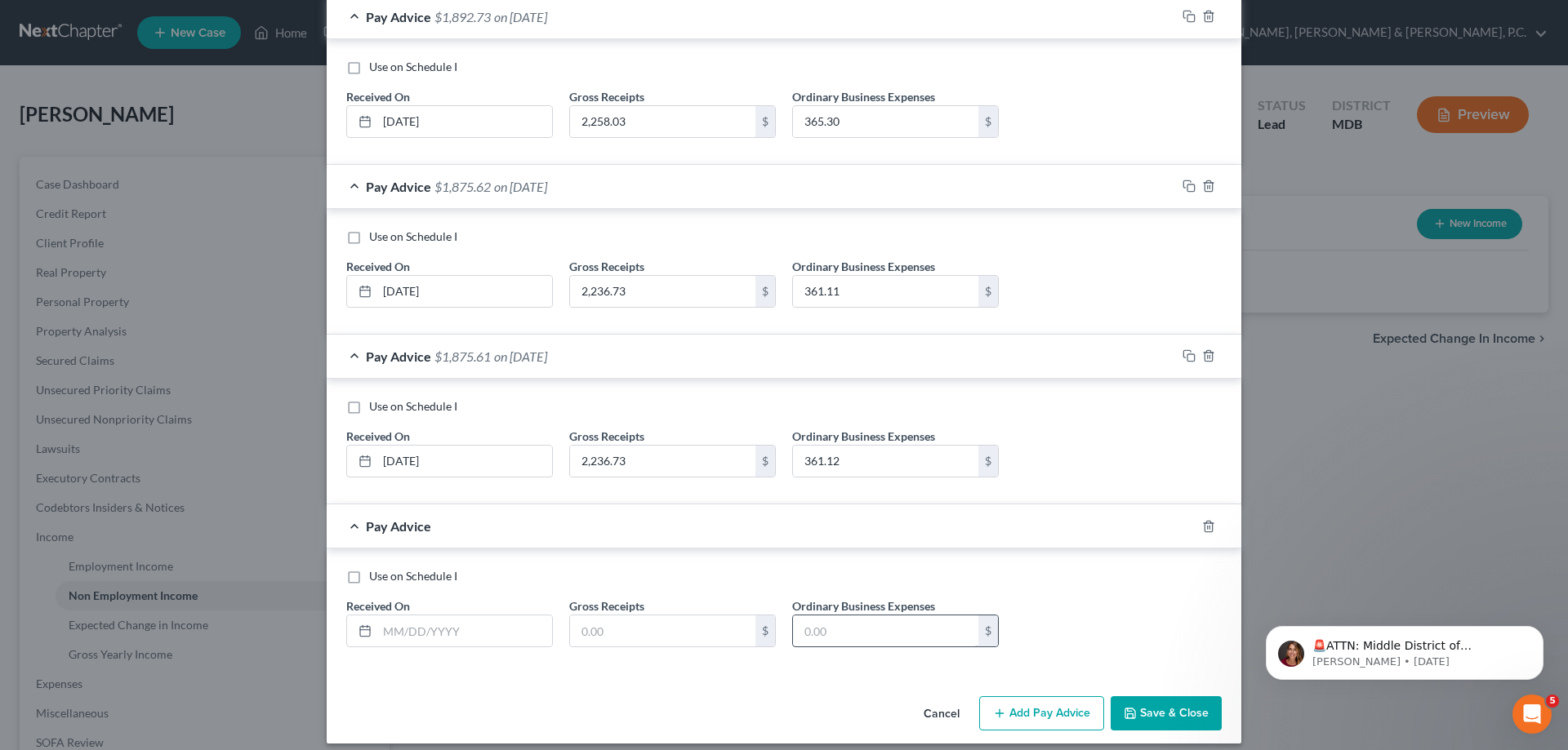
scroll to position [1207, 0]
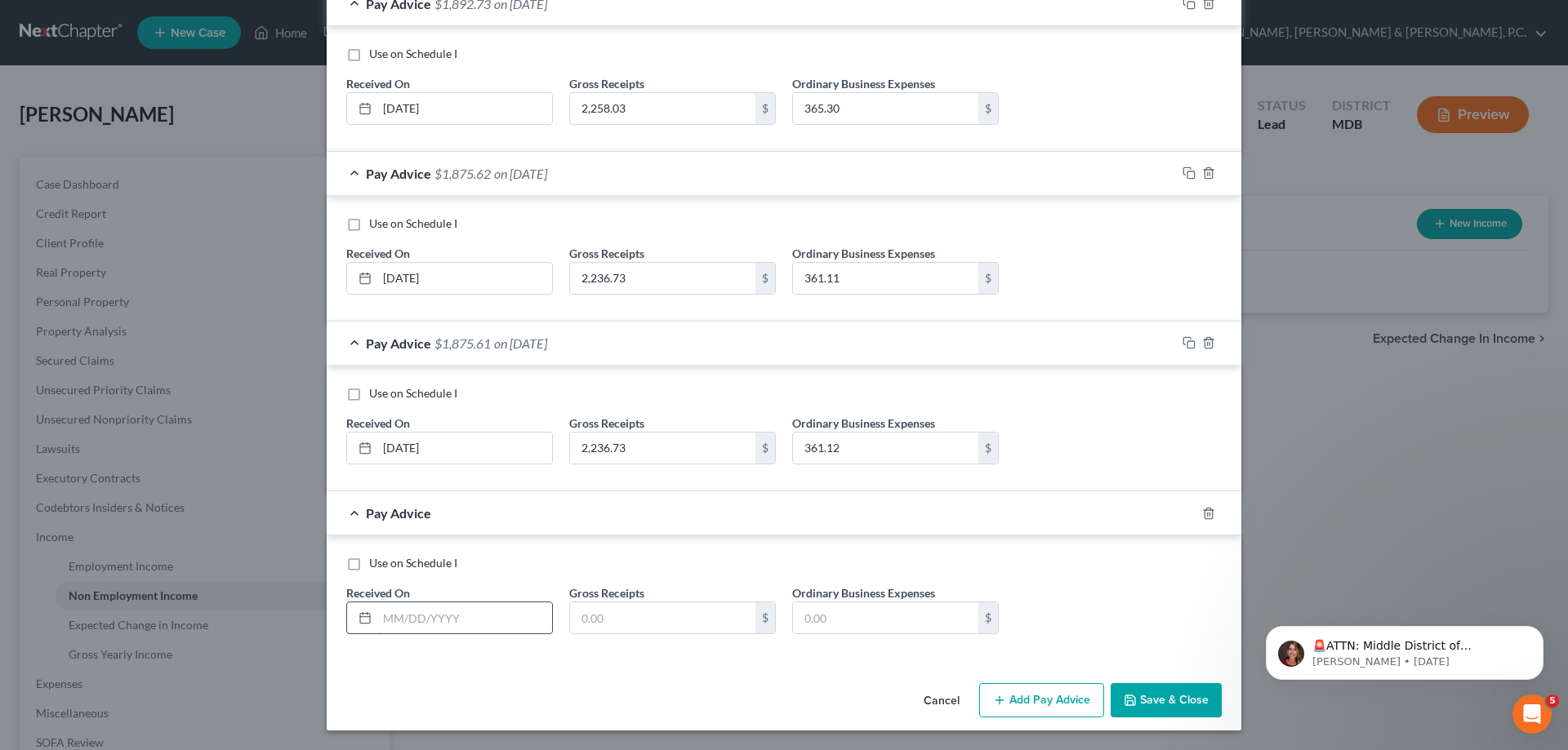
click at [529, 616] on input "text" at bounding box center [465, 617] width 175 height 31
type input "[DATE]"
type input "2,236.73"
type input "361.10"
drag, startPoint x: 1037, startPoint y: 711, endPoint x: 831, endPoint y: 614, distance: 227.7
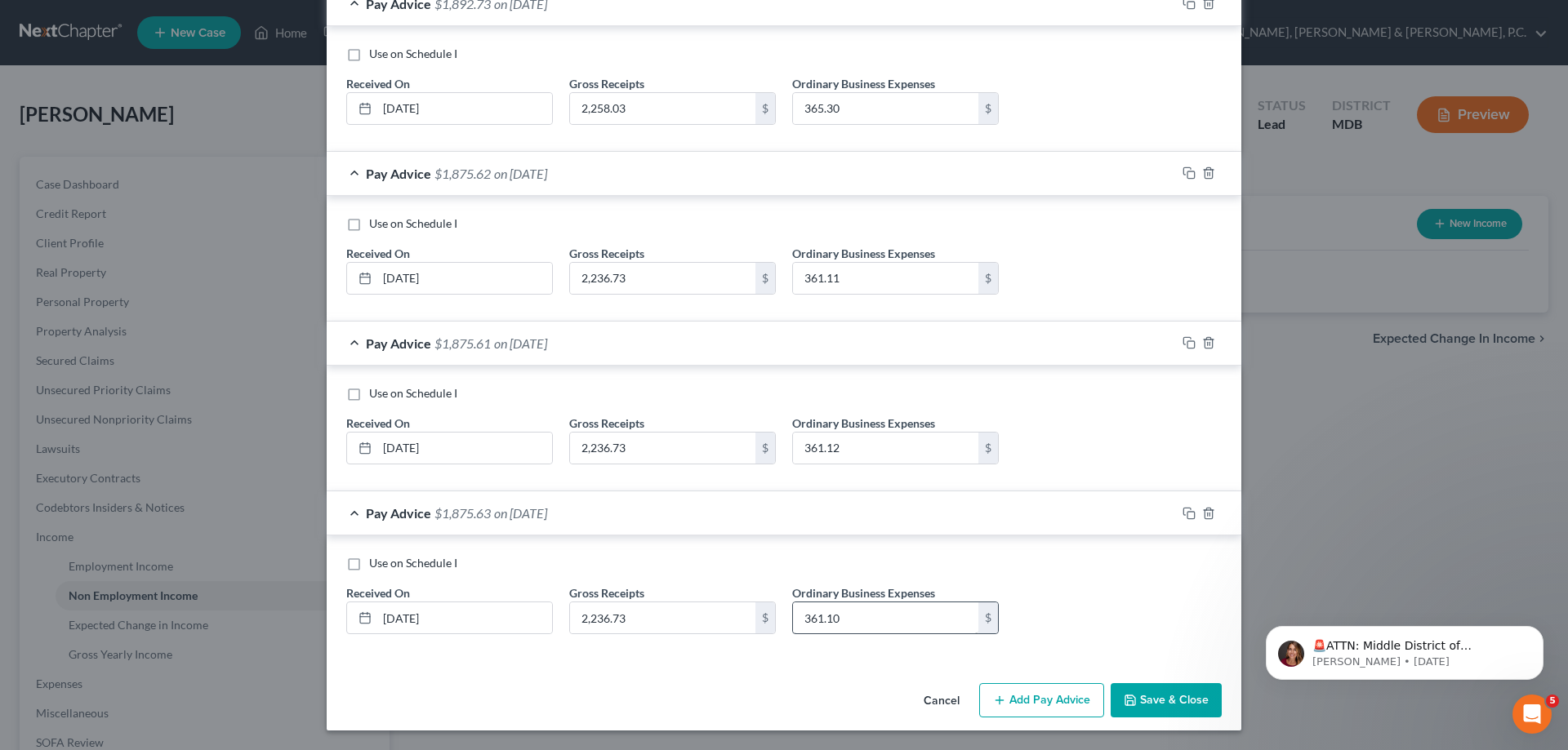
click at [1036, 710] on button "Add Pay Advice" at bounding box center [1041, 700] width 125 height 34
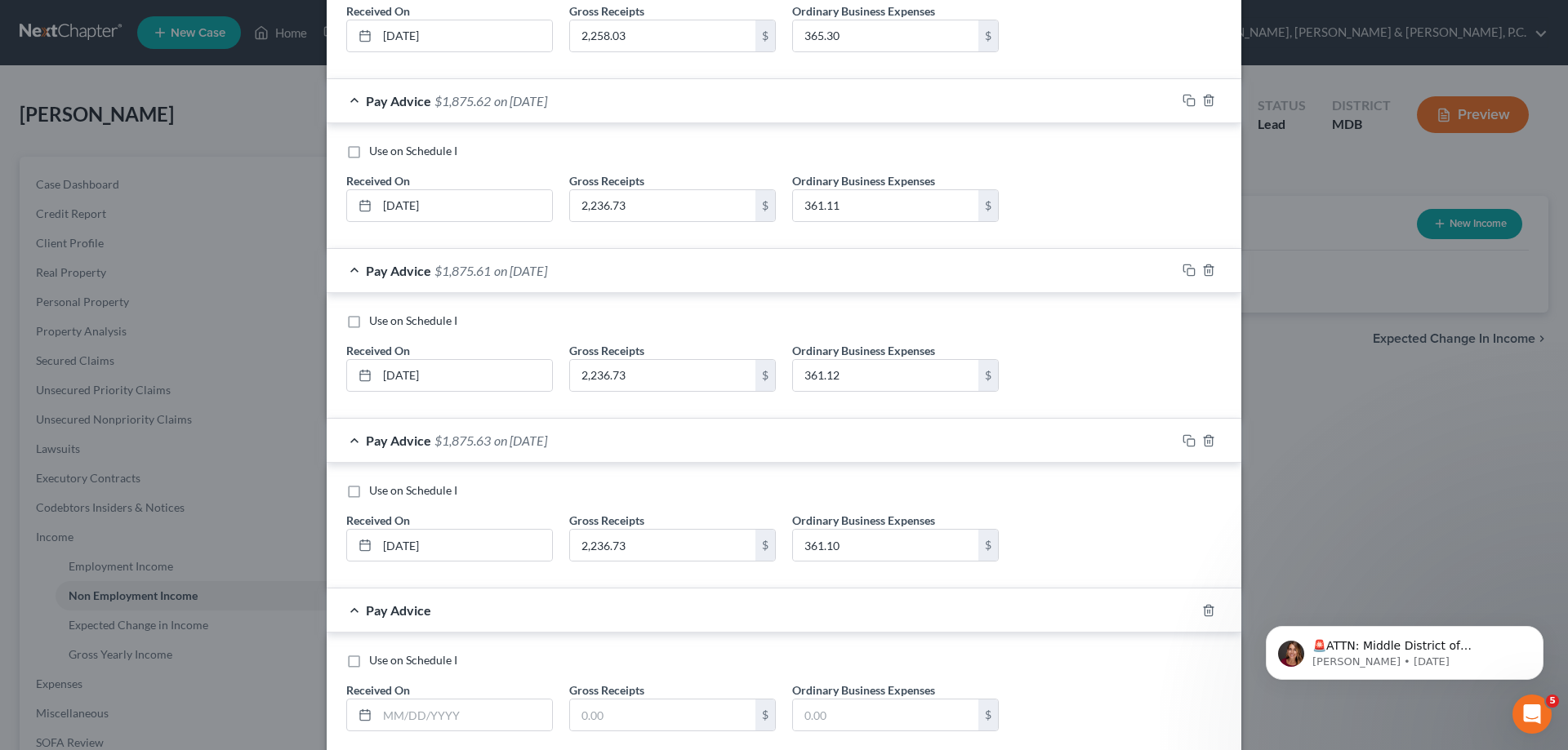
scroll to position [1377, 0]
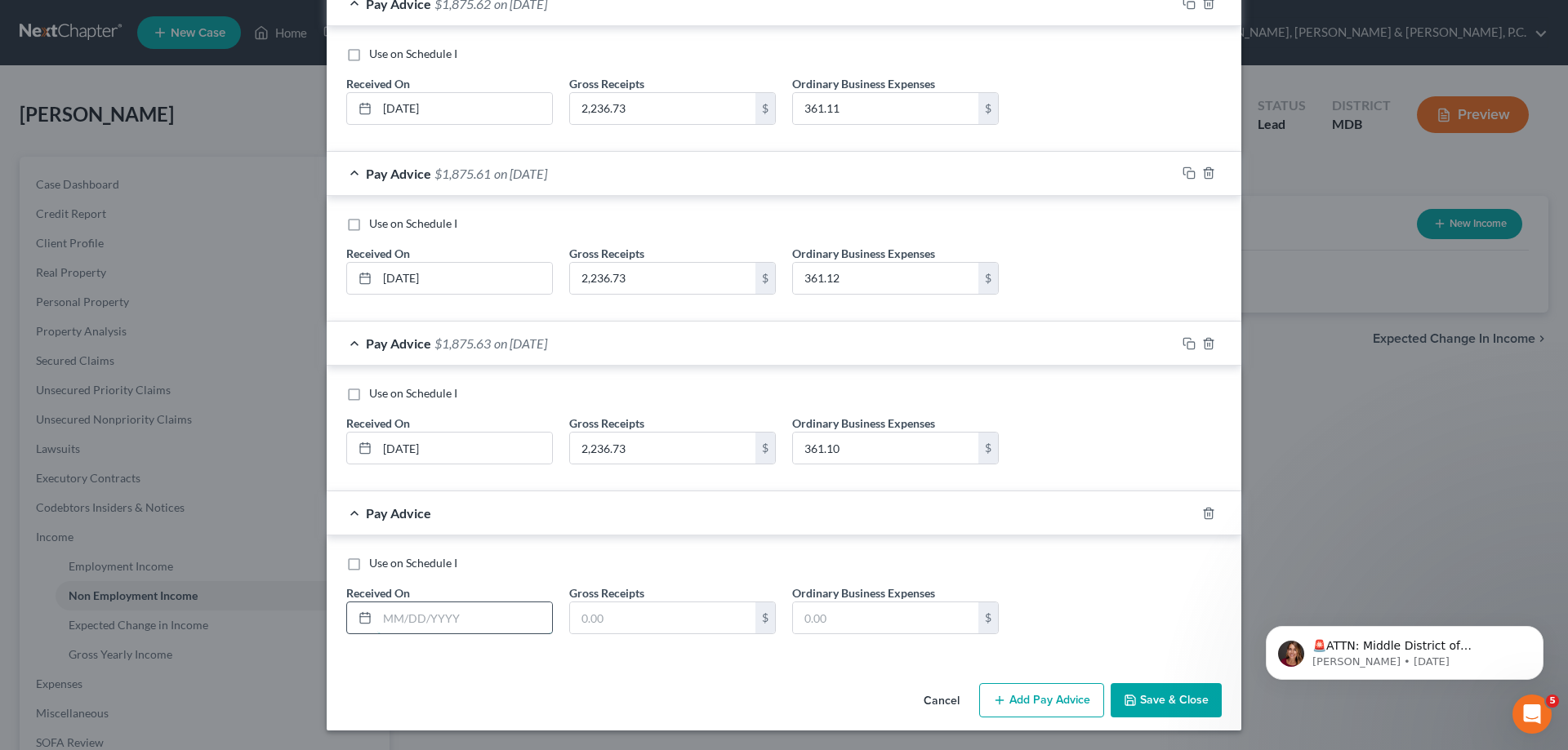
click at [460, 619] on input "text" at bounding box center [465, 617] width 175 height 31
type input "[DATE]"
type input "2,236.73"
type input "361.11"
click at [1046, 700] on button "Add Pay Advice" at bounding box center [1041, 700] width 125 height 34
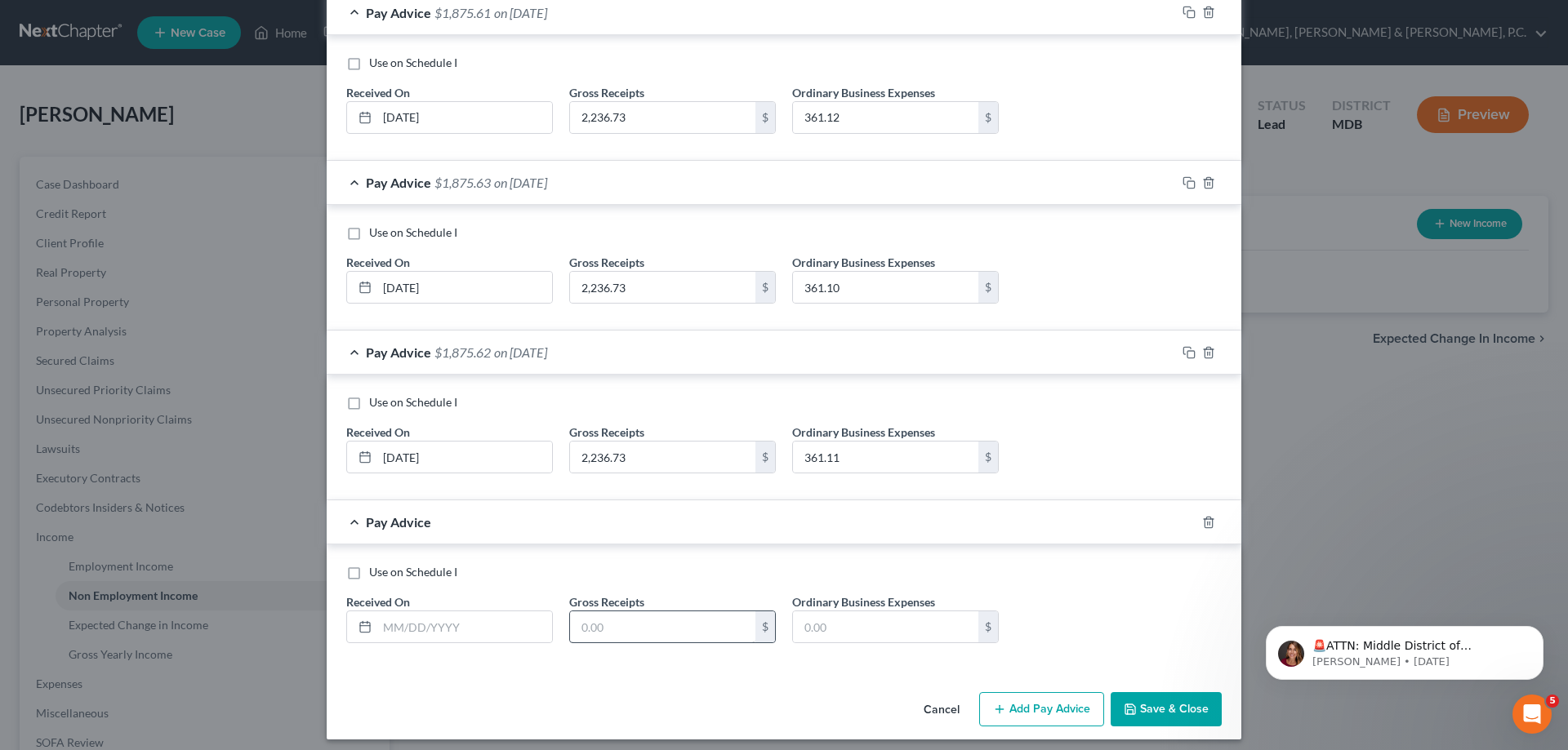
scroll to position [1546, 0]
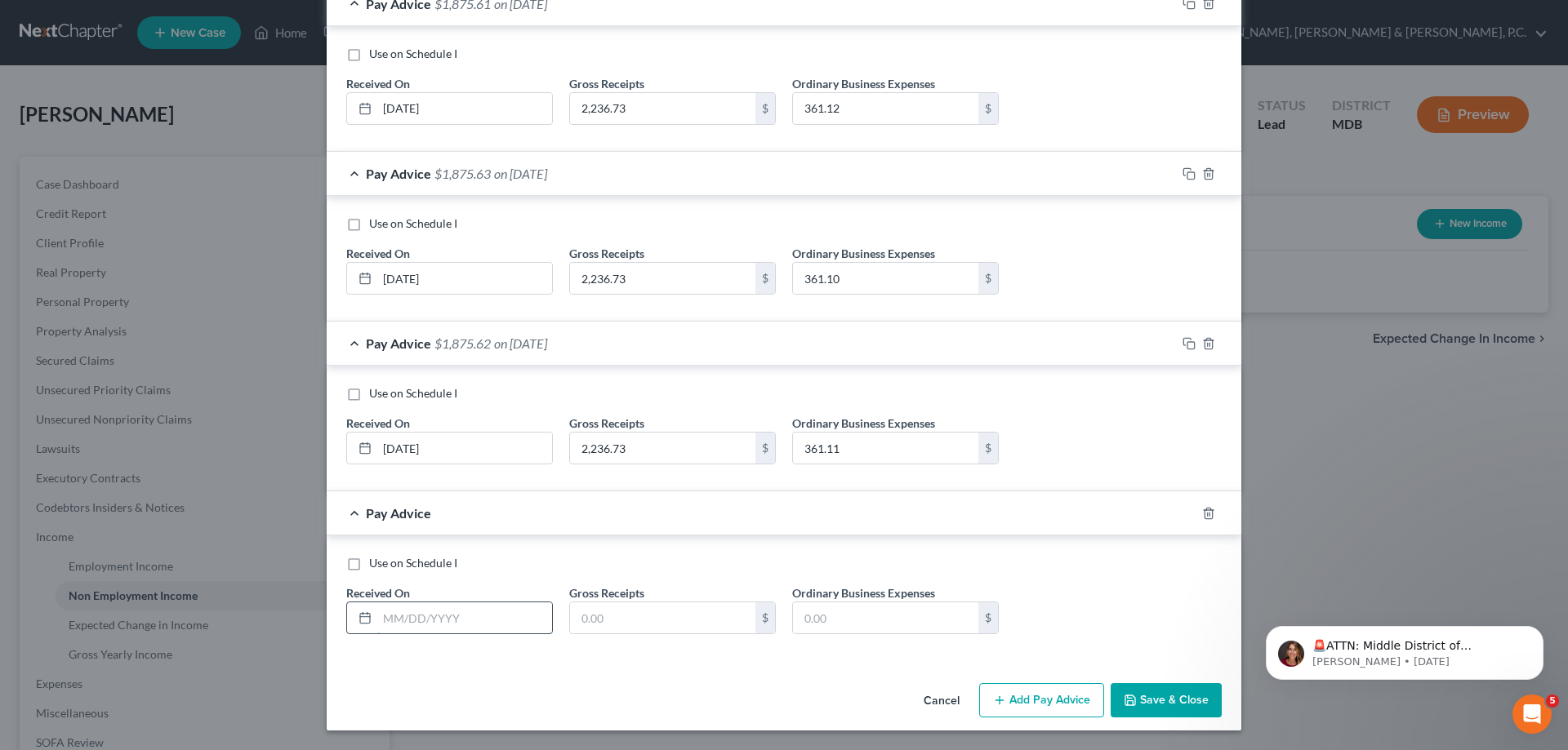
click at [460, 615] on input "text" at bounding box center [465, 617] width 175 height 31
type input "[DATE]"
type input "2,236.73"
type input "361.11"
click at [1037, 705] on button "Add Pay Advice" at bounding box center [1041, 700] width 125 height 34
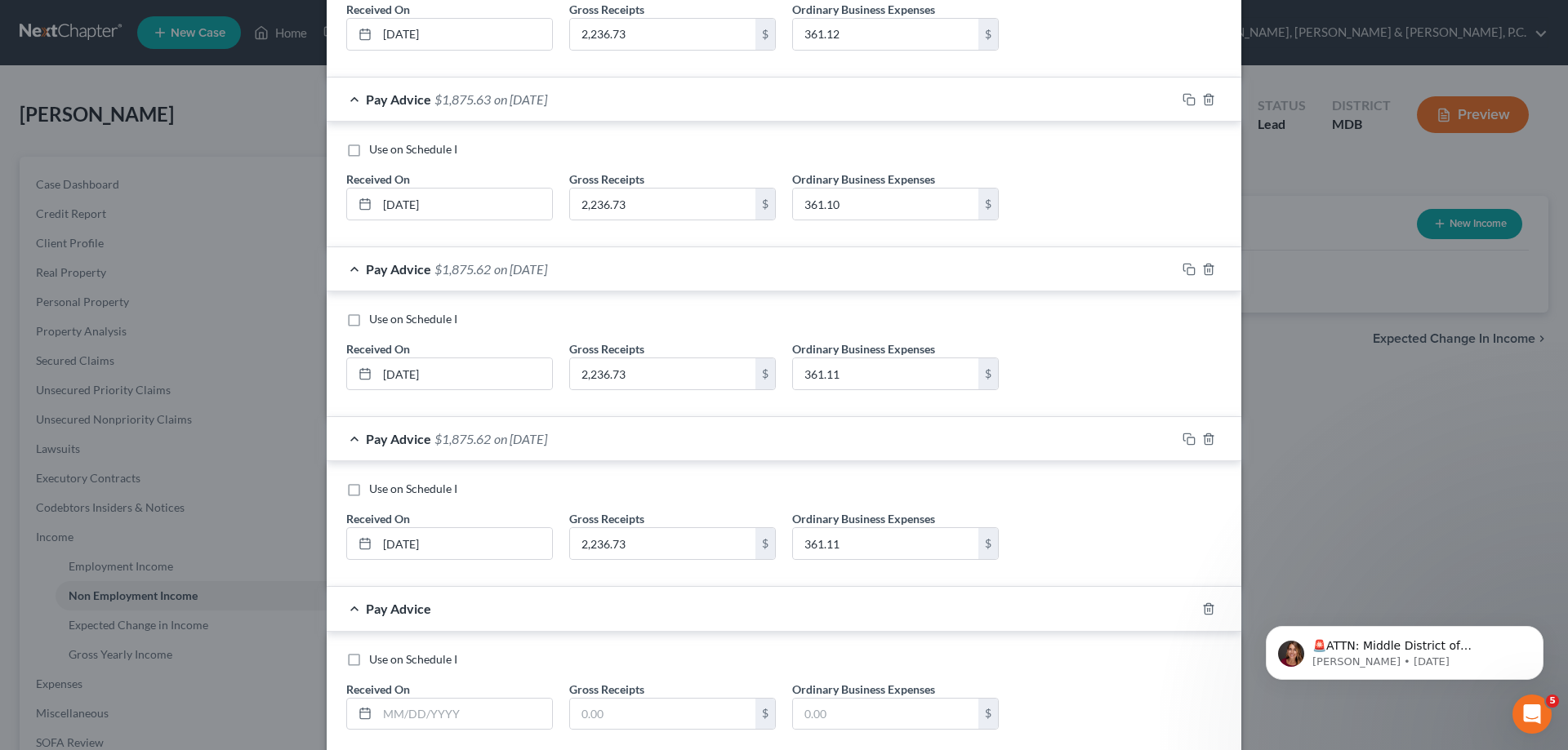
scroll to position [1716, 0]
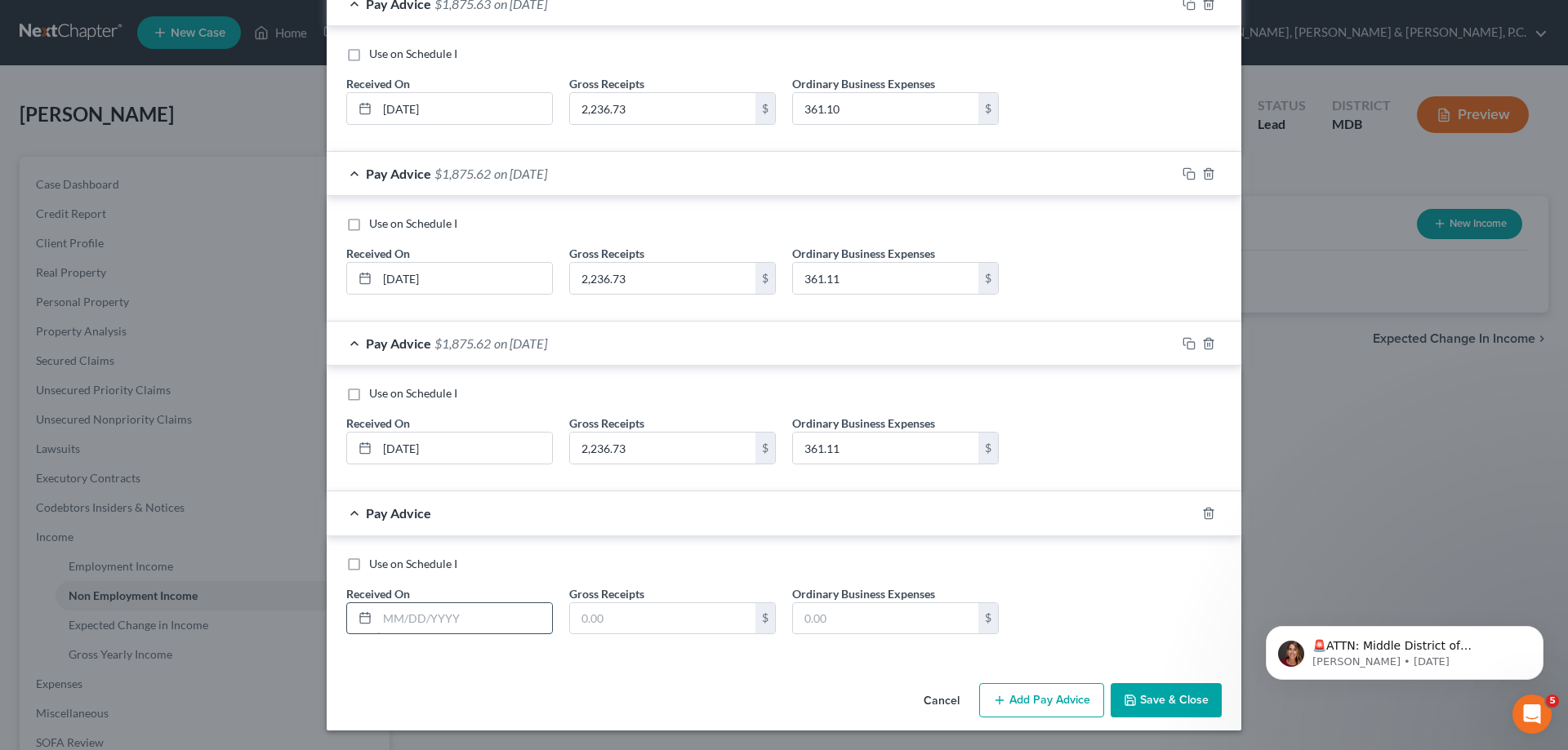
click at [504, 617] on input "text" at bounding box center [465, 618] width 175 height 31
type input "[DATE]"
type input "2,236.73"
type input "631.11"
click at [1068, 690] on button "Add Pay Advice" at bounding box center [1041, 700] width 125 height 34
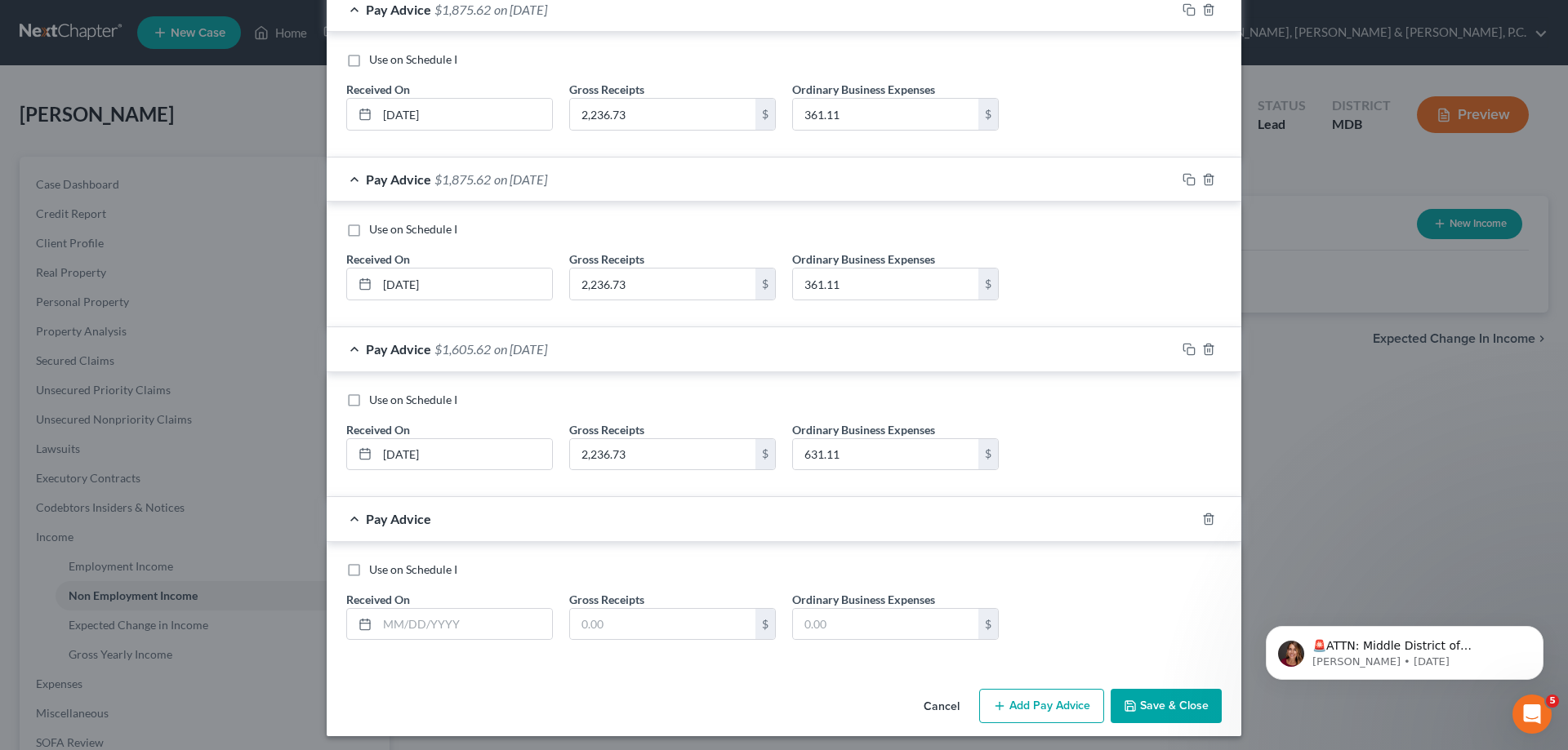
scroll to position [1886, 0]
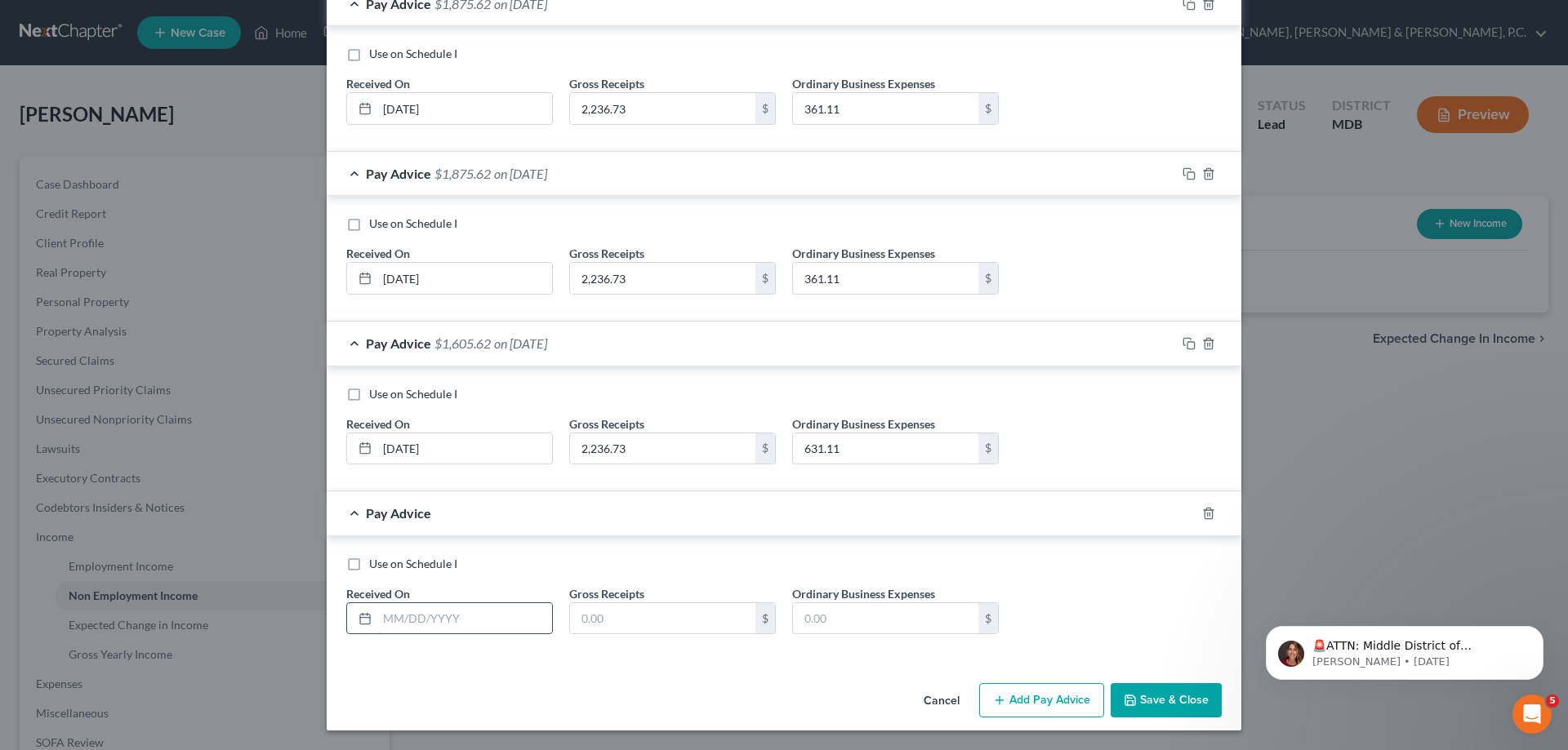
click at [526, 616] on input "text" at bounding box center [465, 618] width 175 height 31
type input "[DATE]"
type input "2,236.73"
type input "361.11"
click at [1054, 700] on button "Add Pay Advice" at bounding box center [1041, 700] width 125 height 34
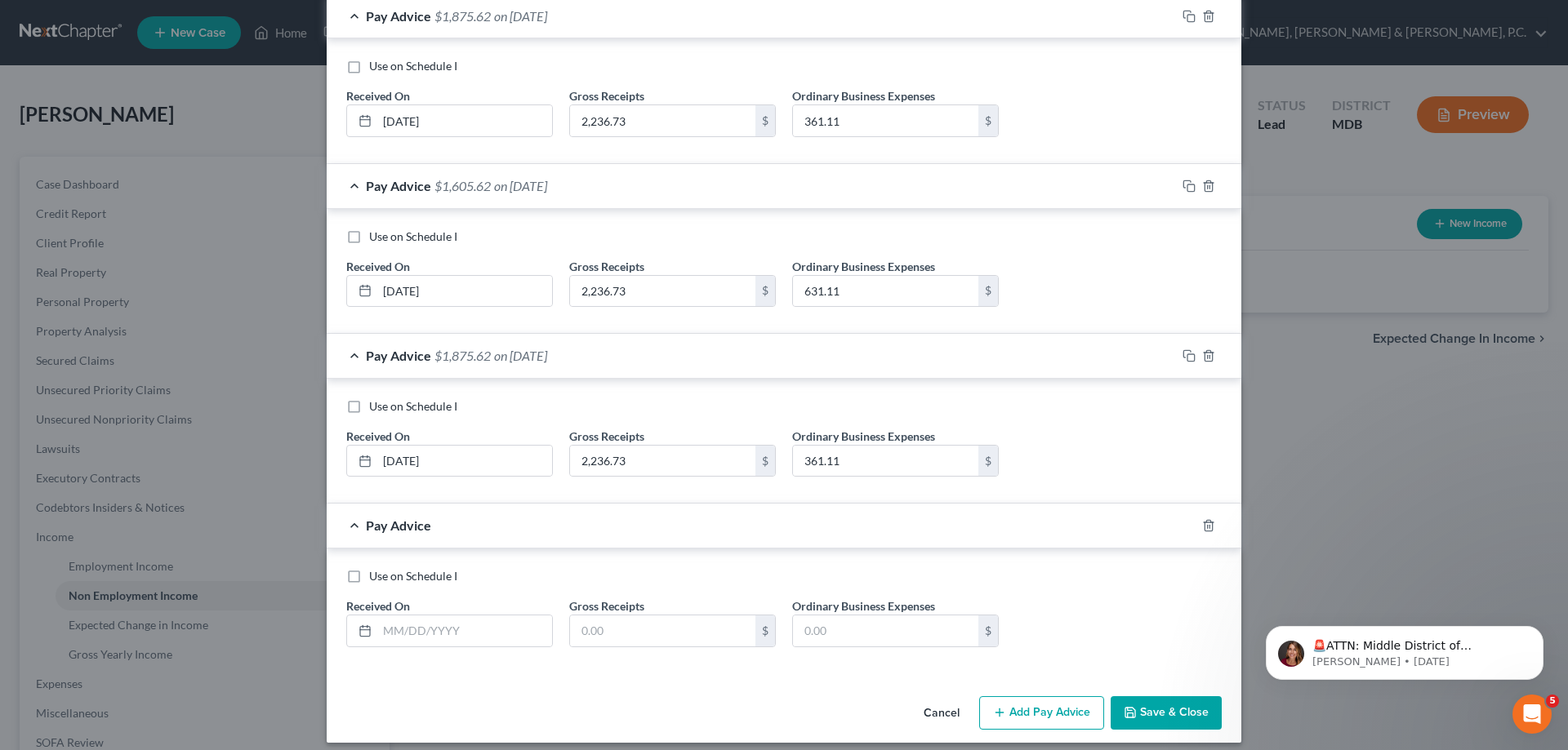
scroll to position [2056, 0]
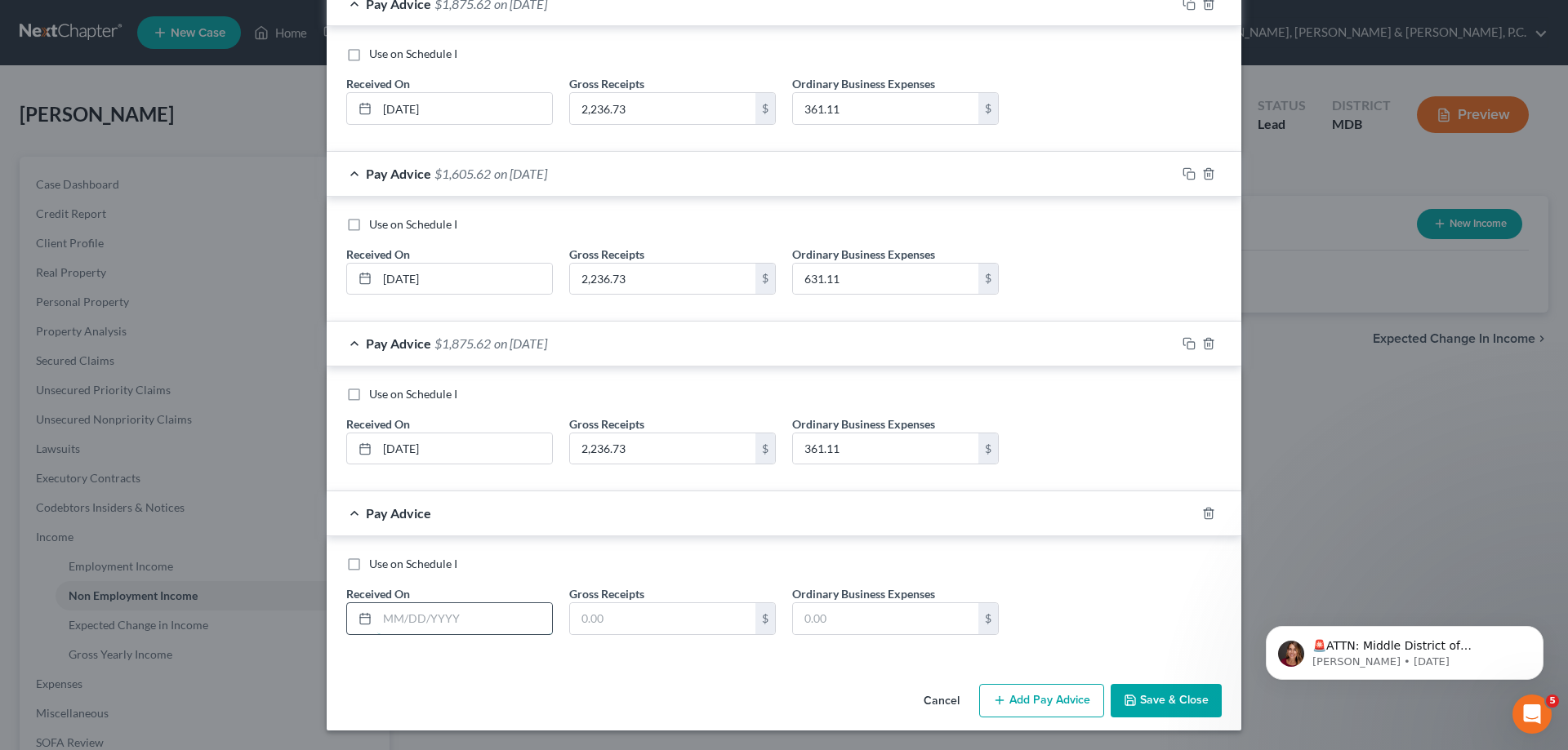
click at [494, 621] on input "text" at bounding box center [465, 618] width 175 height 31
type input "[DATE]"
type input "2,236.73"
type input "6"
type input "361.11"
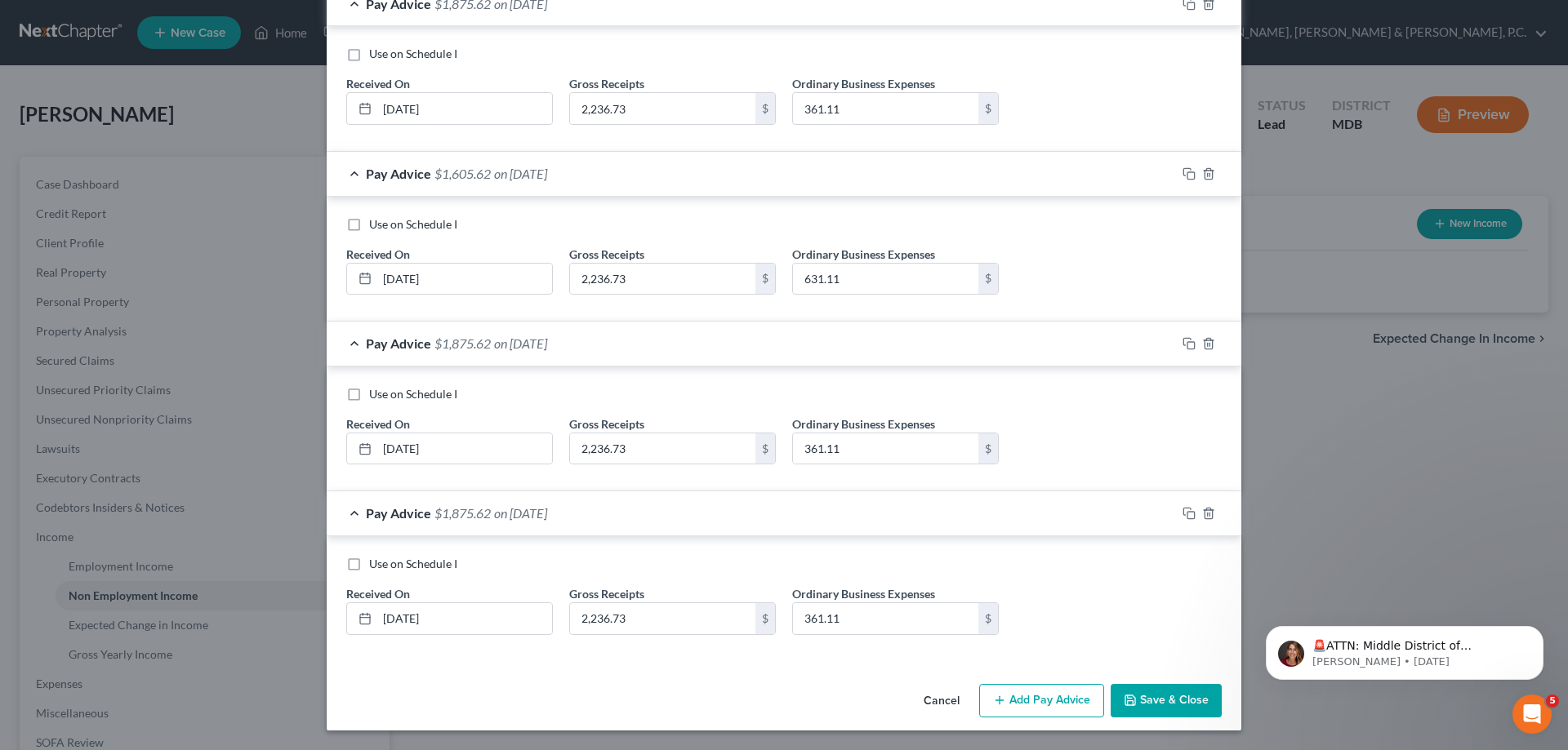
click at [1058, 705] on button "Add Pay Advice" at bounding box center [1041, 700] width 125 height 34
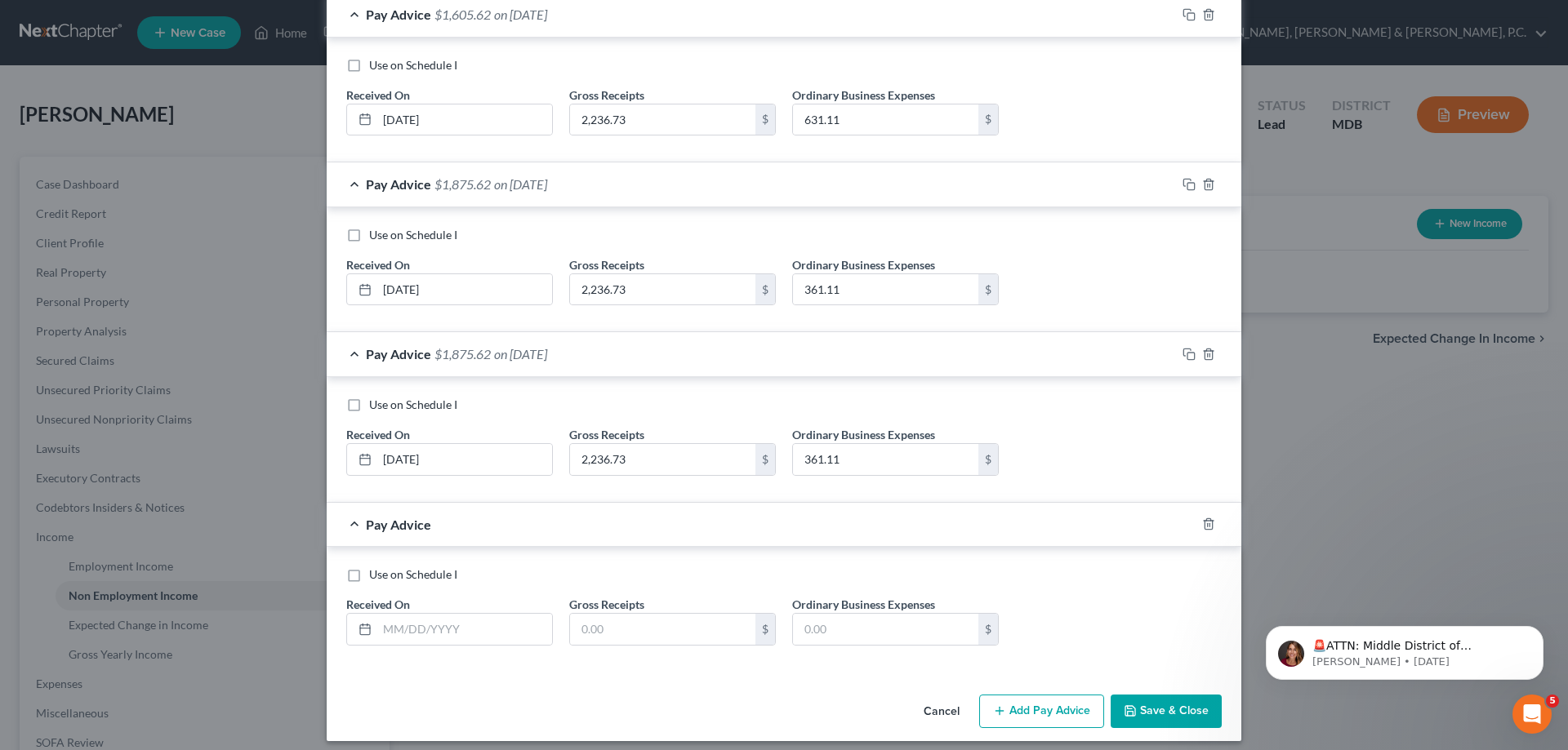
scroll to position [2226, 0]
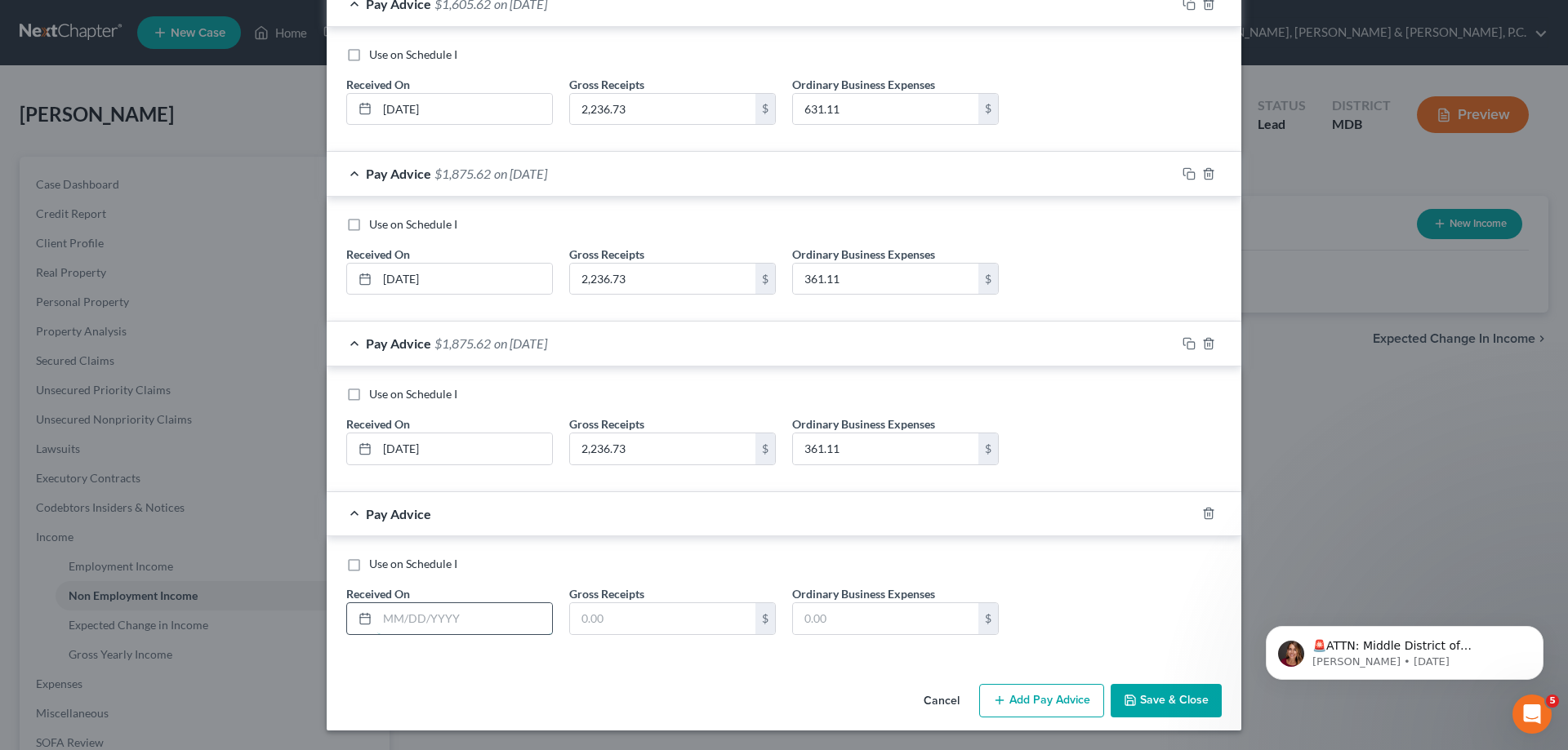
click at [480, 619] on input "text" at bounding box center [465, 618] width 175 height 31
type input "[DATE]"
type input "0"
click at [1042, 705] on button "Add Pay Advice" at bounding box center [1041, 700] width 125 height 34
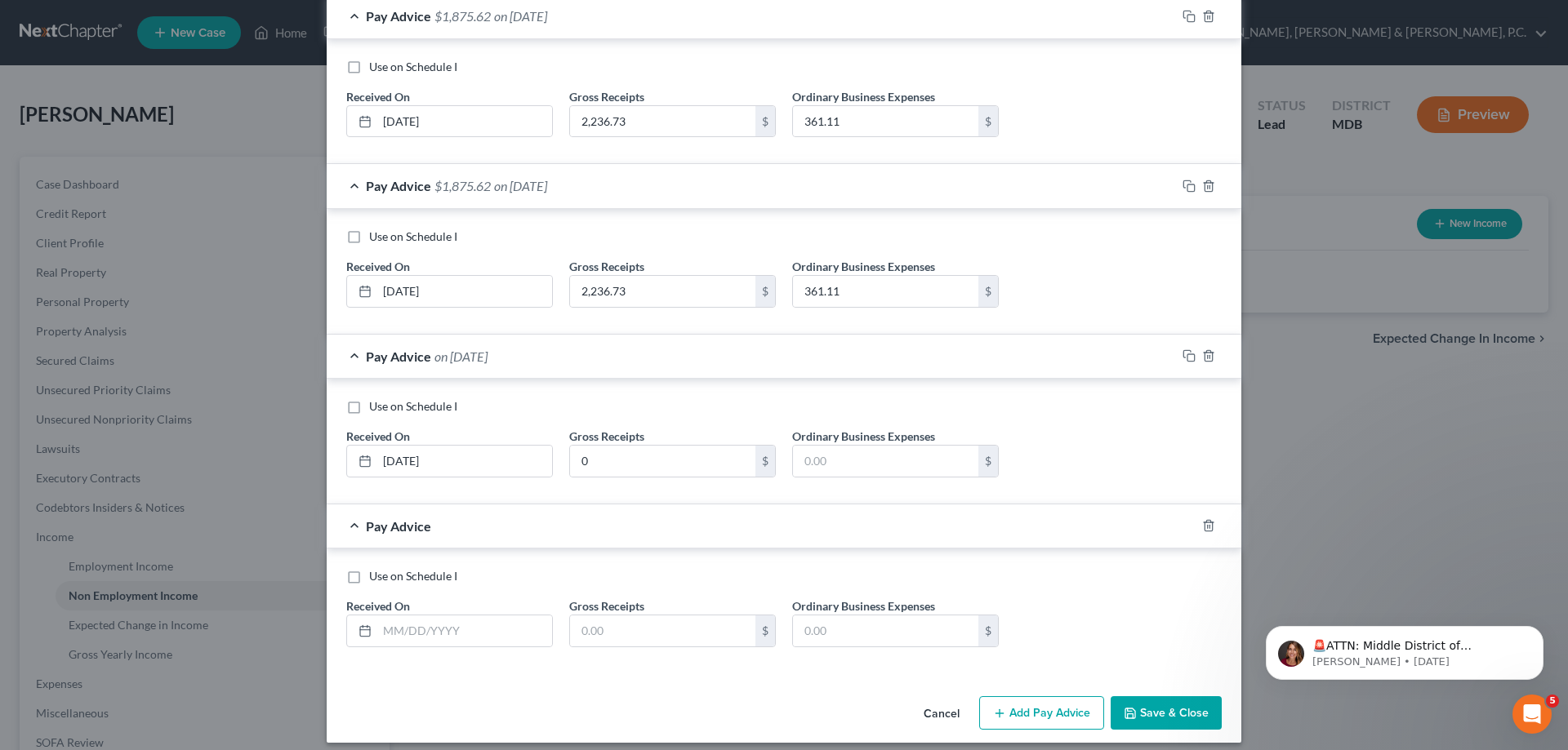
scroll to position [2395, 0]
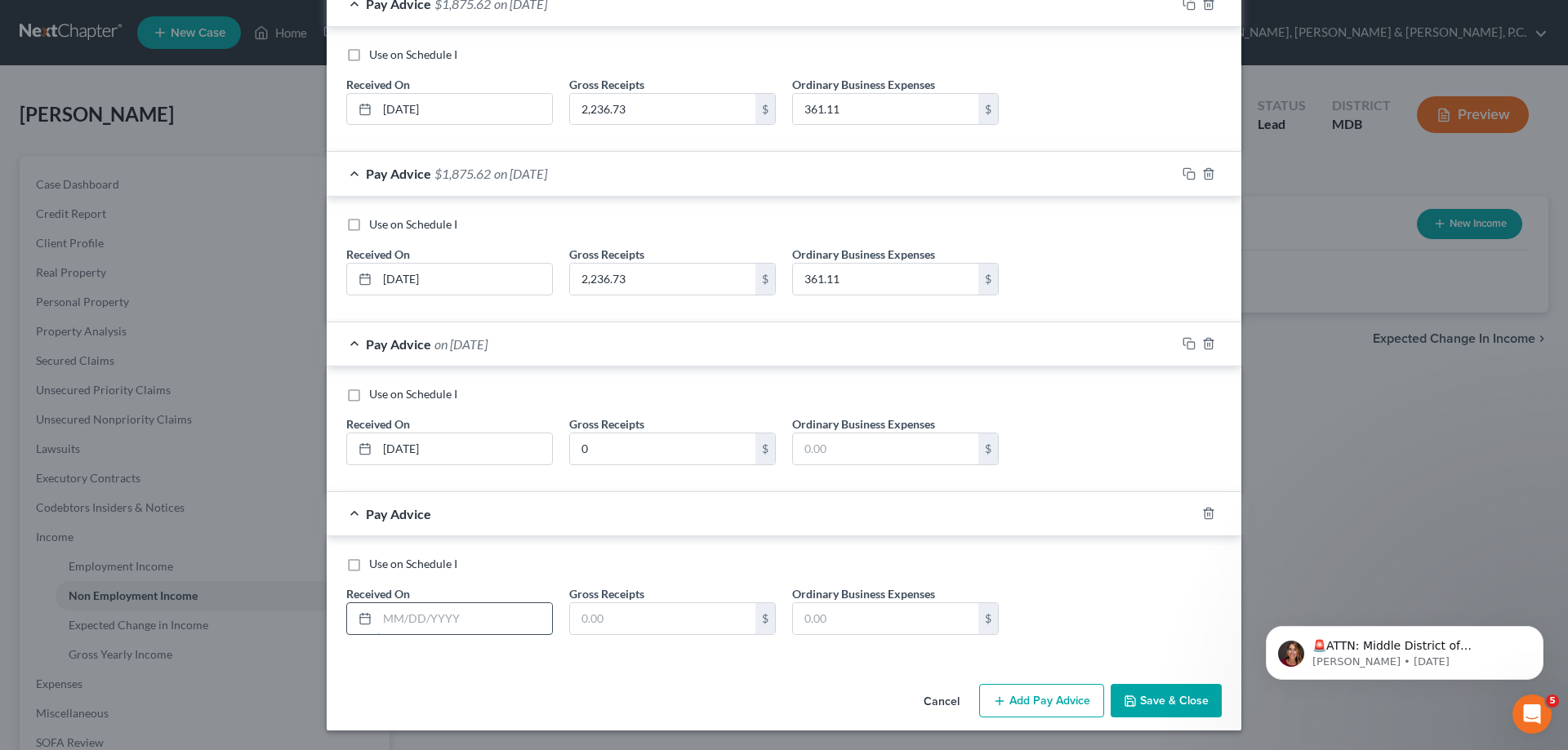
click at [466, 619] on input "text" at bounding box center [465, 618] width 175 height 31
type input "[DATE]"
type input "2,343.24"
type input "202.79"
click at [1066, 705] on button "Add Pay Advice" at bounding box center [1041, 700] width 125 height 34
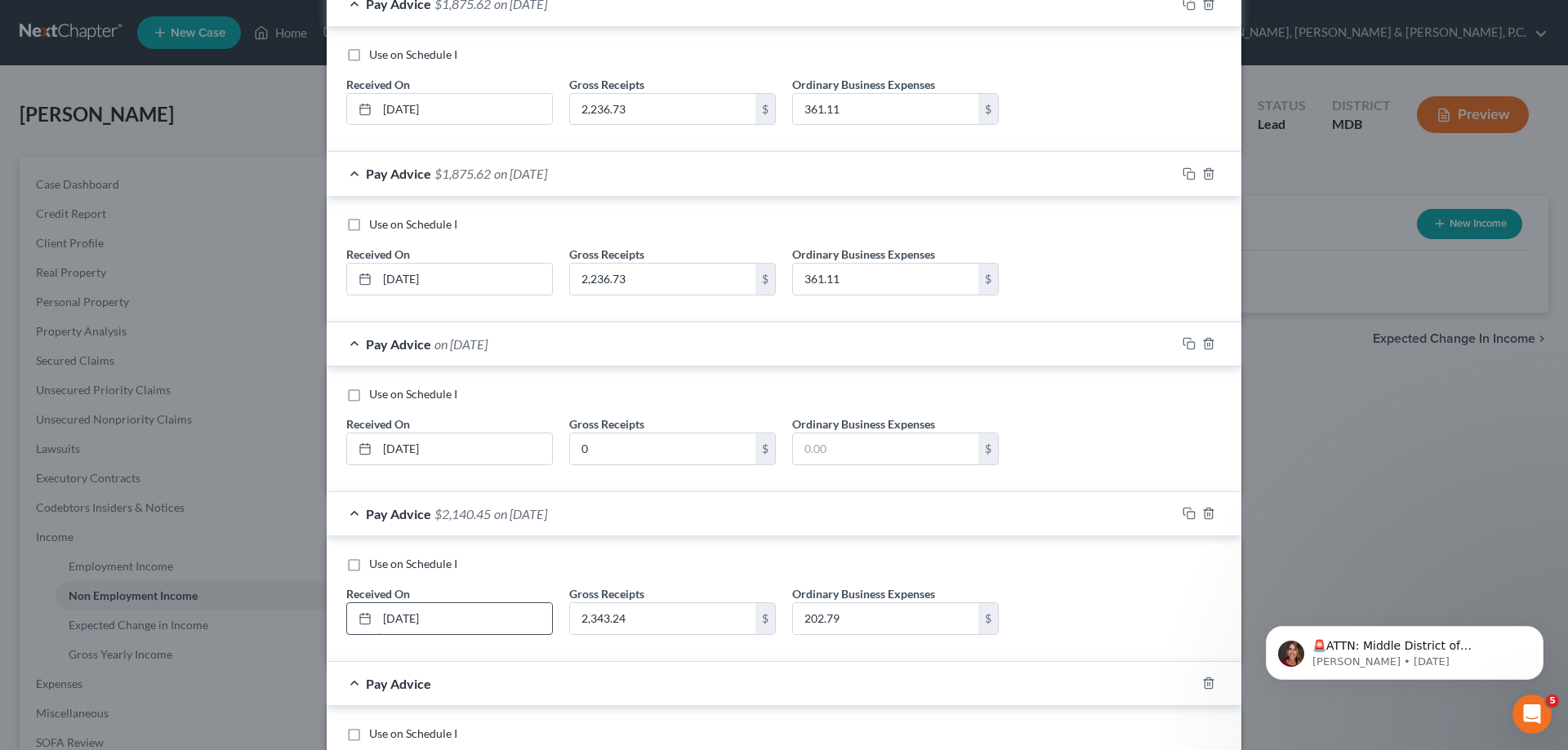
click at [405, 618] on input "[DATE]" at bounding box center [465, 618] width 175 height 31
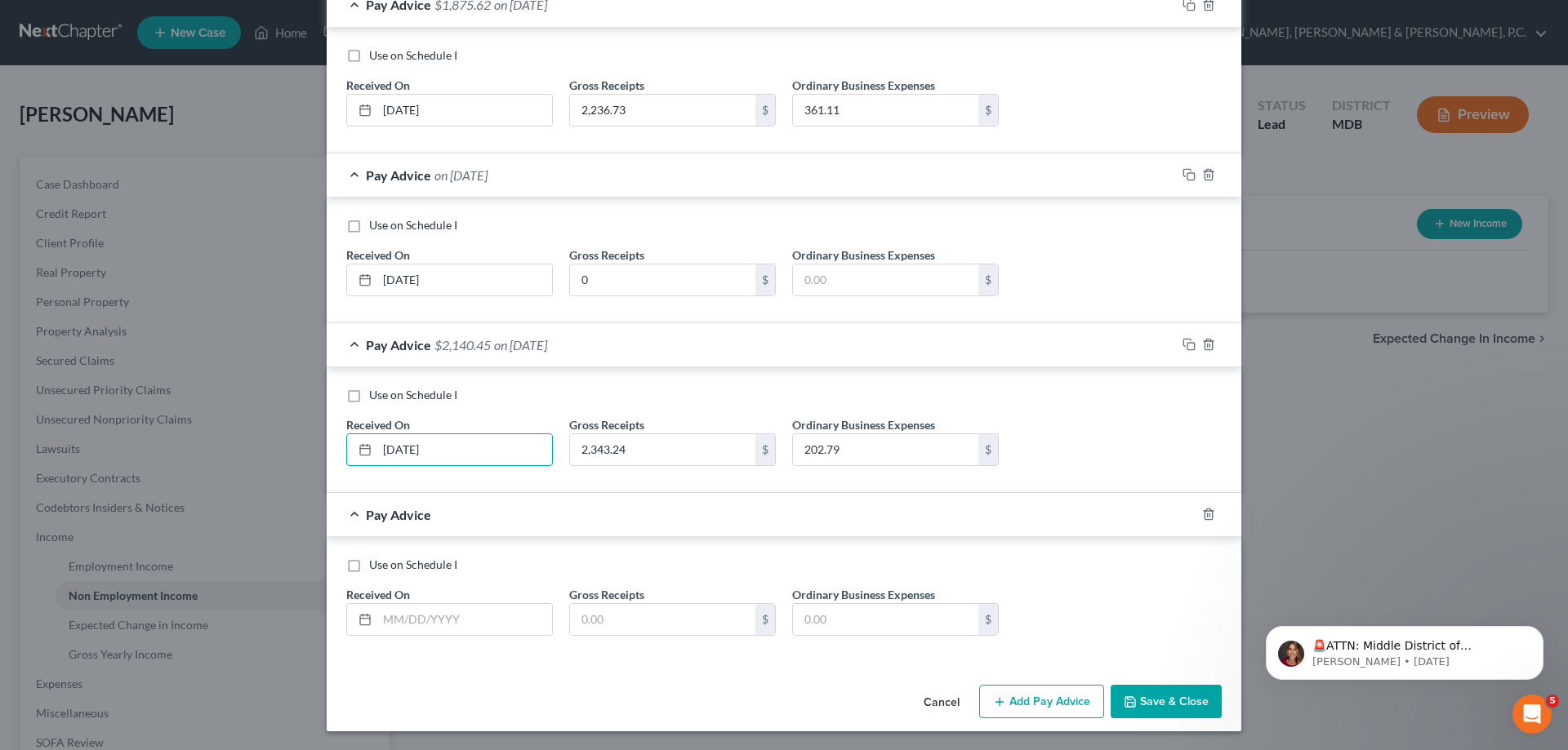
scroll to position [2565, 0]
type input "[DATE]"
click at [465, 618] on input "text" at bounding box center [465, 618] width 175 height 31
type input "7"
type input "[DATE]"
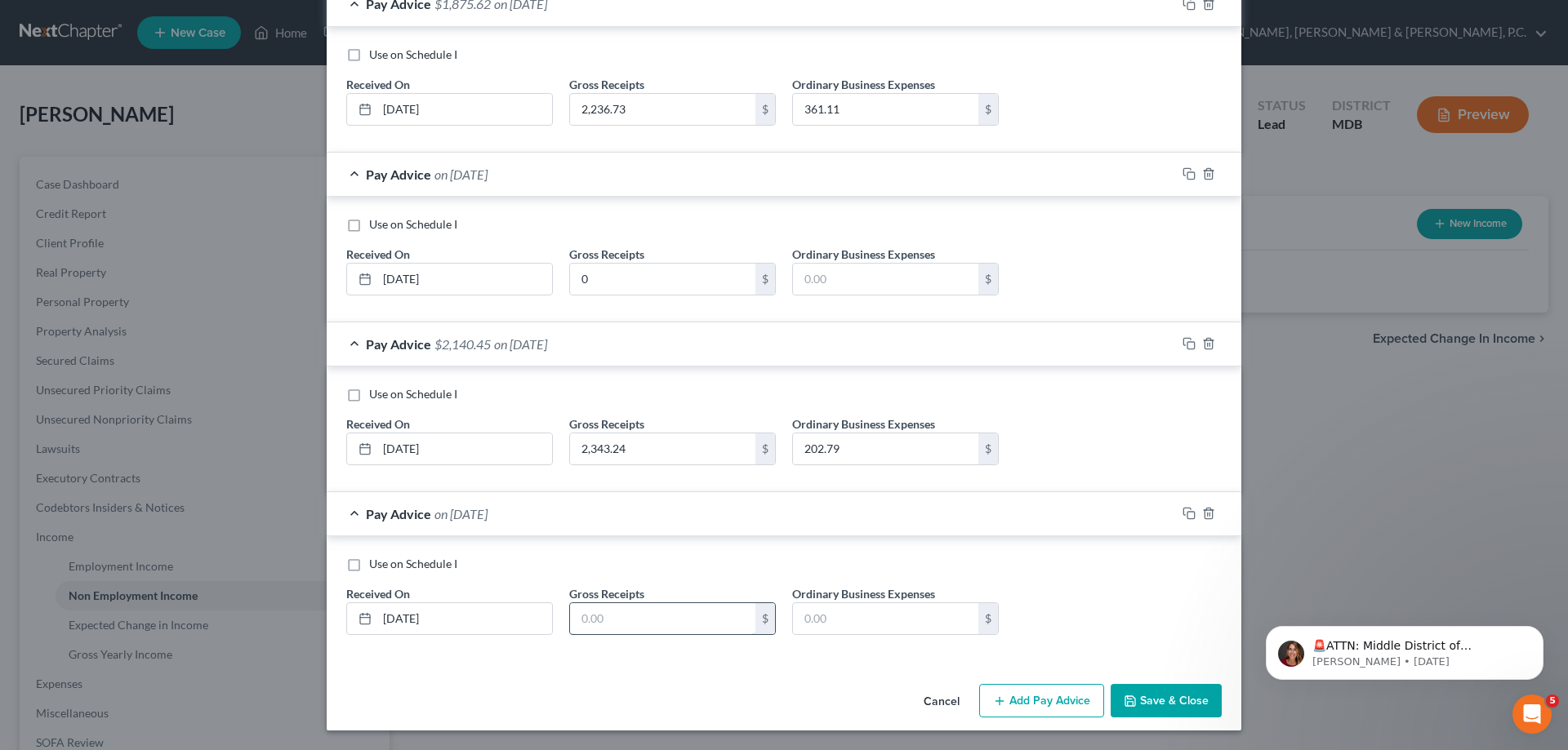
click at [674, 626] on input "text" at bounding box center [662, 618] width 186 height 31
type input "2,343.24"
click at [884, 616] on input "text" at bounding box center [885, 618] width 186 height 31
type input "202.79"
click at [1046, 711] on button "Add Pay Advice" at bounding box center [1041, 700] width 125 height 34
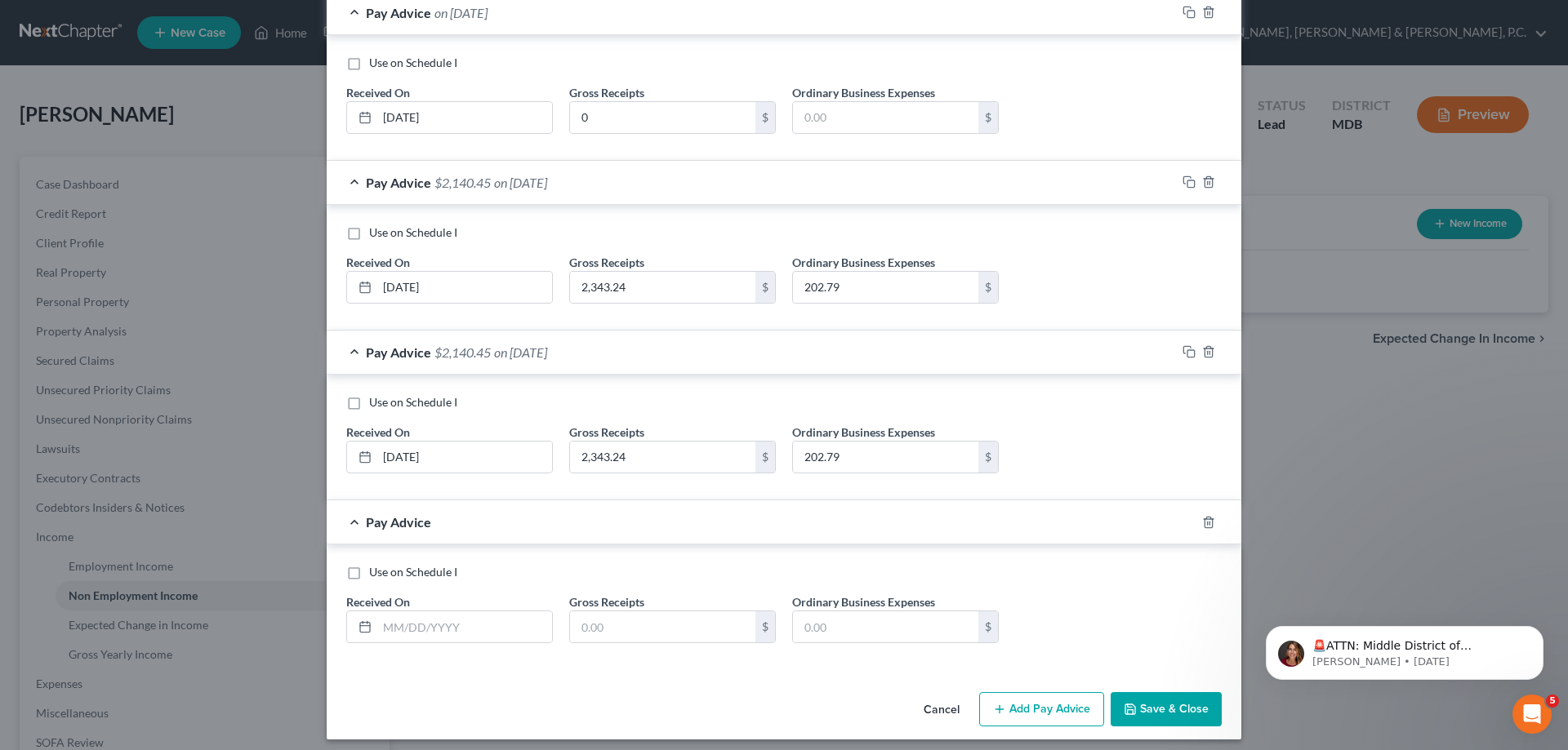
scroll to position [2735, 0]
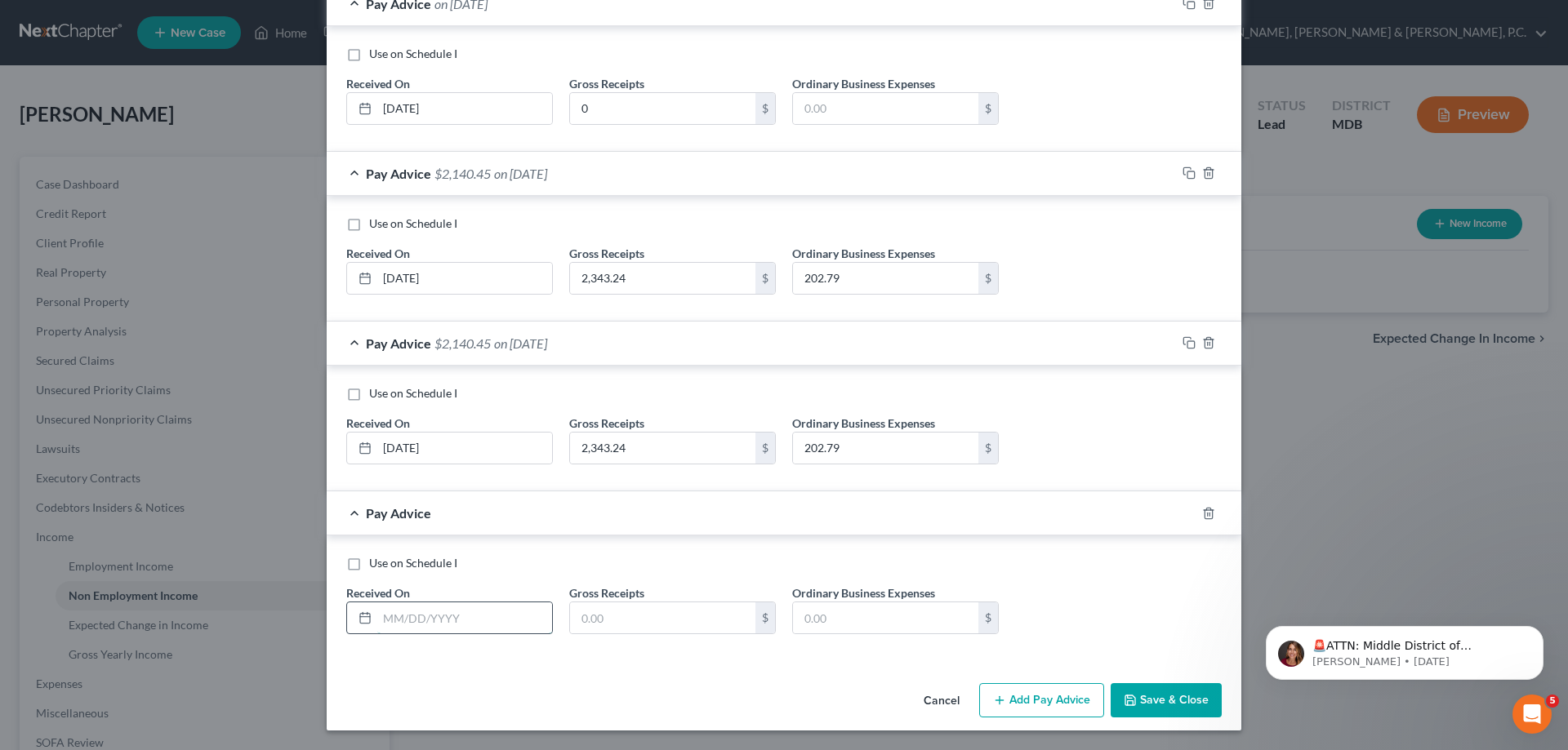
click at [475, 626] on input "text" at bounding box center [465, 617] width 175 height 31
type input "[DATE]"
type input "2,180.23"
type input "183.22"
click at [1002, 690] on button "Add Pay Advice" at bounding box center [1041, 700] width 125 height 34
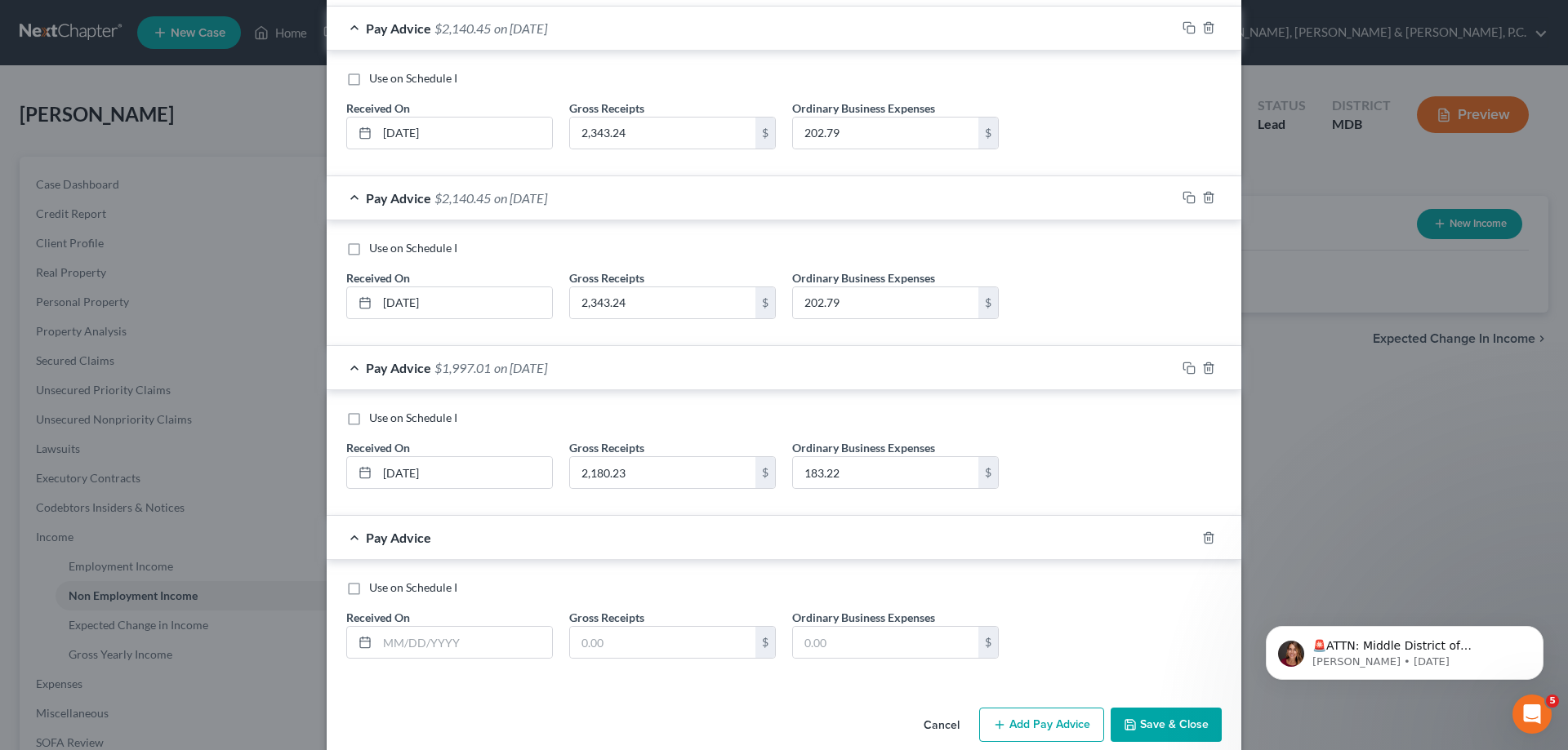
scroll to position [2905, 0]
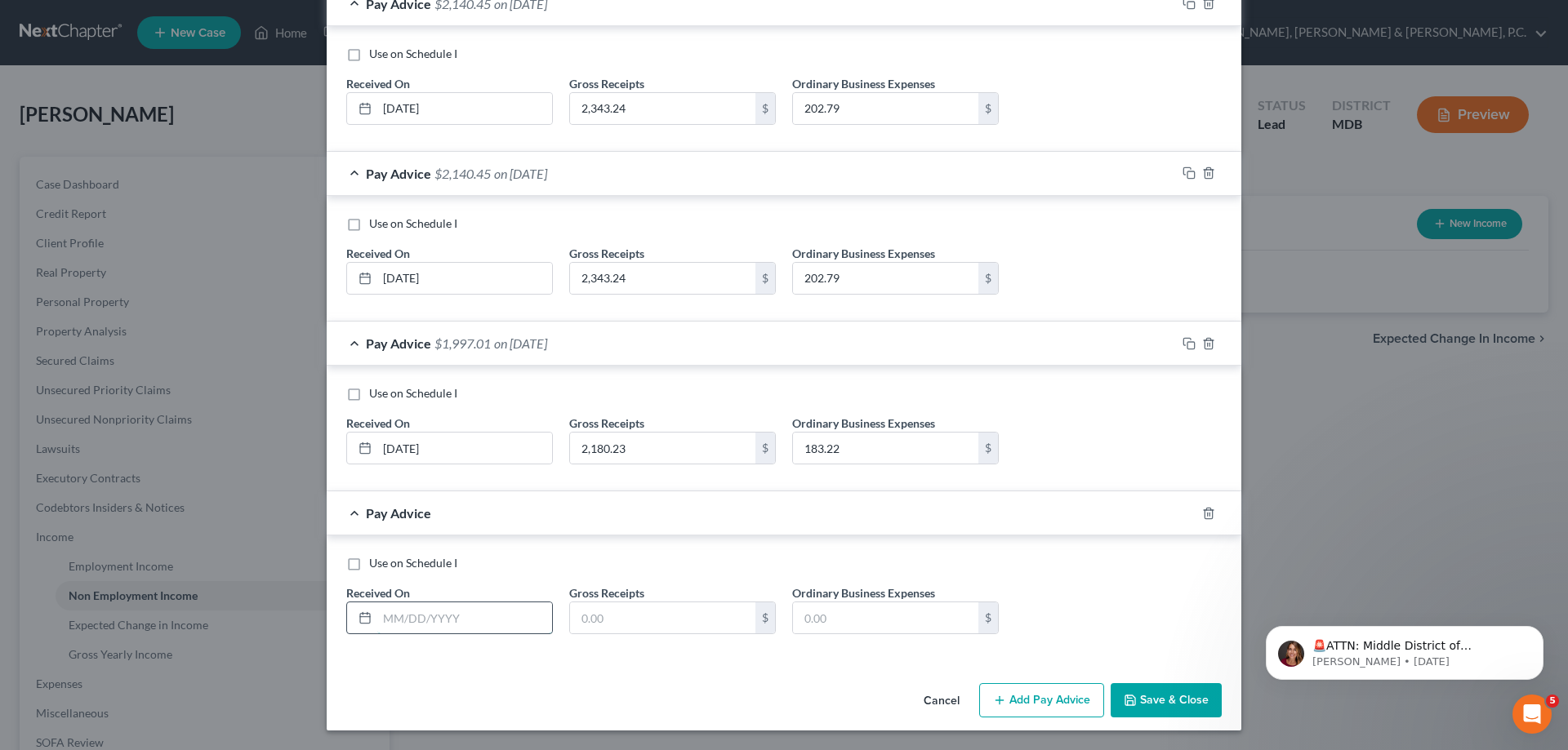
click at [480, 616] on input "text" at bounding box center [465, 617] width 175 height 31
type input "[DATE]"
type input "6,151"
click at [1060, 688] on button "Add Pay Advice" at bounding box center [1041, 700] width 125 height 34
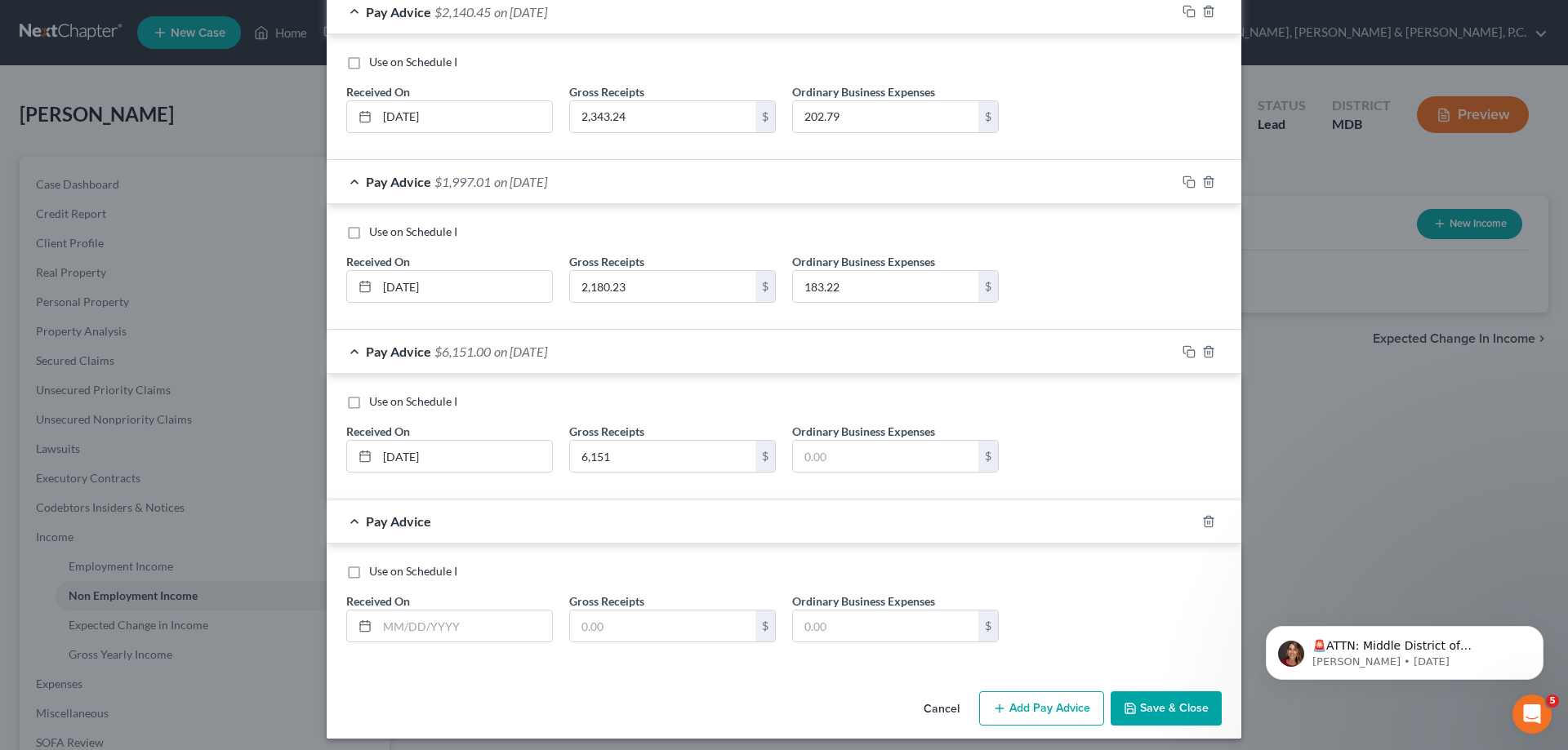
scroll to position [3075, 0]
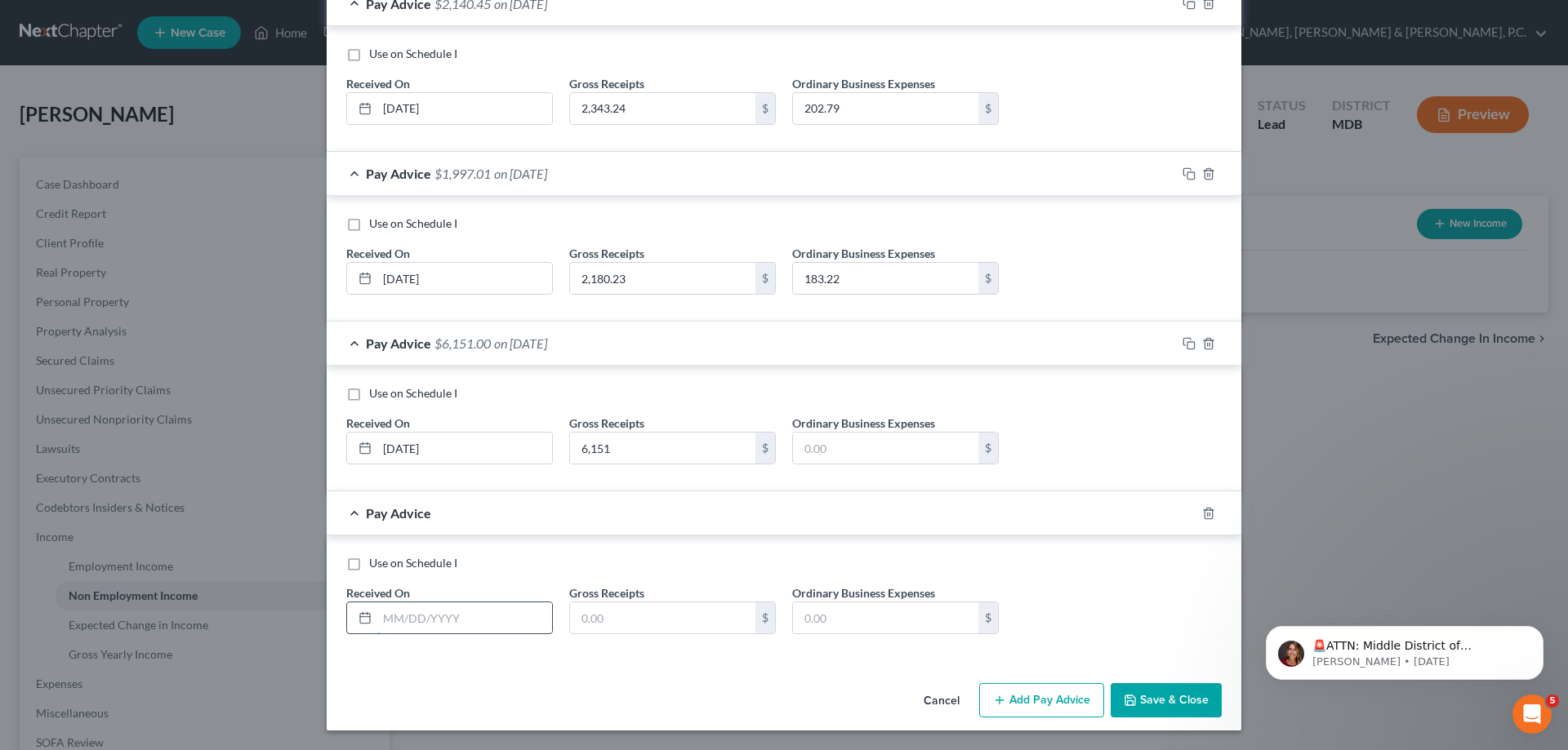
click at [439, 620] on input "text" at bounding box center [465, 617] width 175 height 31
type input "[DATE]"
type input "2,706.44"
click at [1165, 693] on button "Save & Close" at bounding box center [1165, 700] width 111 height 34
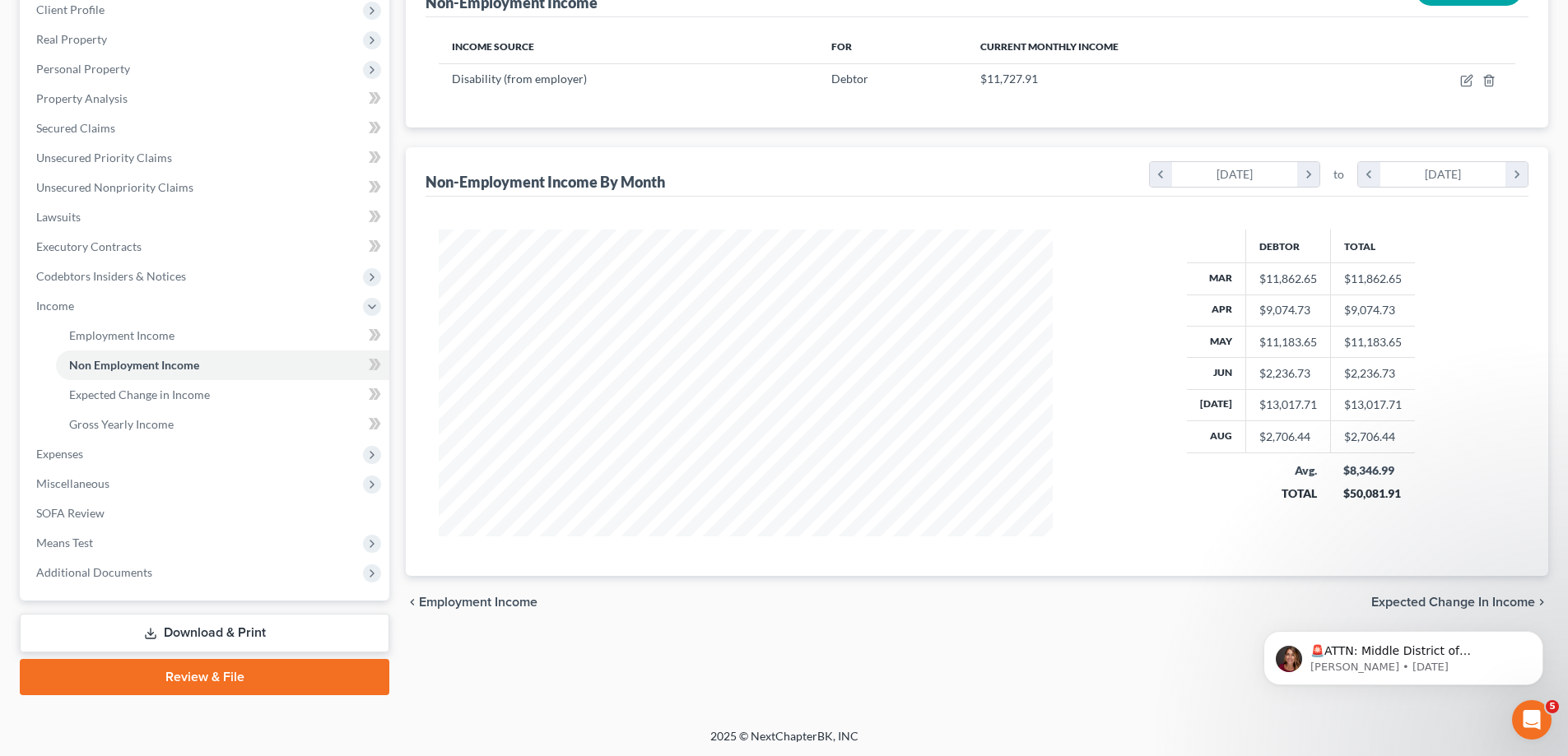
scroll to position [237, 0]
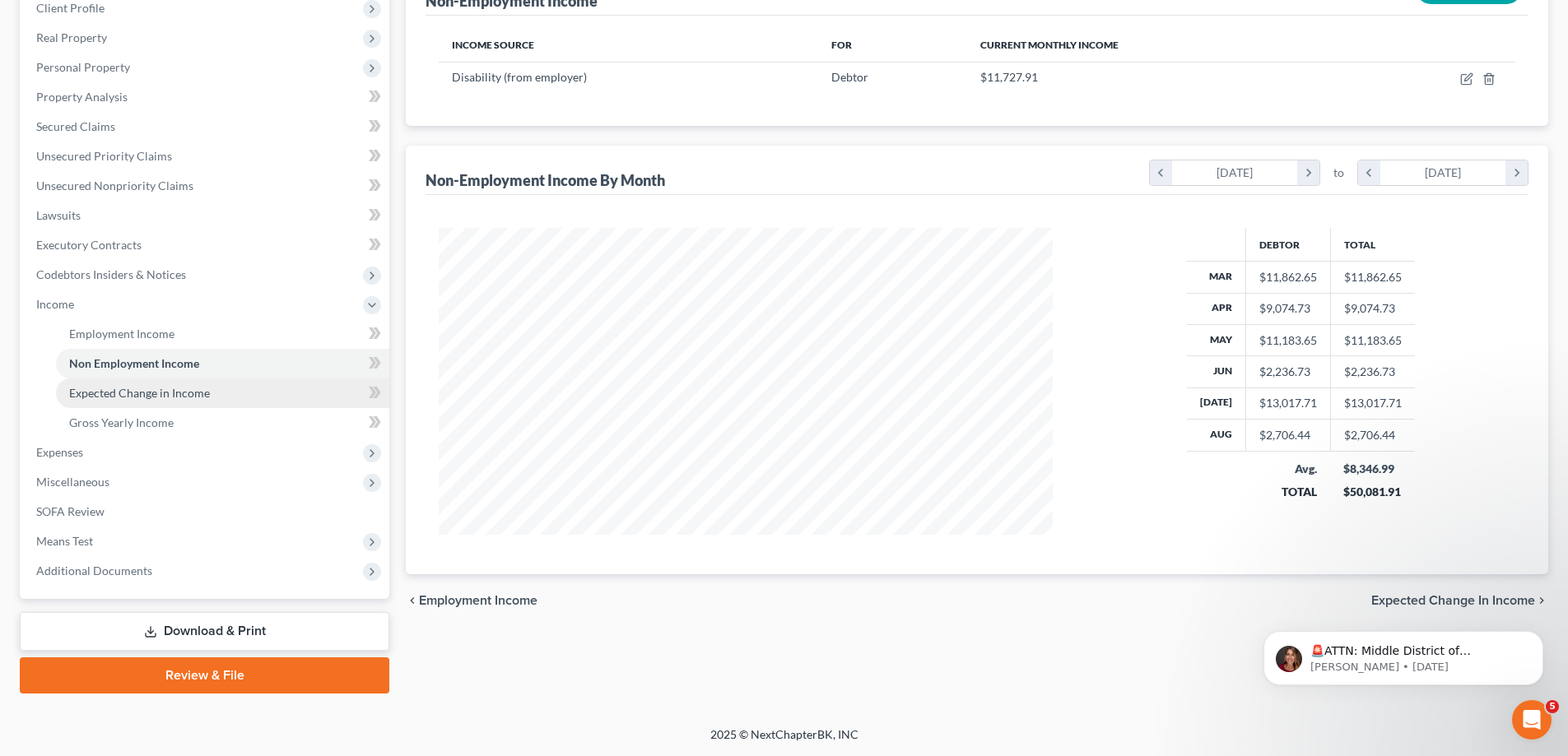
click at [169, 393] on span "Expected Change in Income" at bounding box center [140, 393] width 141 height 14
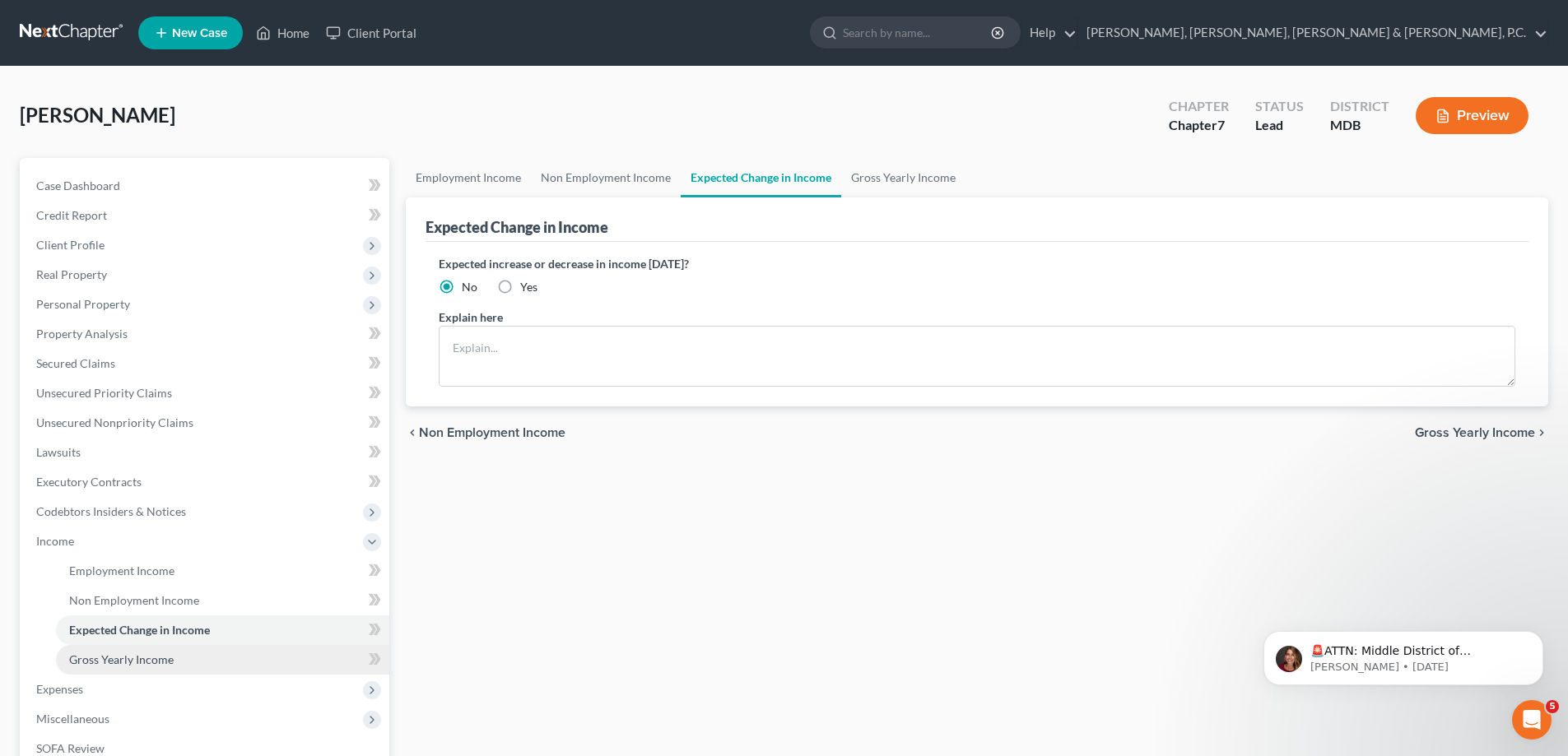
click at [146, 659] on span "Gross Yearly Income" at bounding box center [121, 659] width 104 height 14
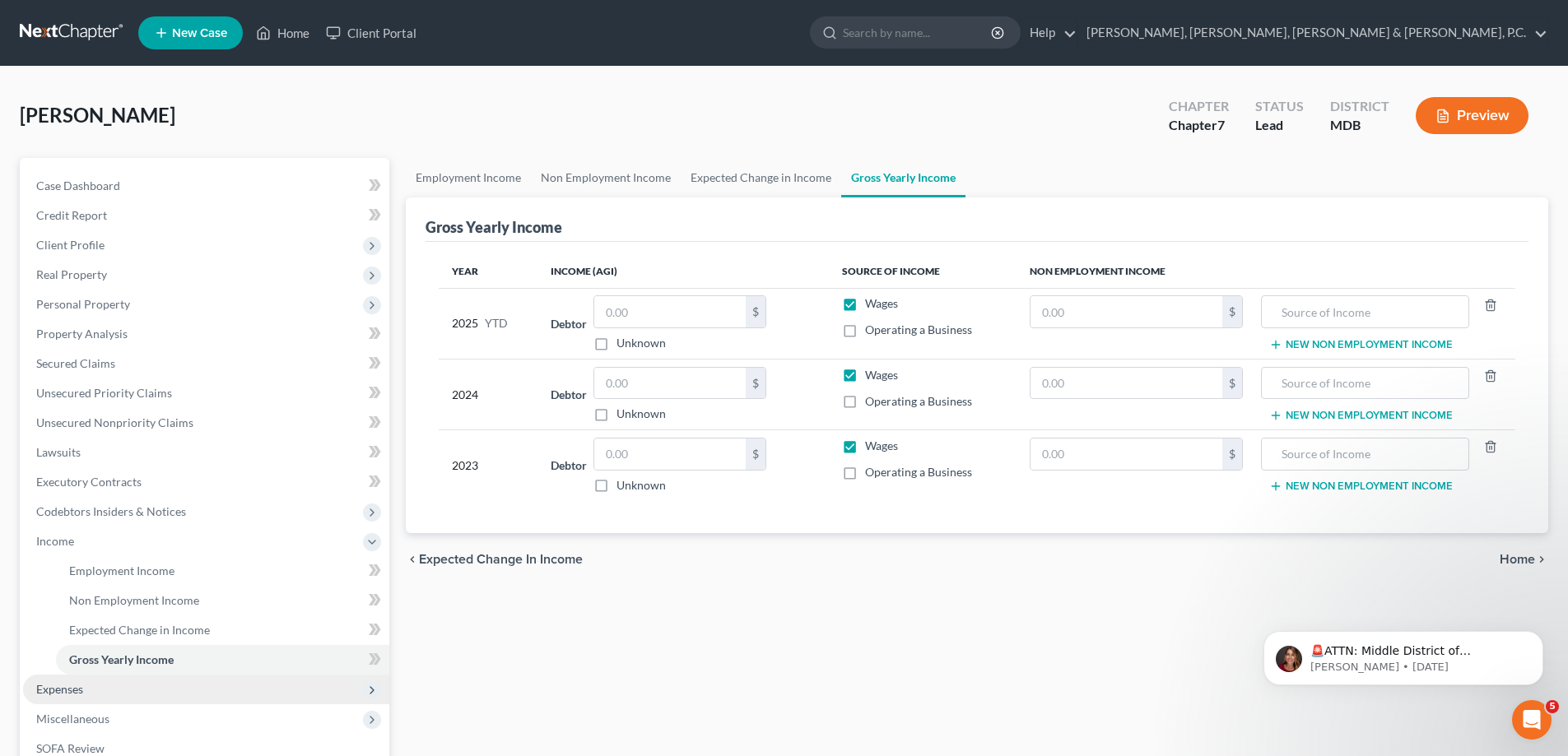
click at [90, 685] on span "Expenses" at bounding box center [206, 689] width 366 height 30
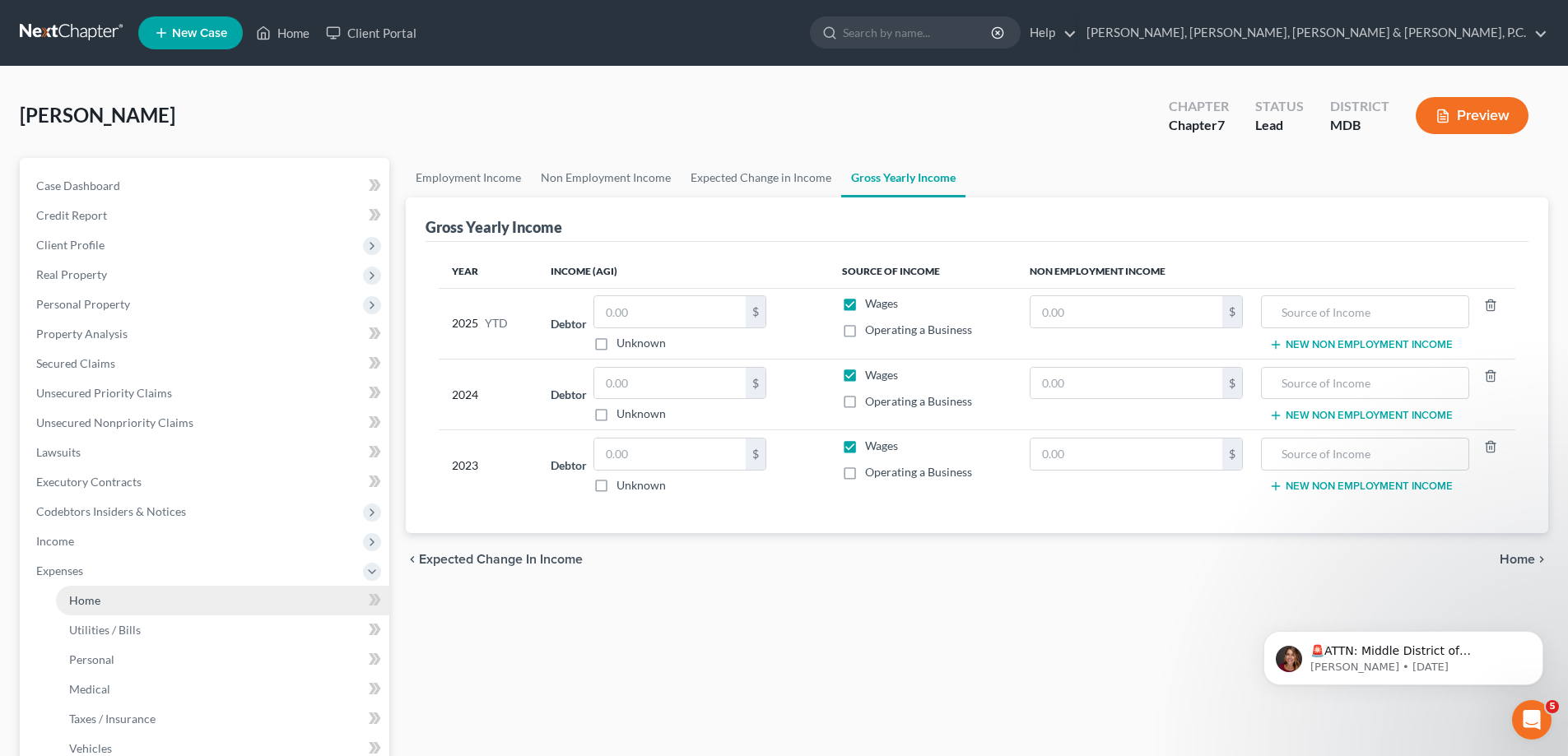
click at [91, 599] on span "Home" at bounding box center [85, 600] width 31 height 14
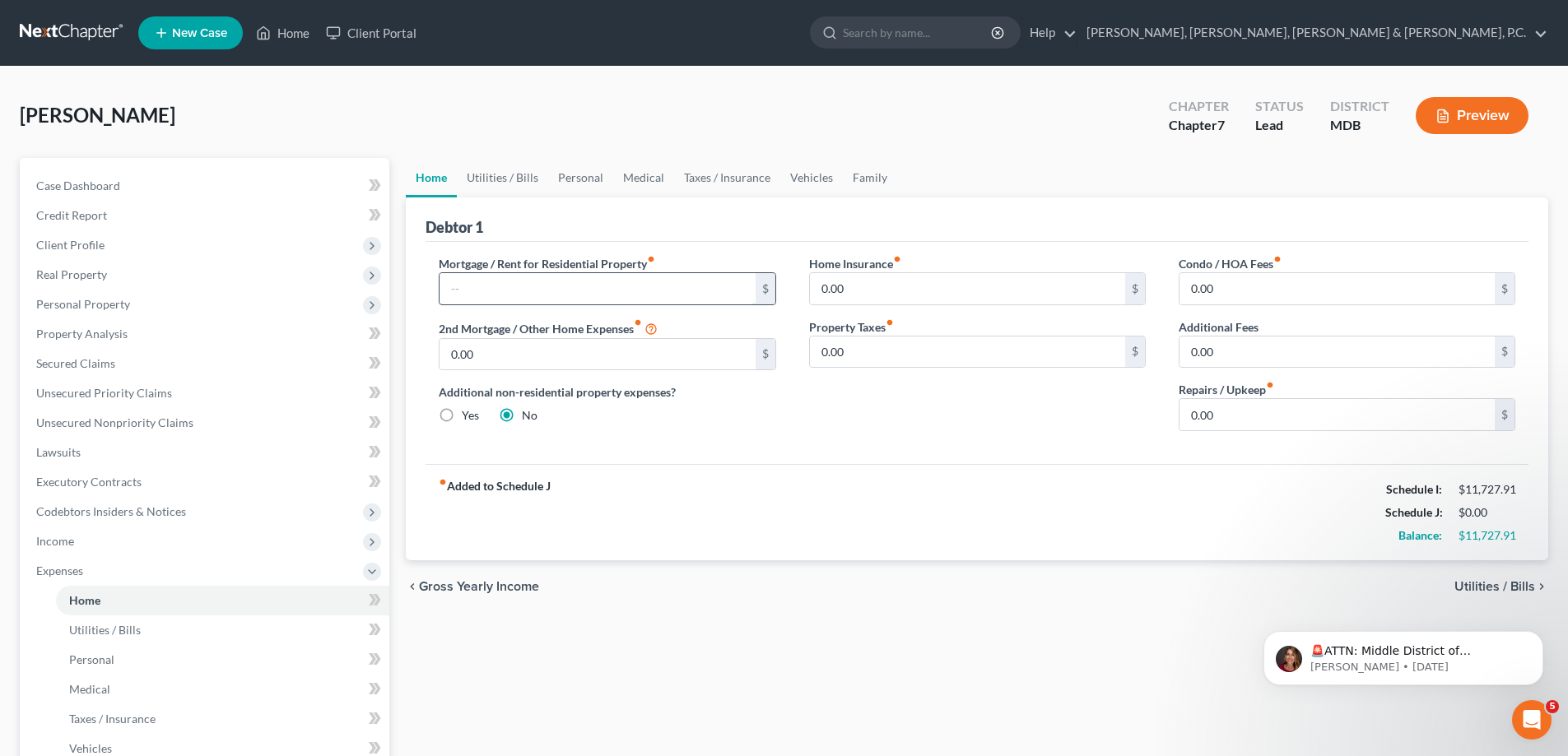
click at [479, 285] on input "text" at bounding box center [597, 289] width 315 height 31
type input "1,108"
click at [1199, 276] on input "0.00" at bounding box center [1337, 289] width 315 height 31
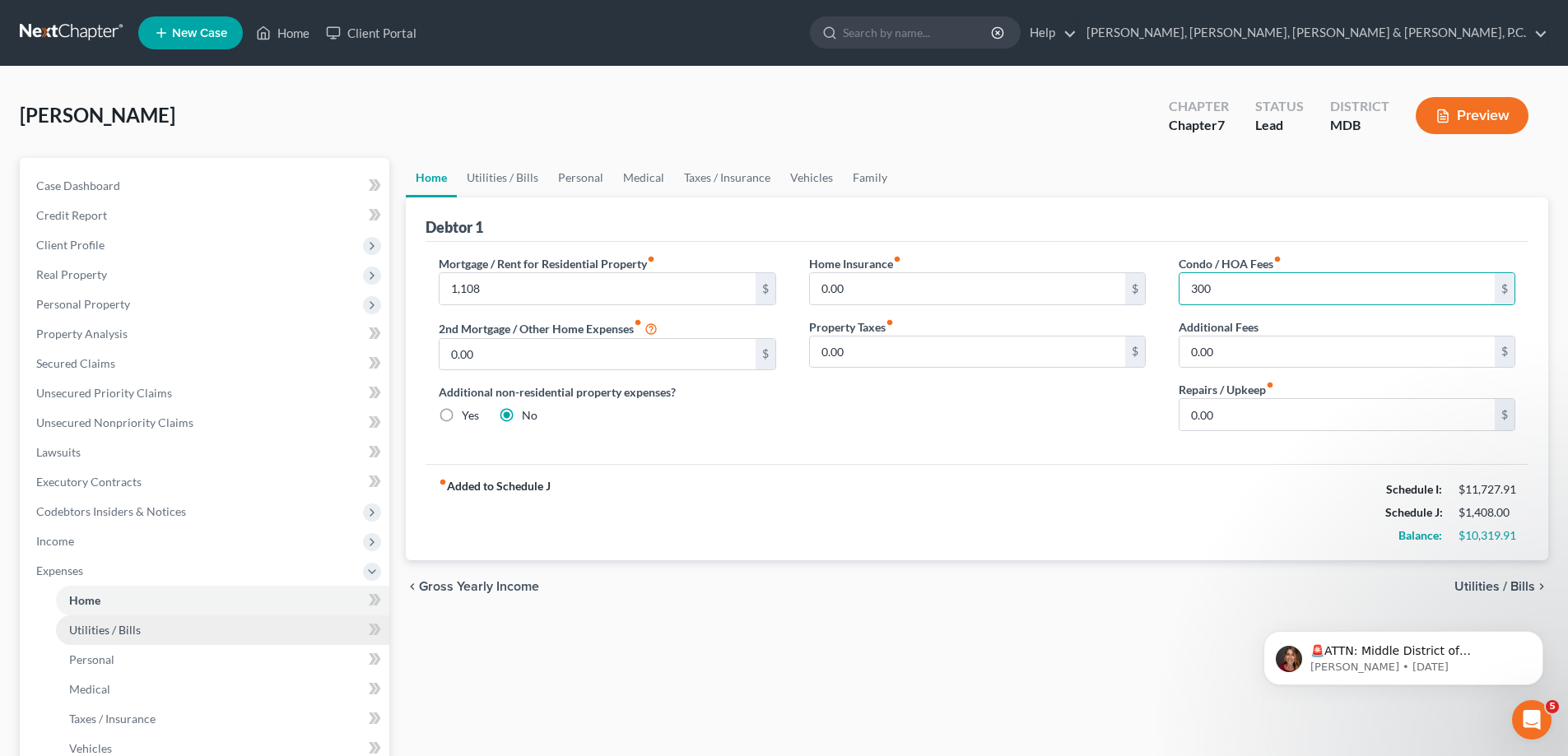
type input "300"
click at [136, 632] on span "Utilities / Bills" at bounding box center [105, 630] width 72 height 14
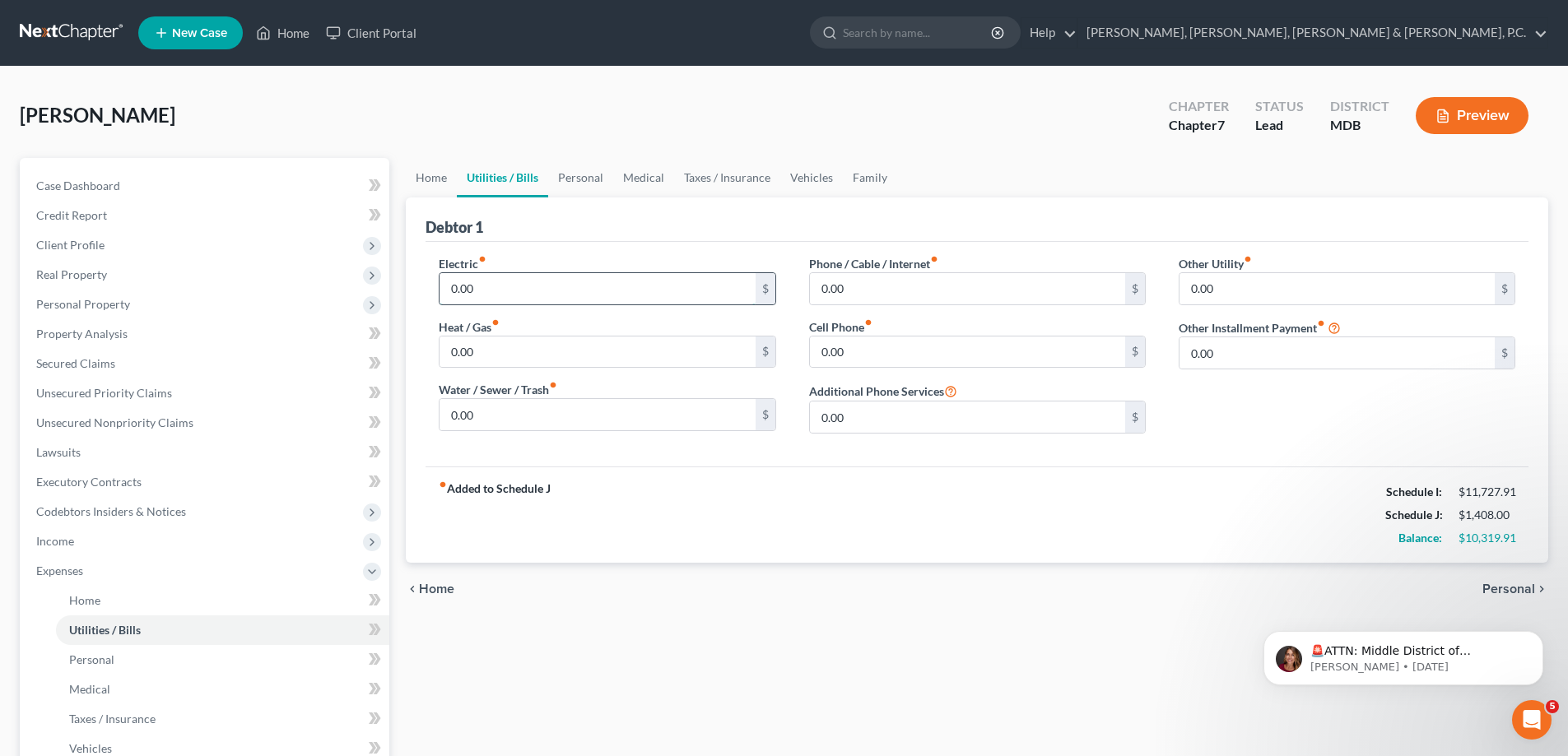
click at [494, 293] on input "0.00" at bounding box center [597, 289] width 315 height 31
type input "350"
click at [869, 357] on input "0.00" at bounding box center [967, 351] width 315 height 31
type input "370"
click at [923, 280] on input "0.00" at bounding box center [967, 289] width 315 height 31
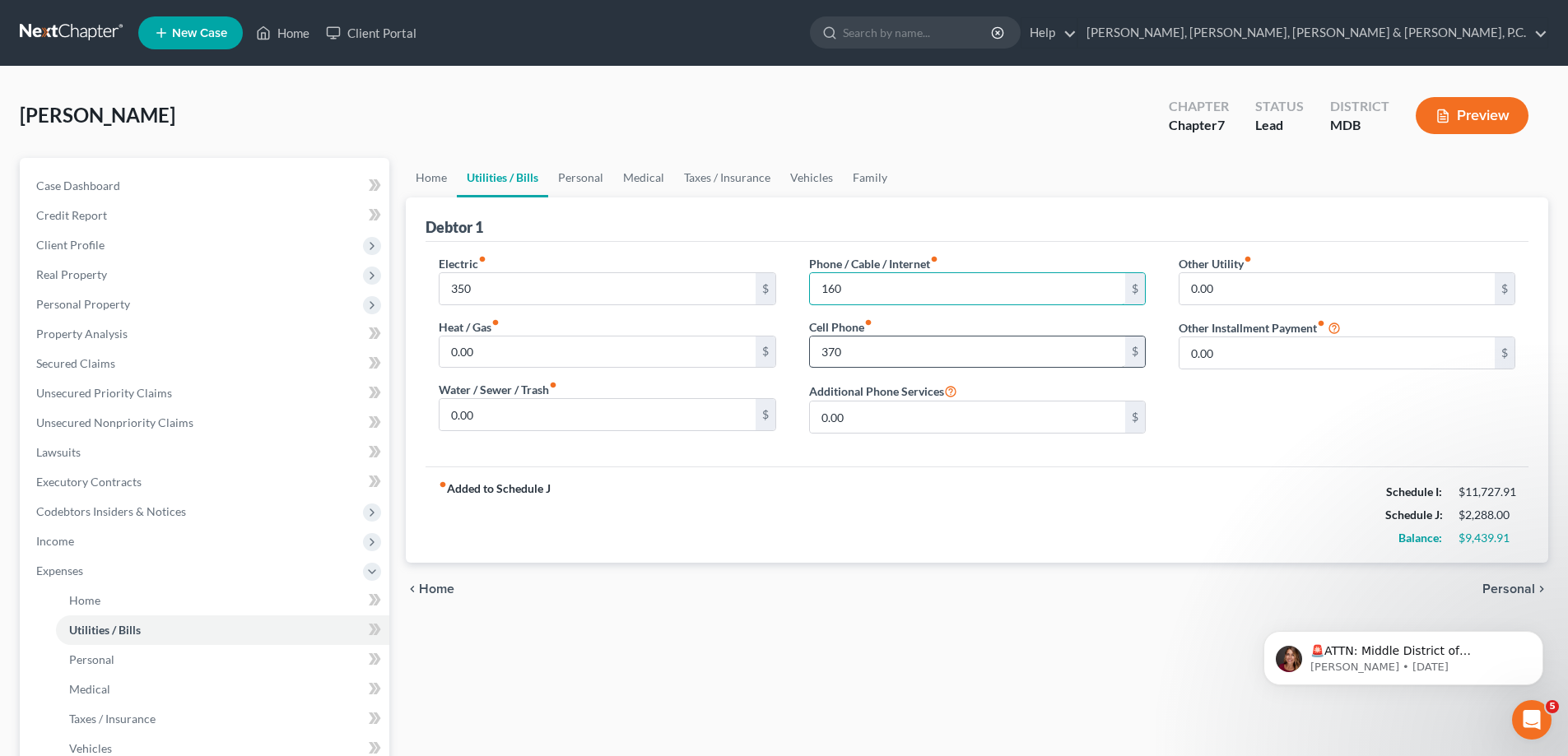
scroll to position [82, 0]
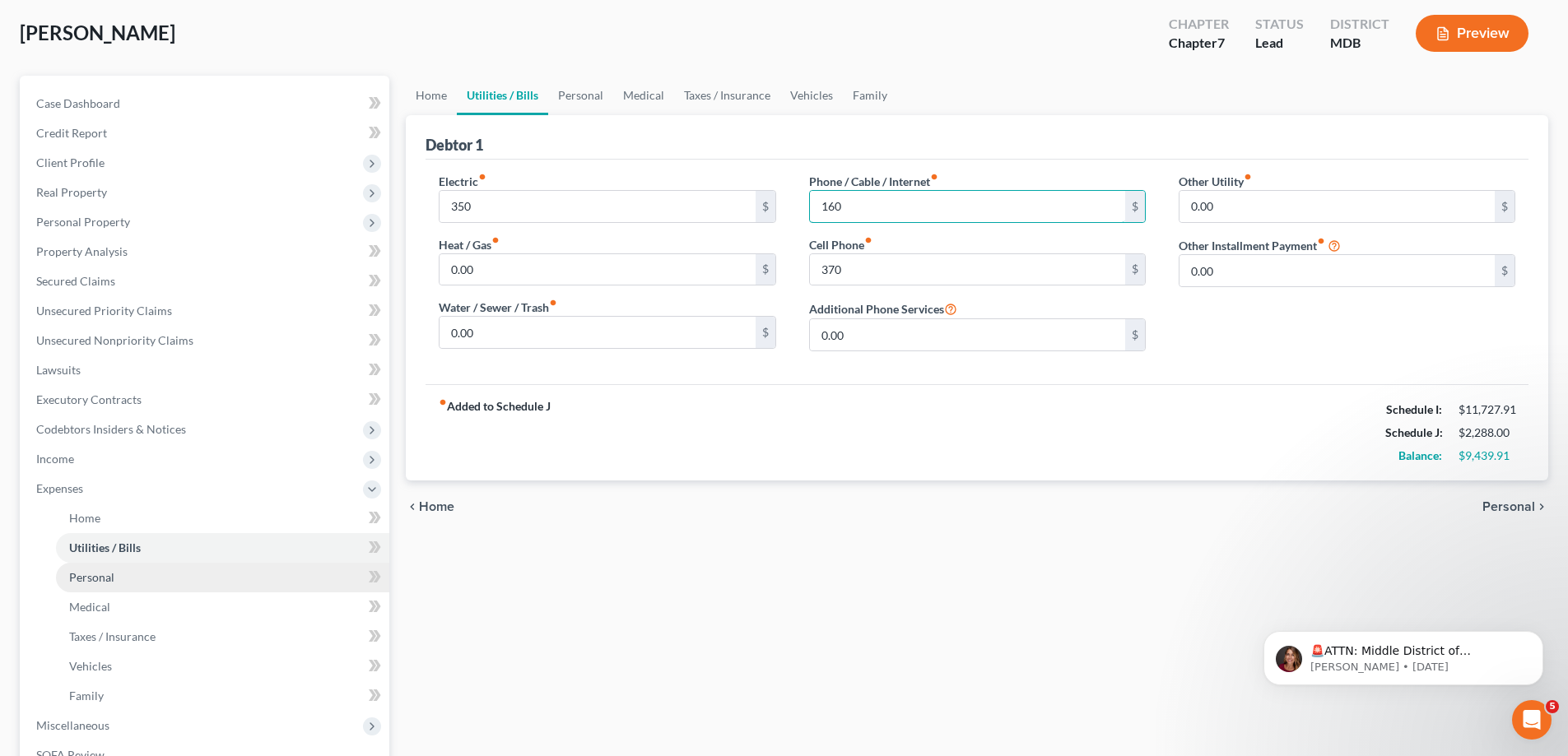
type input "160"
click at [101, 584] on link "Personal" at bounding box center [223, 577] width 334 height 30
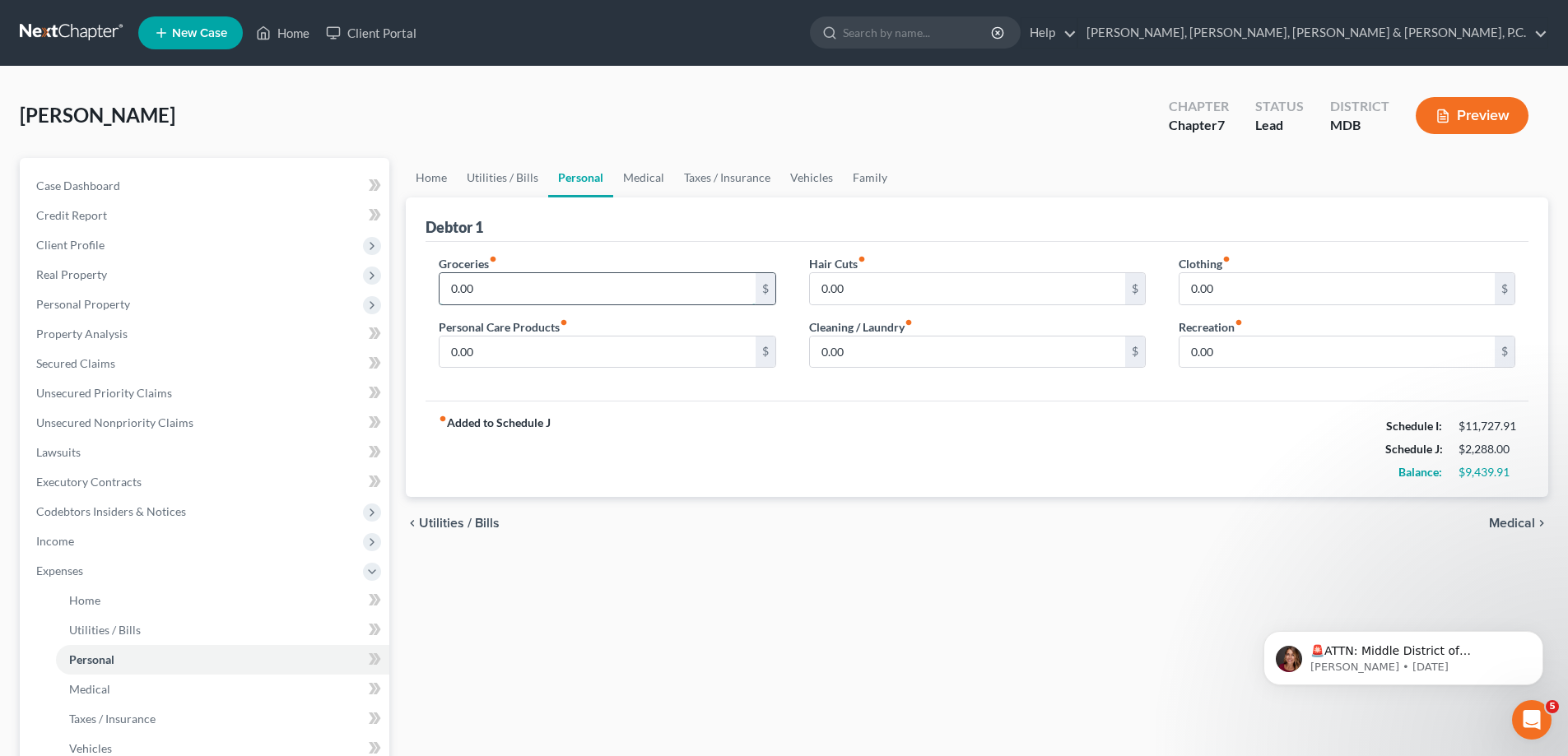
click at [493, 289] on input "0.00" at bounding box center [597, 289] width 315 height 31
type input "1,100"
click at [1218, 282] on input "0.00" at bounding box center [1337, 289] width 315 height 31
type input "200"
click at [991, 358] on input "0.00" at bounding box center [967, 351] width 315 height 31
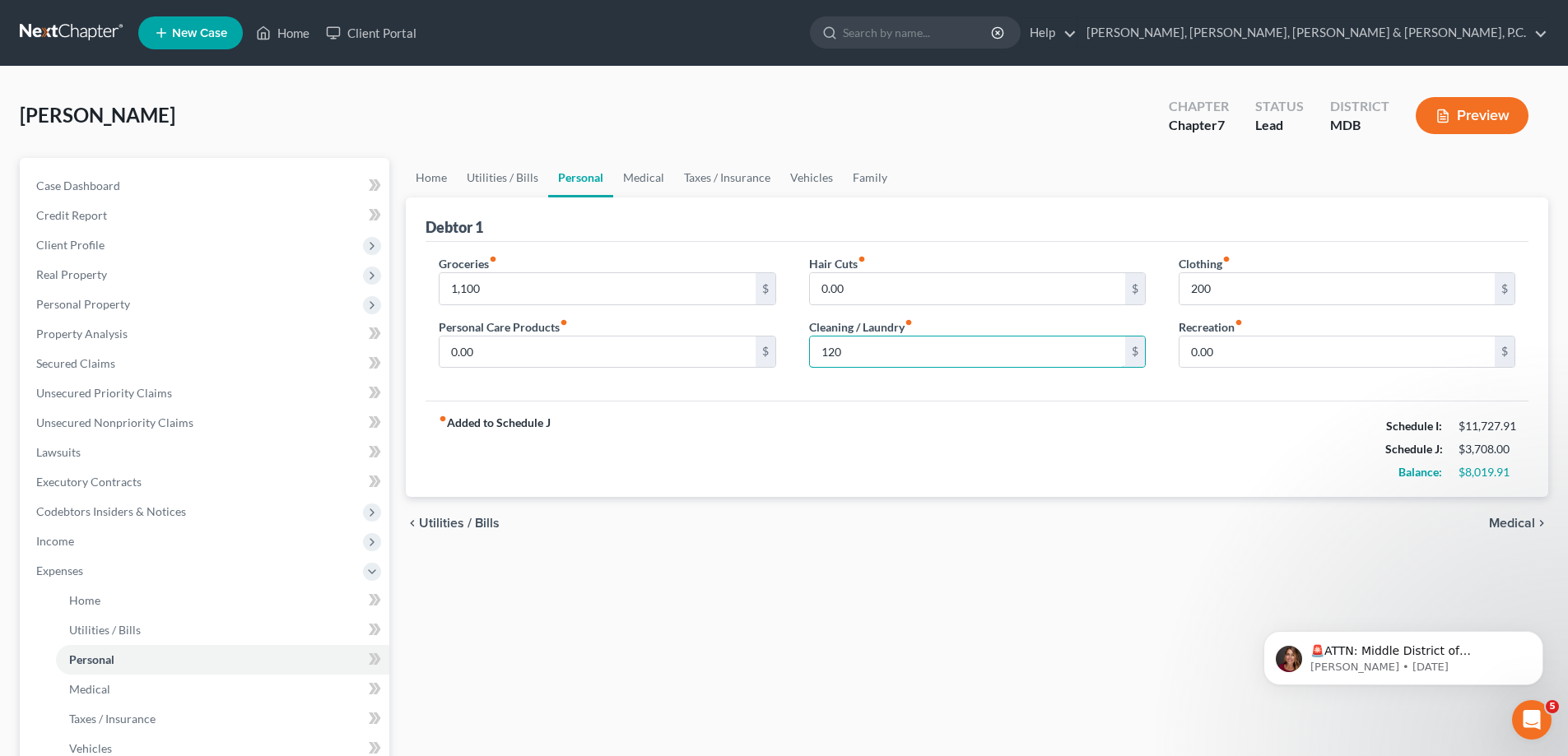
scroll to position [82, 0]
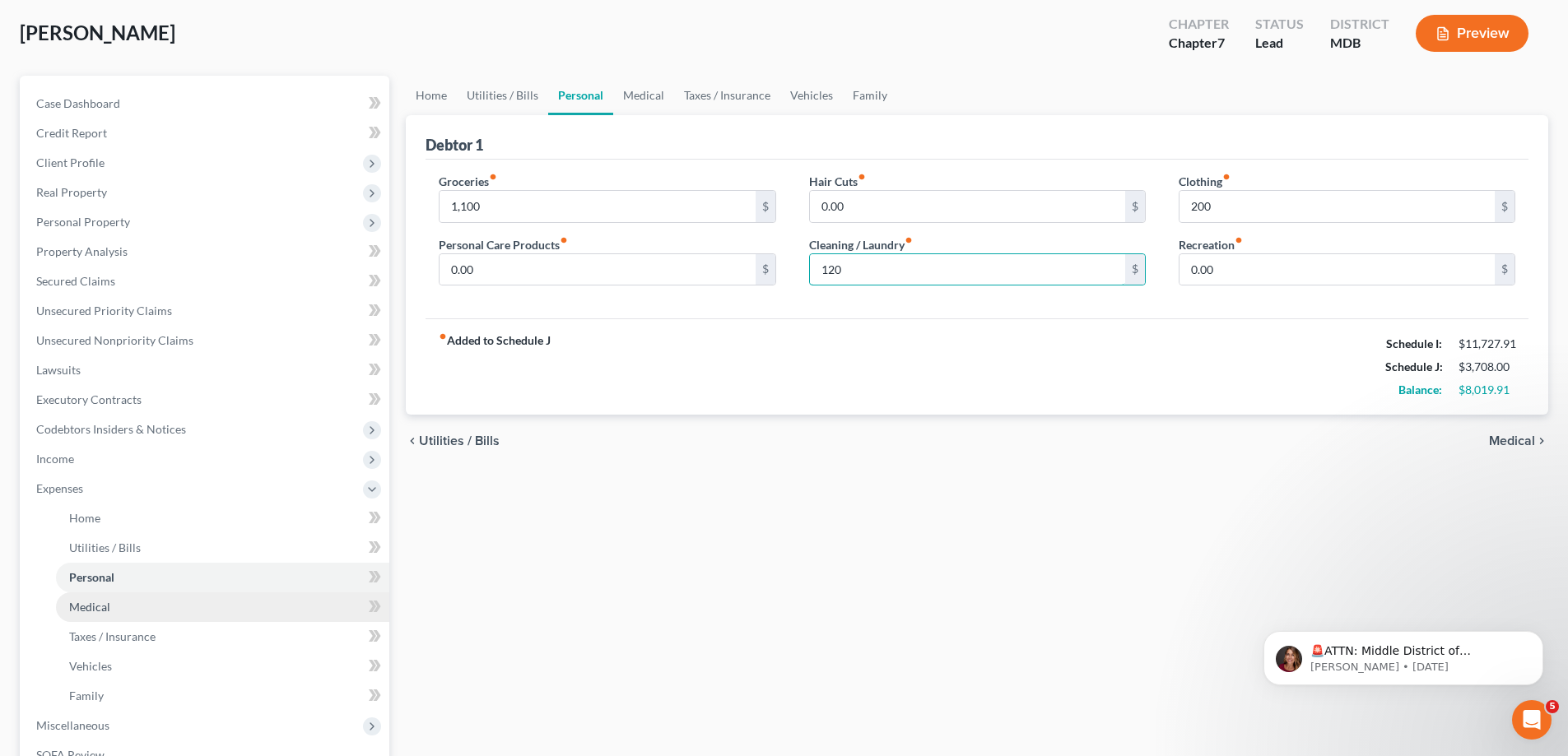
type input "120"
click at [103, 607] on span "Medical" at bounding box center [90, 606] width 42 height 14
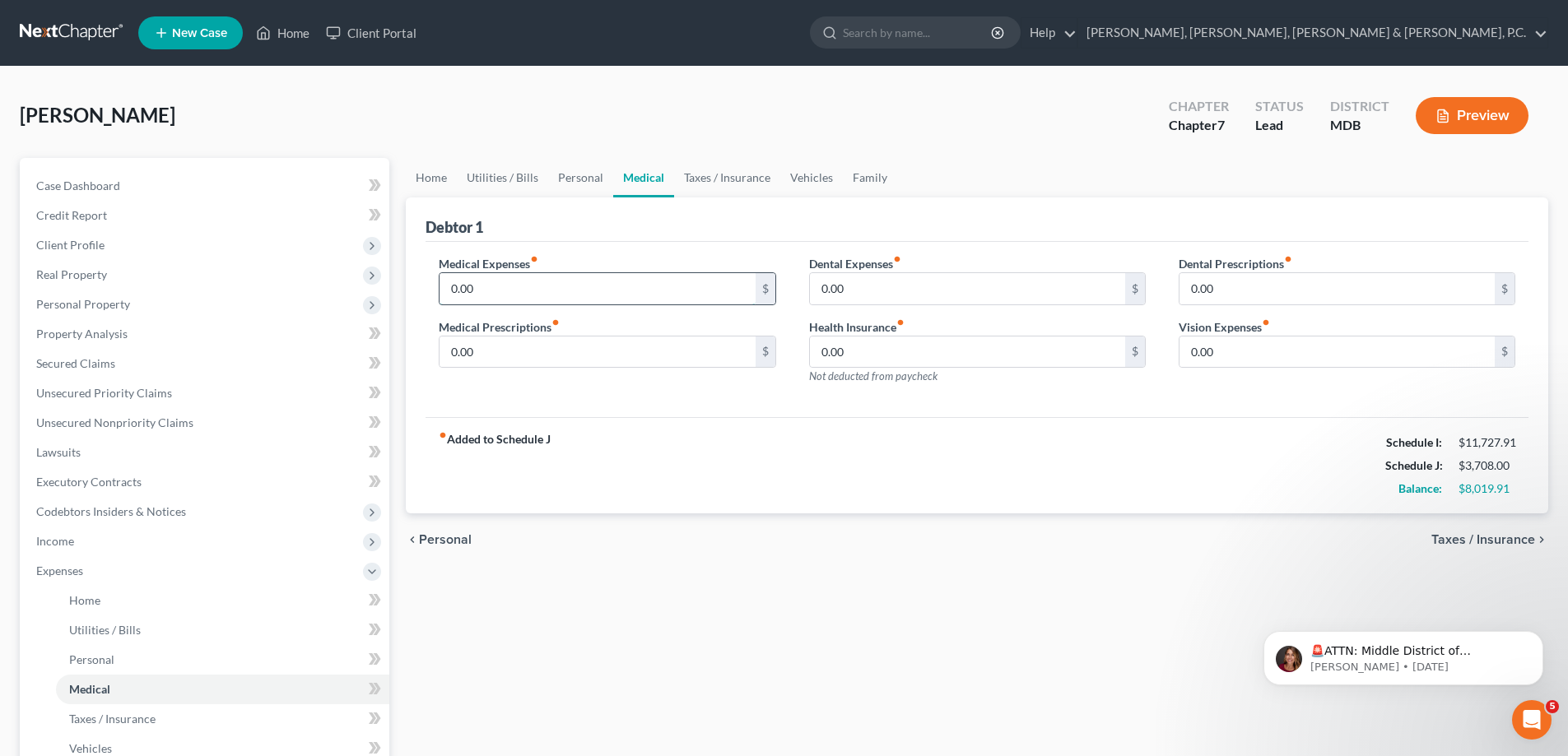
click at [504, 289] on input "0.00" at bounding box center [597, 289] width 315 height 31
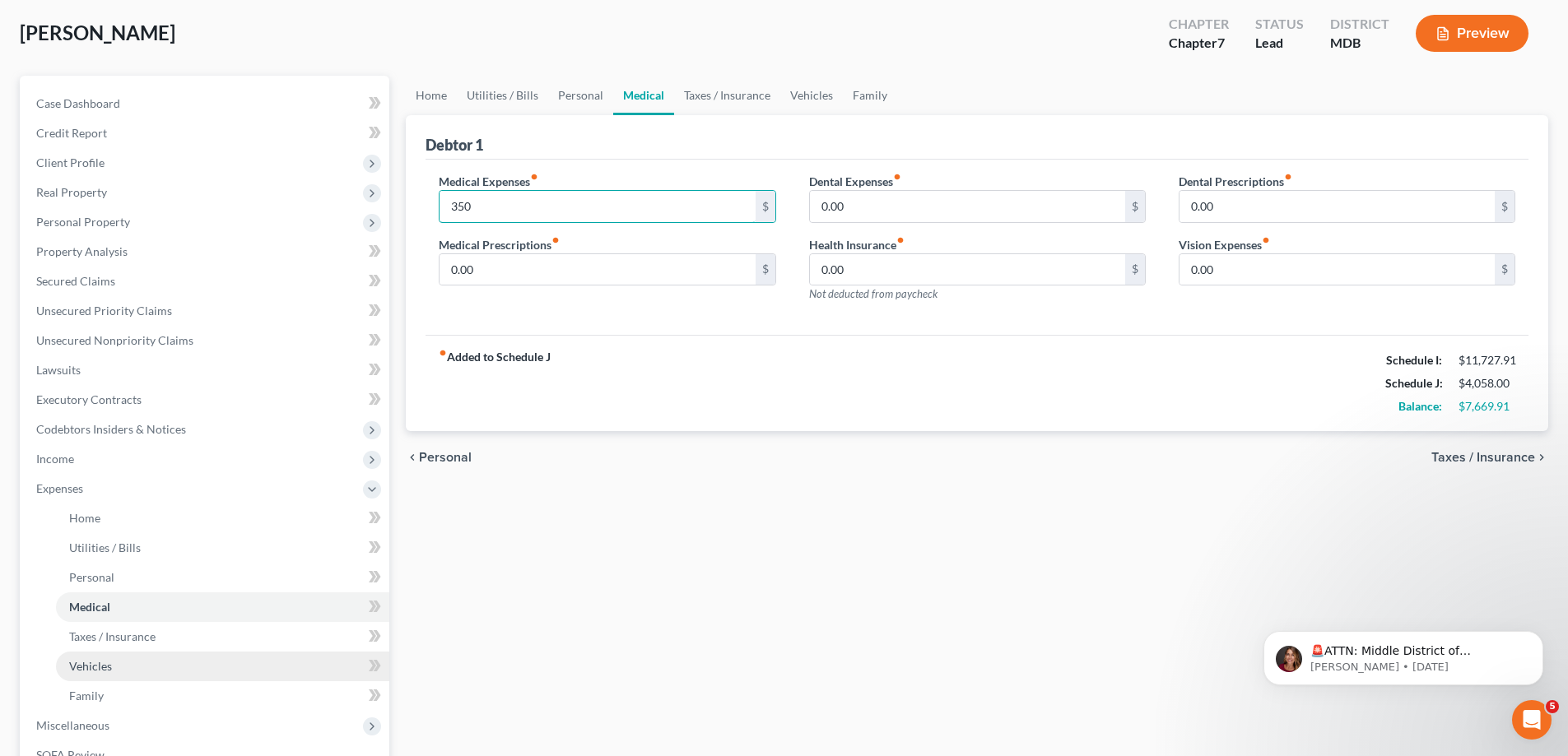
type input "350"
click at [97, 662] on span "Vehicles" at bounding box center [91, 665] width 43 height 14
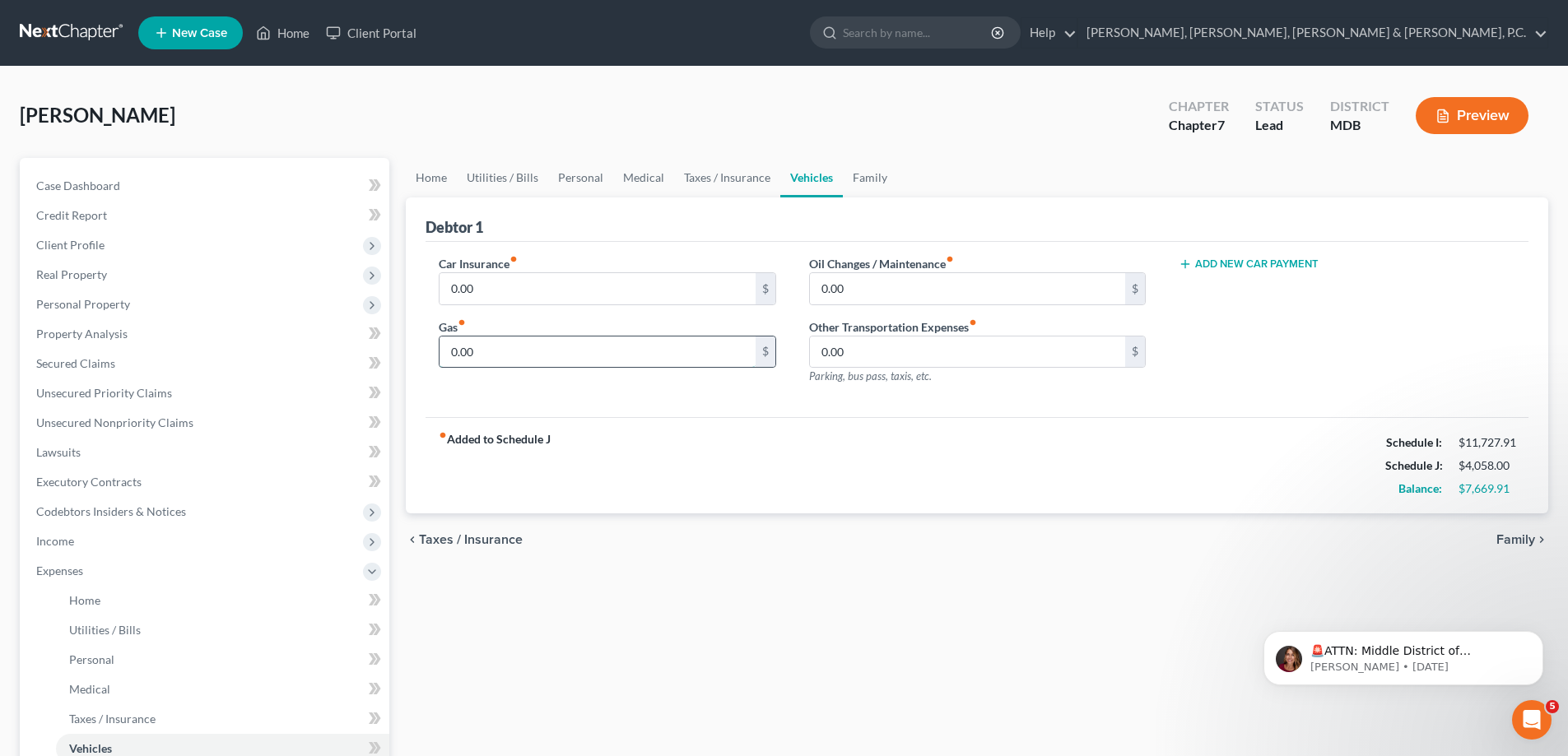
click at [498, 347] on input "0.00" at bounding box center [597, 351] width 315 height 31
type input "650"
click at [108, 660] on span "Personal" at bounding box center [91, 659] width 45 height 14
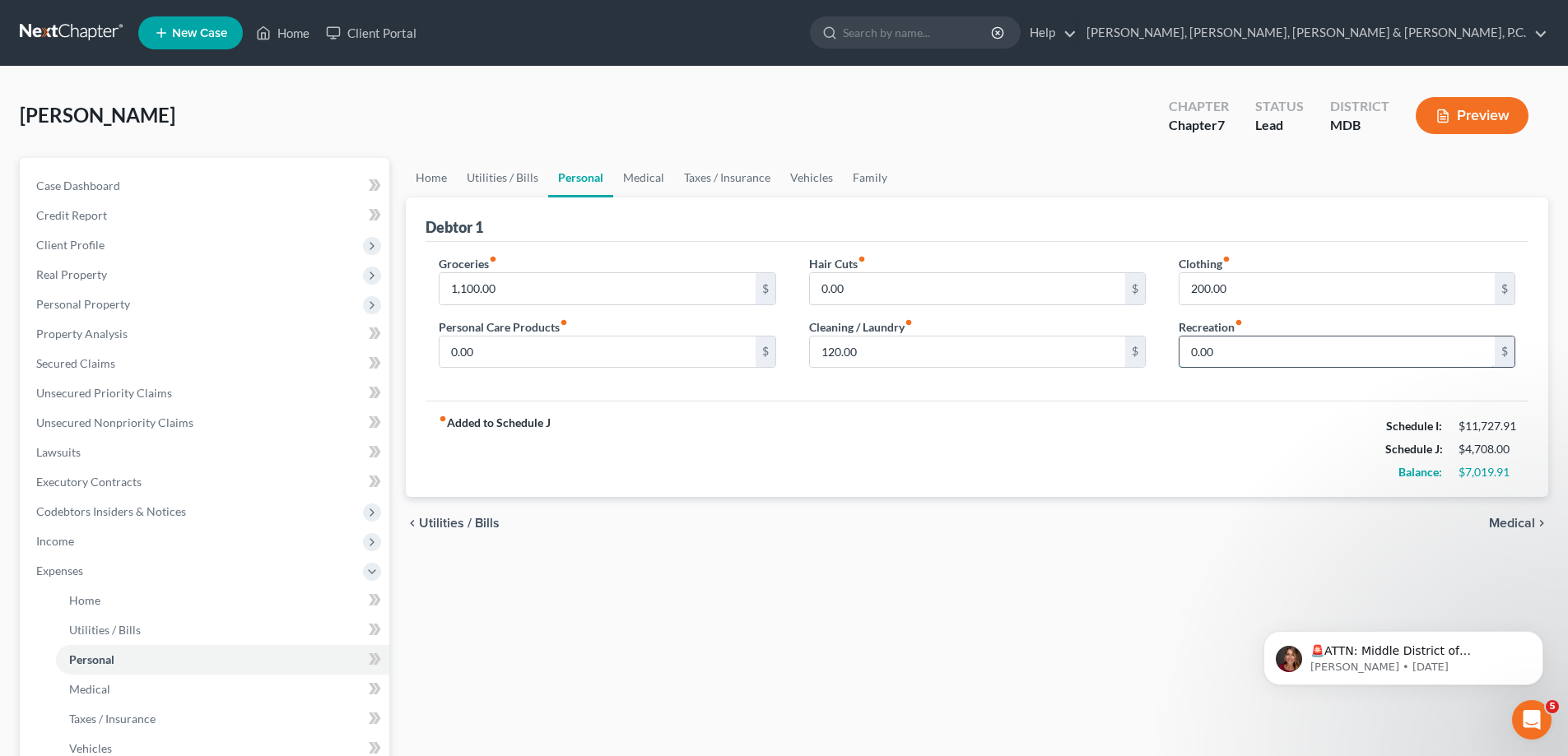
click at [1233, 345] on input "0.00" at bounding box center [1337, 351] width 315 height 31
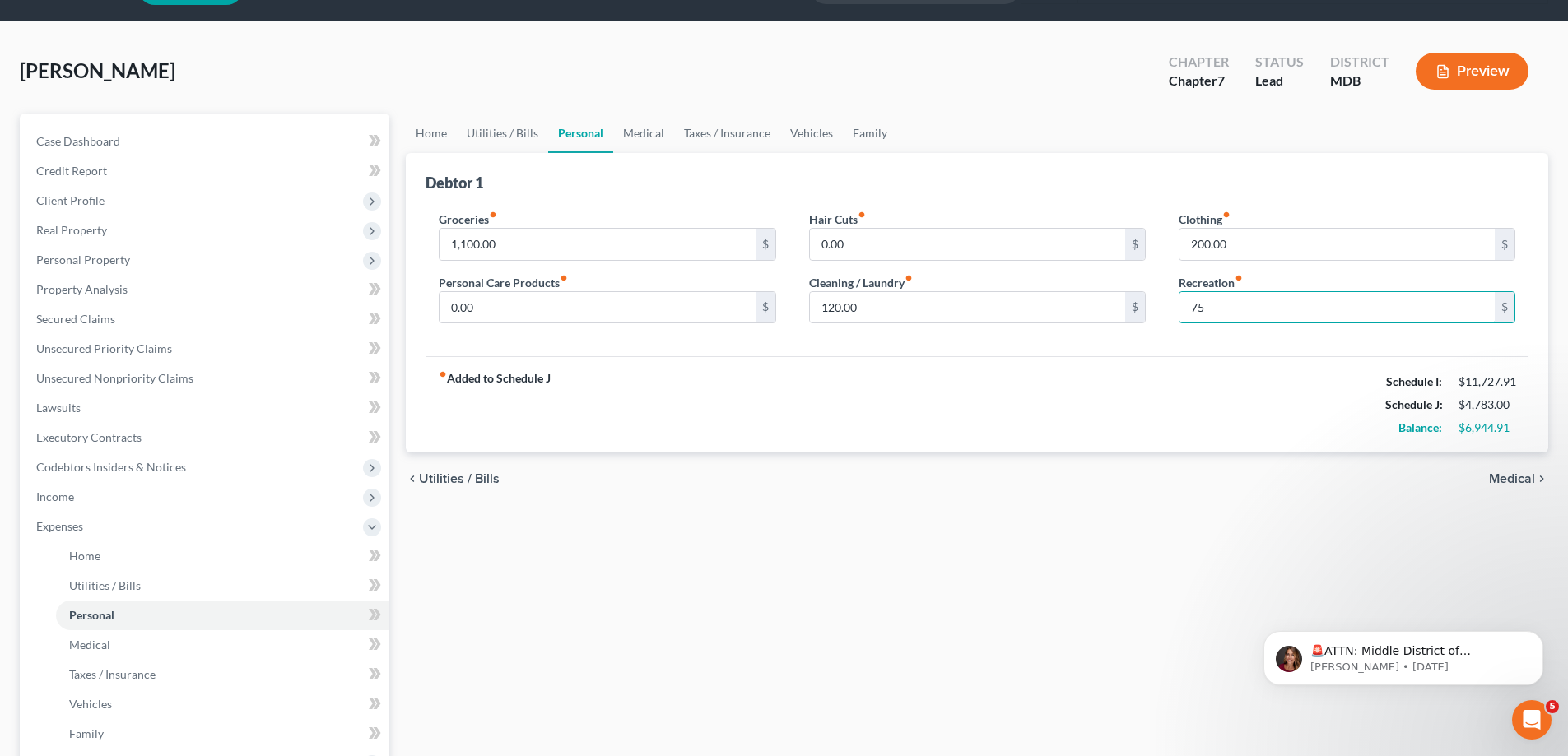
scroll to position [82, 0]
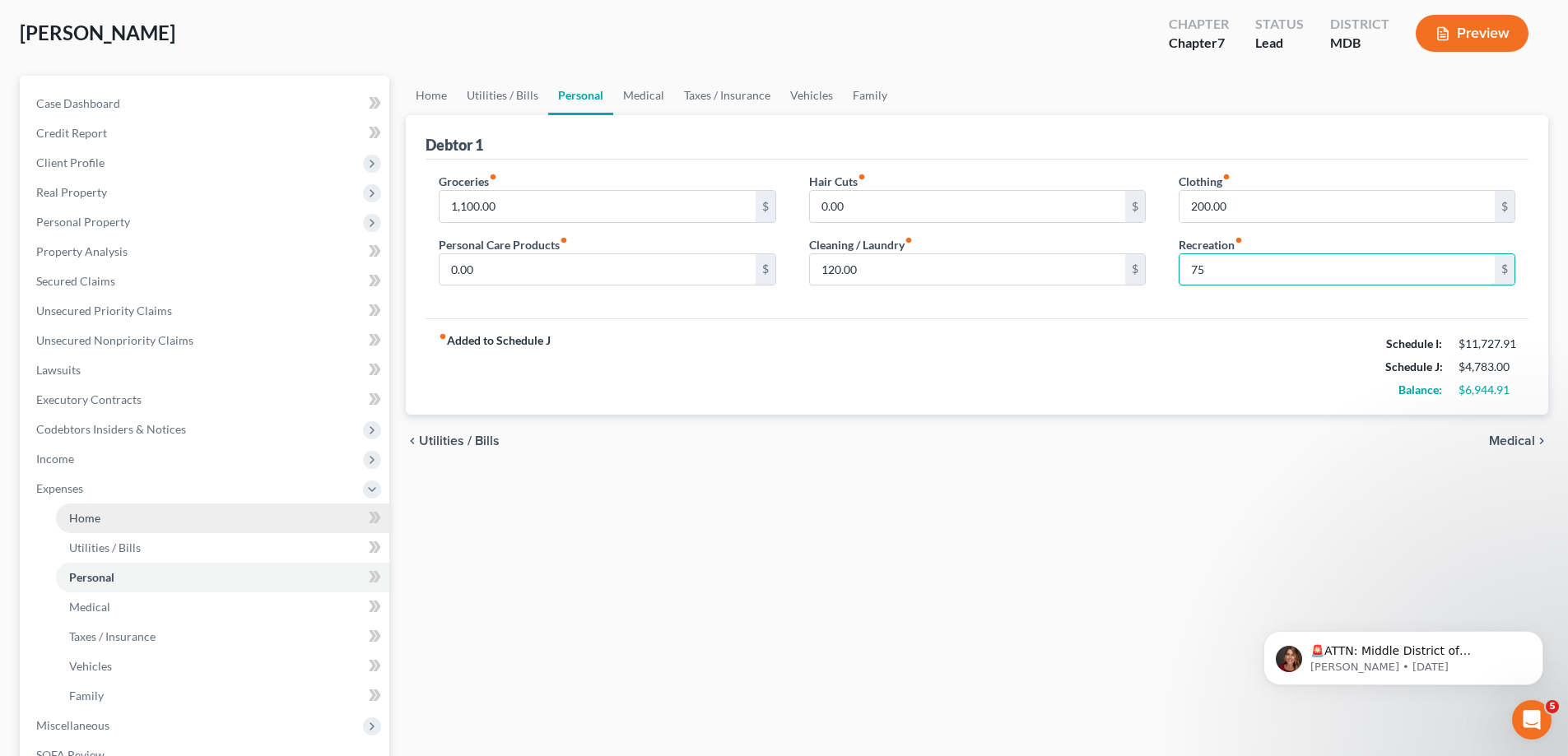
type input "75"
click at [97, 521] on span "Home" at bounding box center [85, 517] width 31 height 14
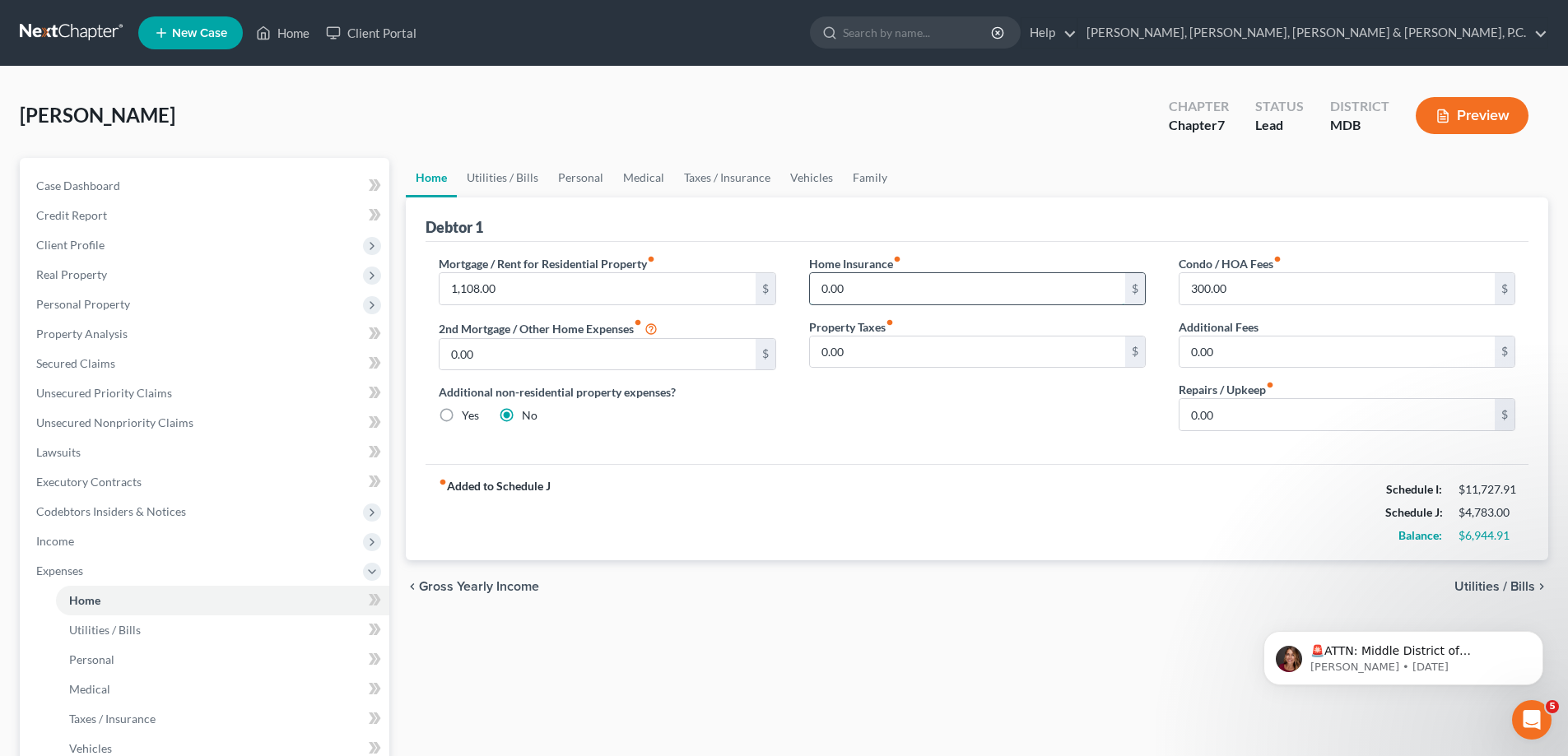
click at [876, 278] on input "0.00" at bounding box center [967, 289] width 315 height 31
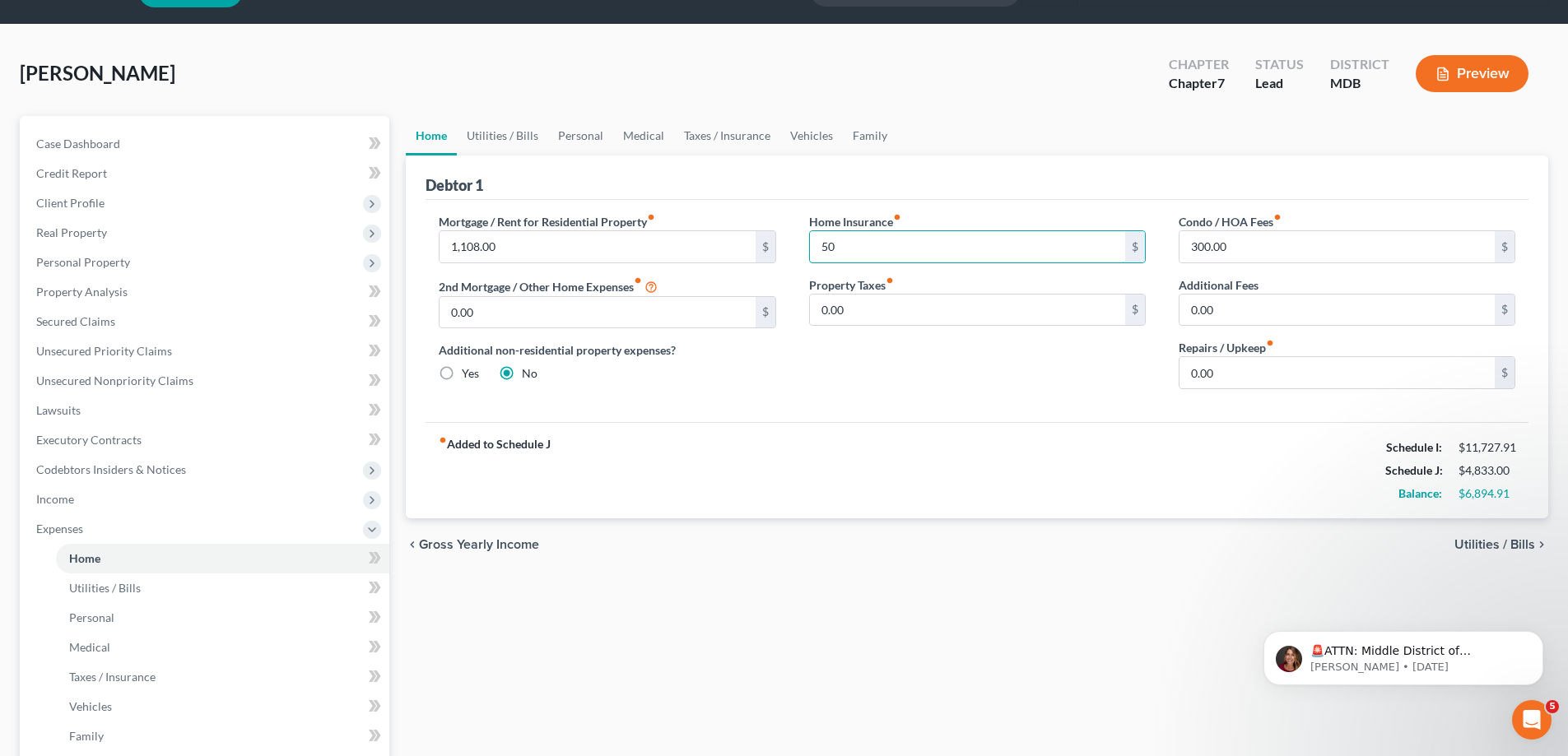
scroll to position [82, 0]
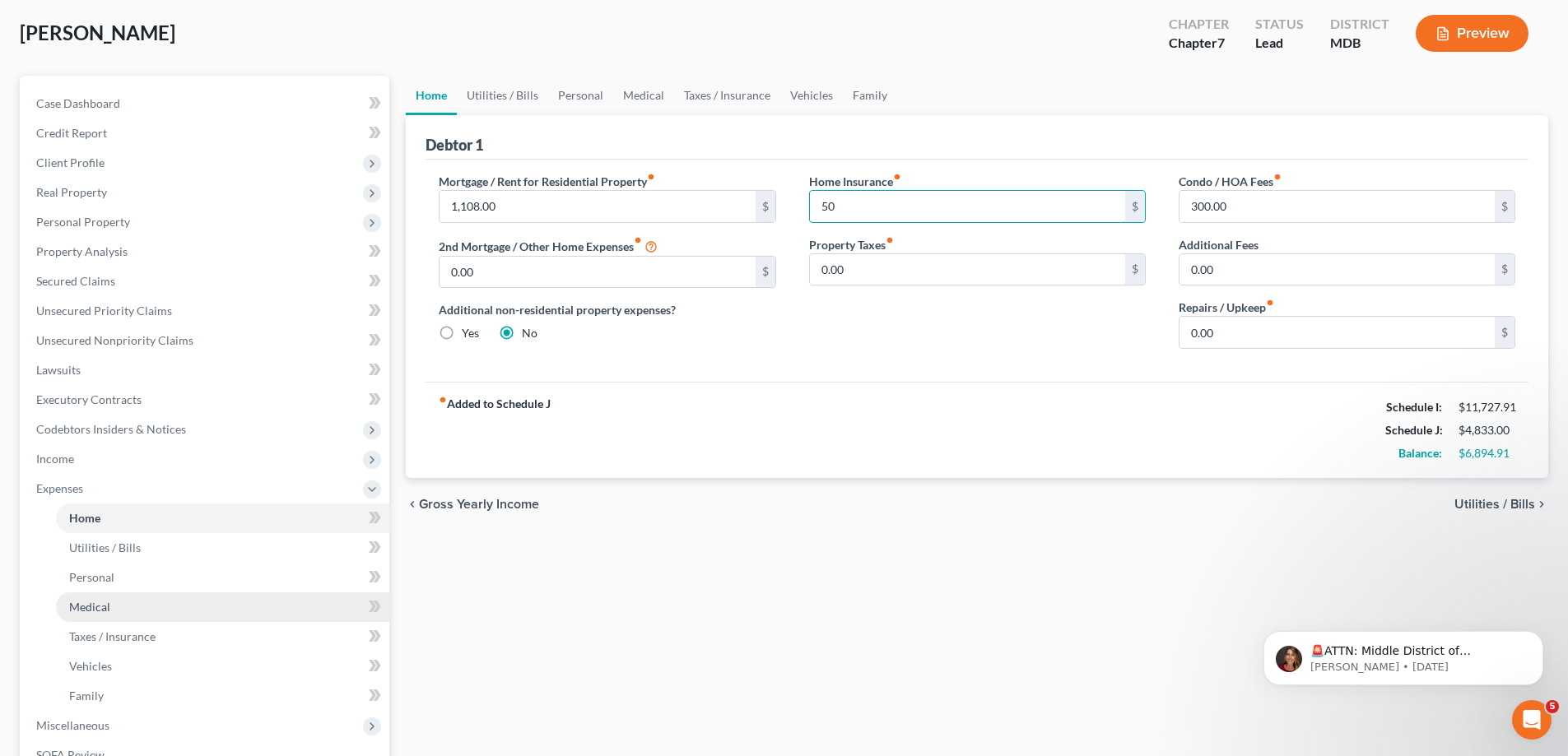
type input "50"
click at [95, 606] on span "Medical" at bounding box center [90, 606] width 42 height 14
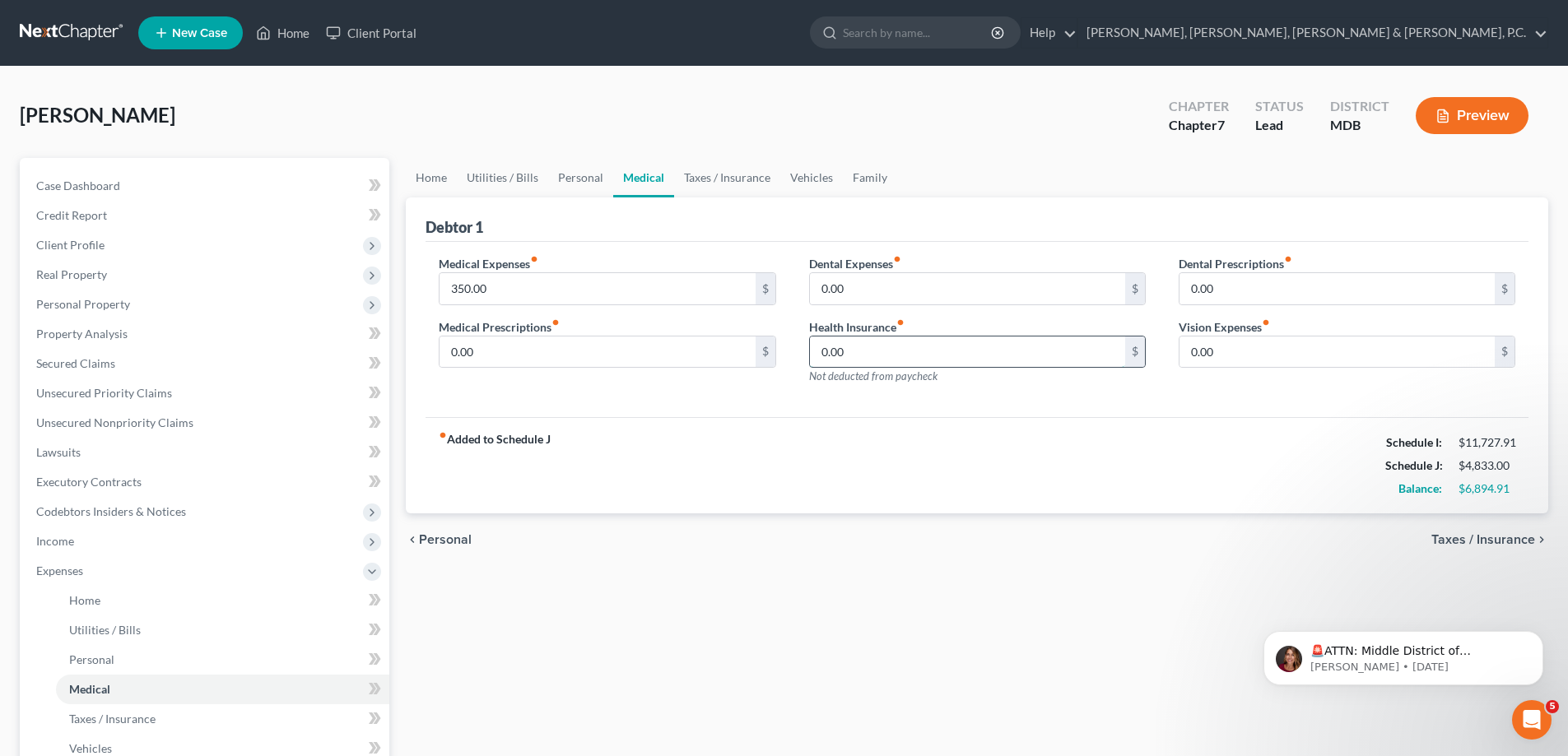
click at [859, 350] on input "0.00" at bounding box center [967, 351] width 315 height 31
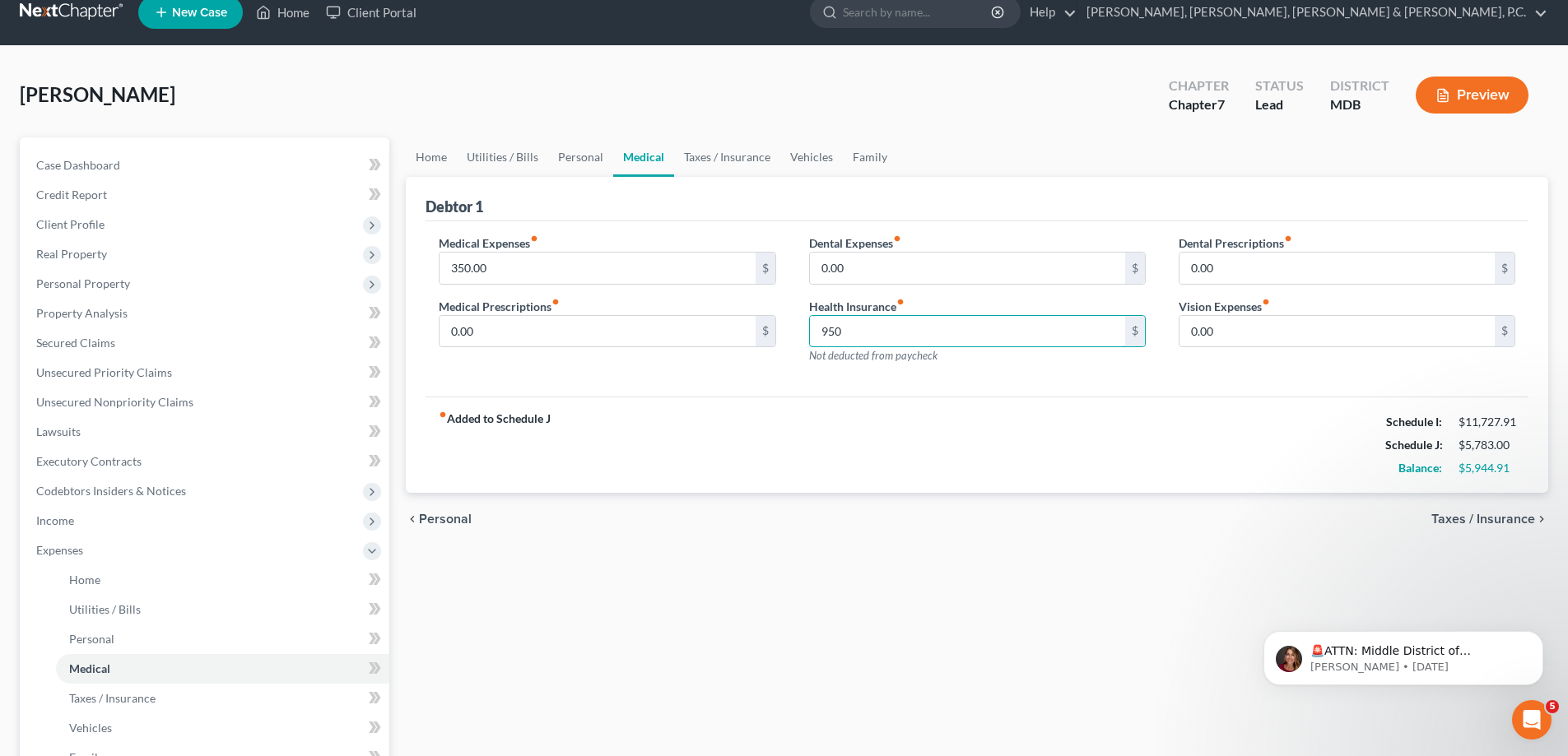
scroll to position [82, 0]
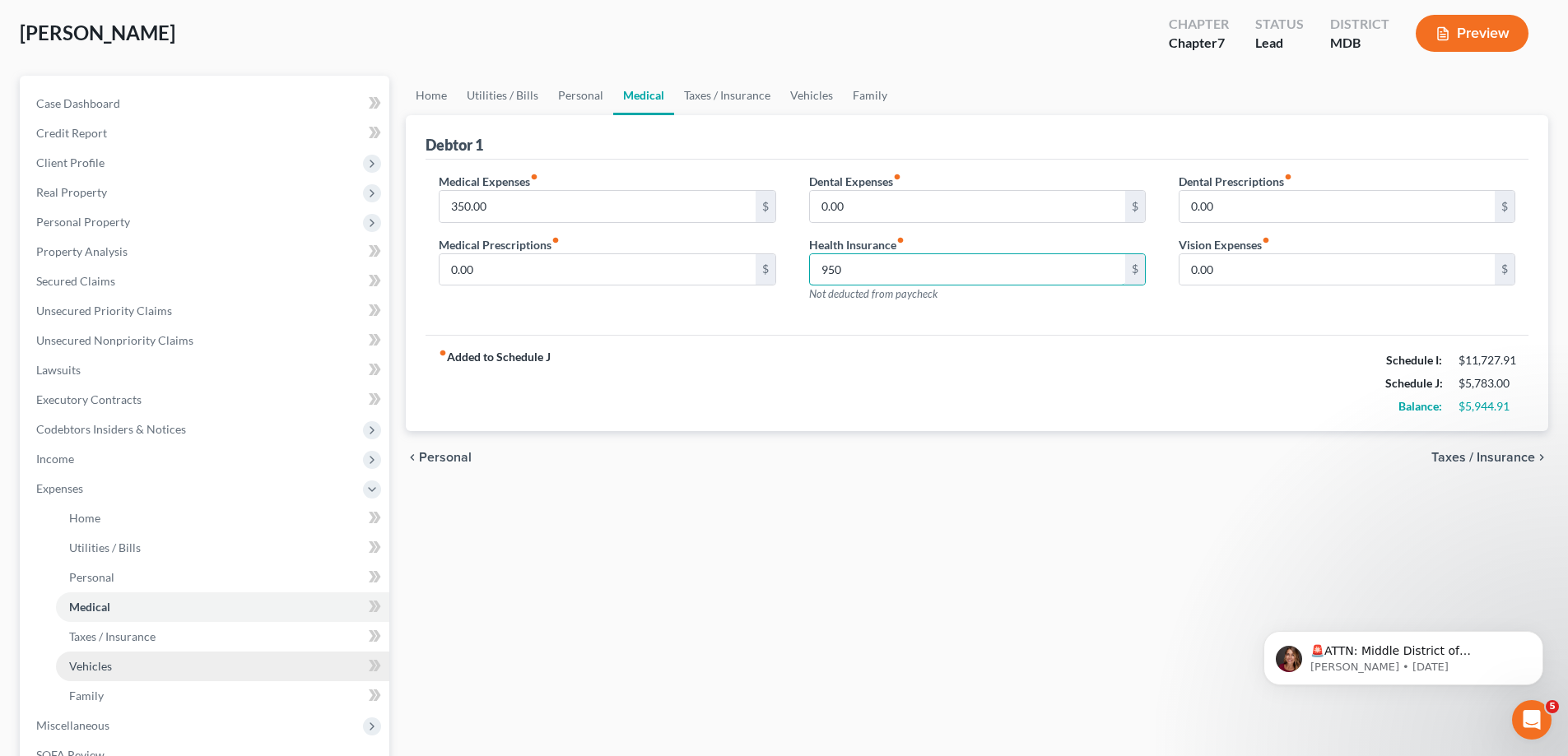
type input "950"
click at [105, 659] on span "Vehicles" at bounding box center [91, 665] width 43 height 14
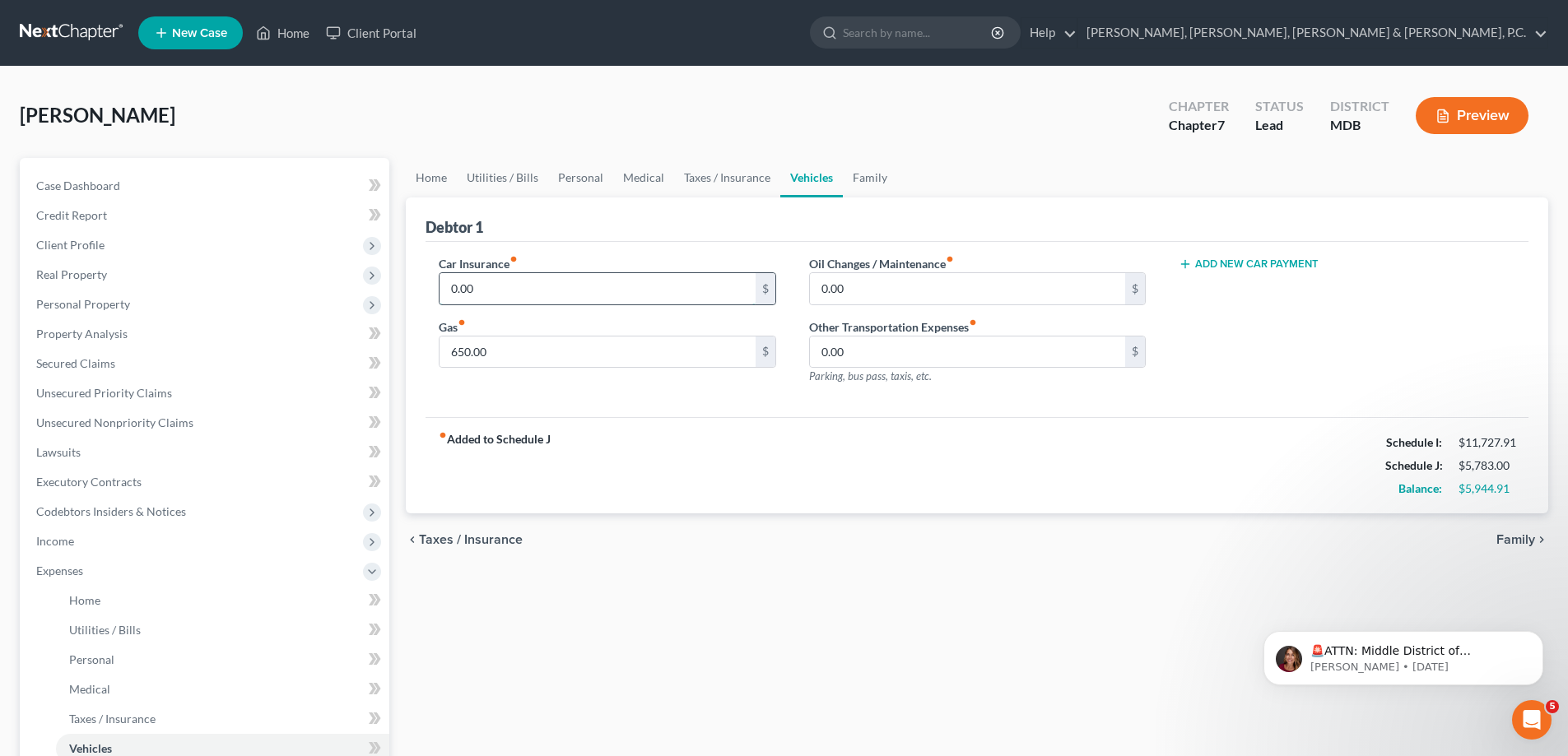
click at [496, 275] on input "0.00" at bounding box center [597, 289] width 315 height 31
type input "398.03"
click at [1218, 267] on button "Add New Car Payment" at bounding box center [1248, 264] width 140 height 14
click at [1218, 282] on input "text" at bounding box center [1321, 289] width 285 height 31
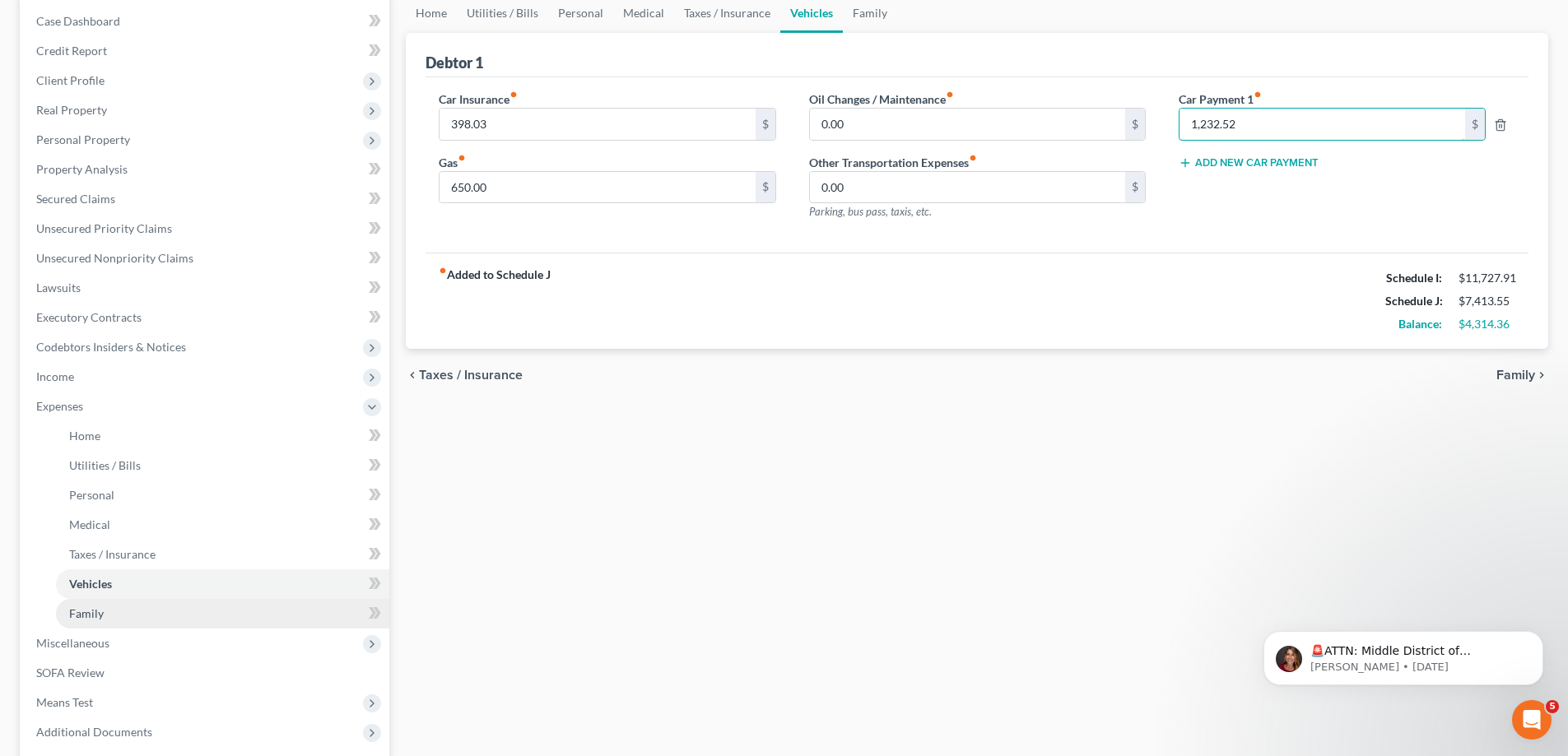
type input "1,232.52"
click at [102, 620] on span "Family" at bounding box center [86, 613] width 35 height 14
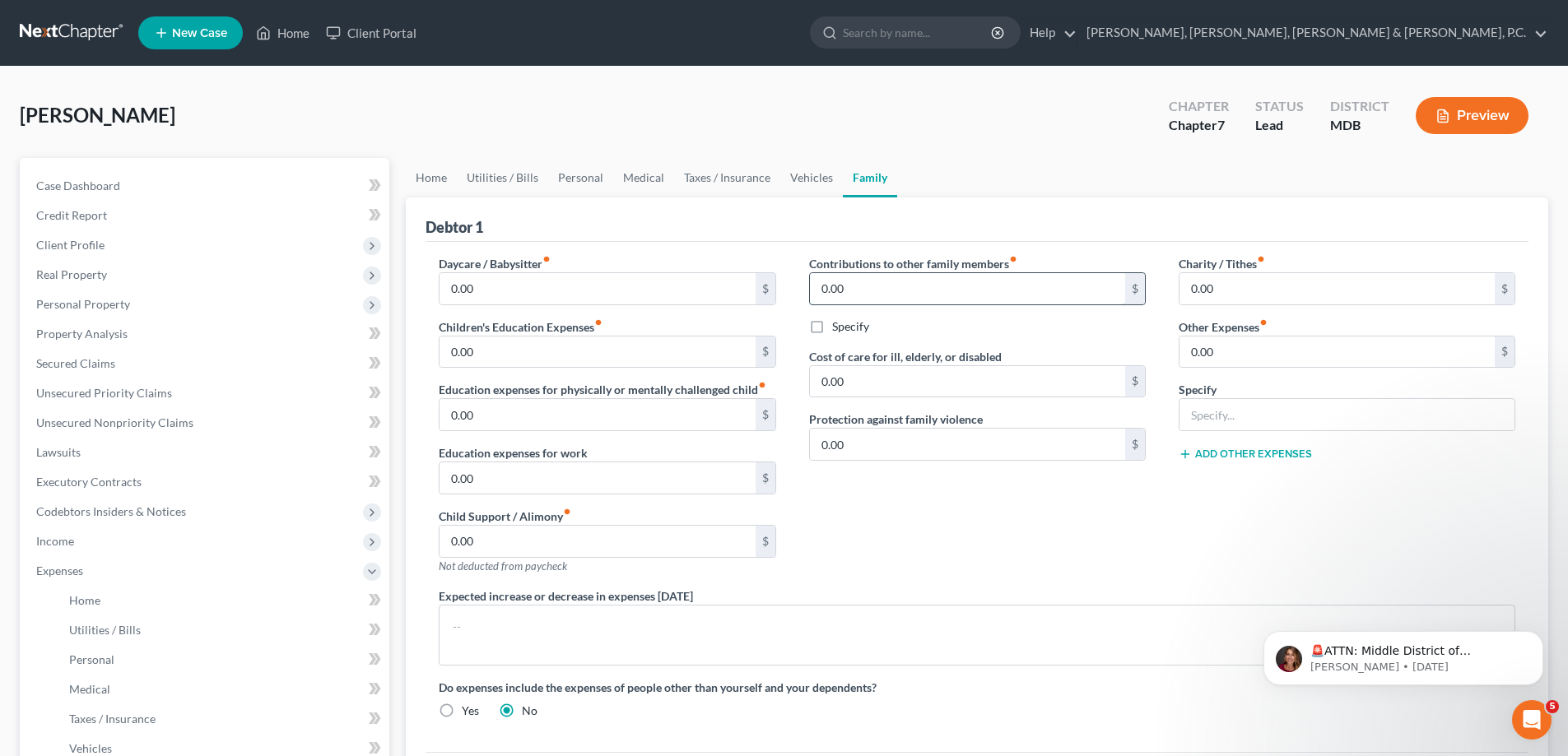
click at [918, 277] on input "0.00" at bounding box center [967, 289] width 315 height 31
type input "304.74"
click at [832, 322] on label "Specify" at bounding box center [850, 326] width 37 height 16
click at [839, 322] on input "Specify" at bounding box center [844, 323] width 11 height 11
checkbox input "true"
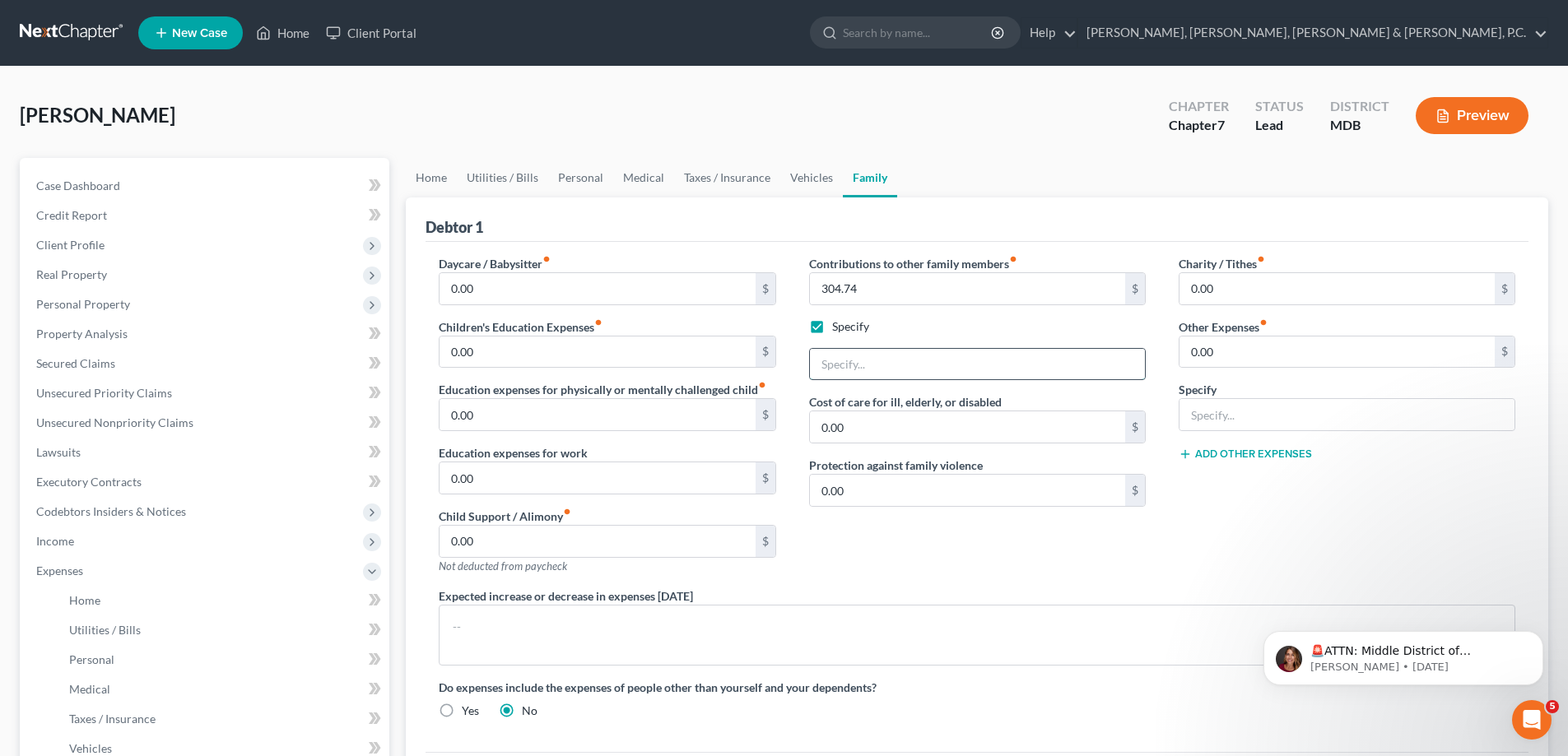
click at [841, 356] on input "text" at bounding box center [977, 364] width 335 height 31
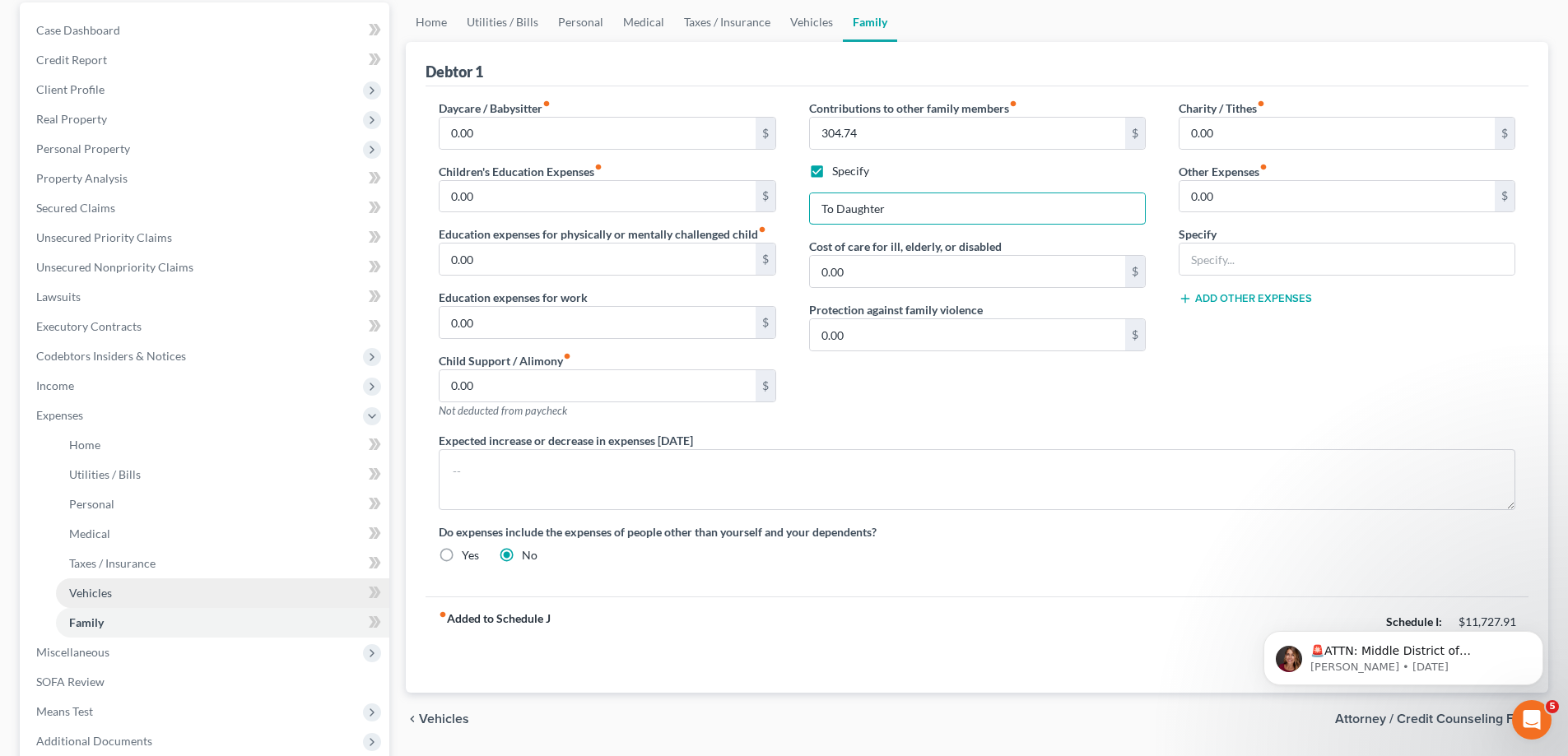
scroll to position [164, 0]
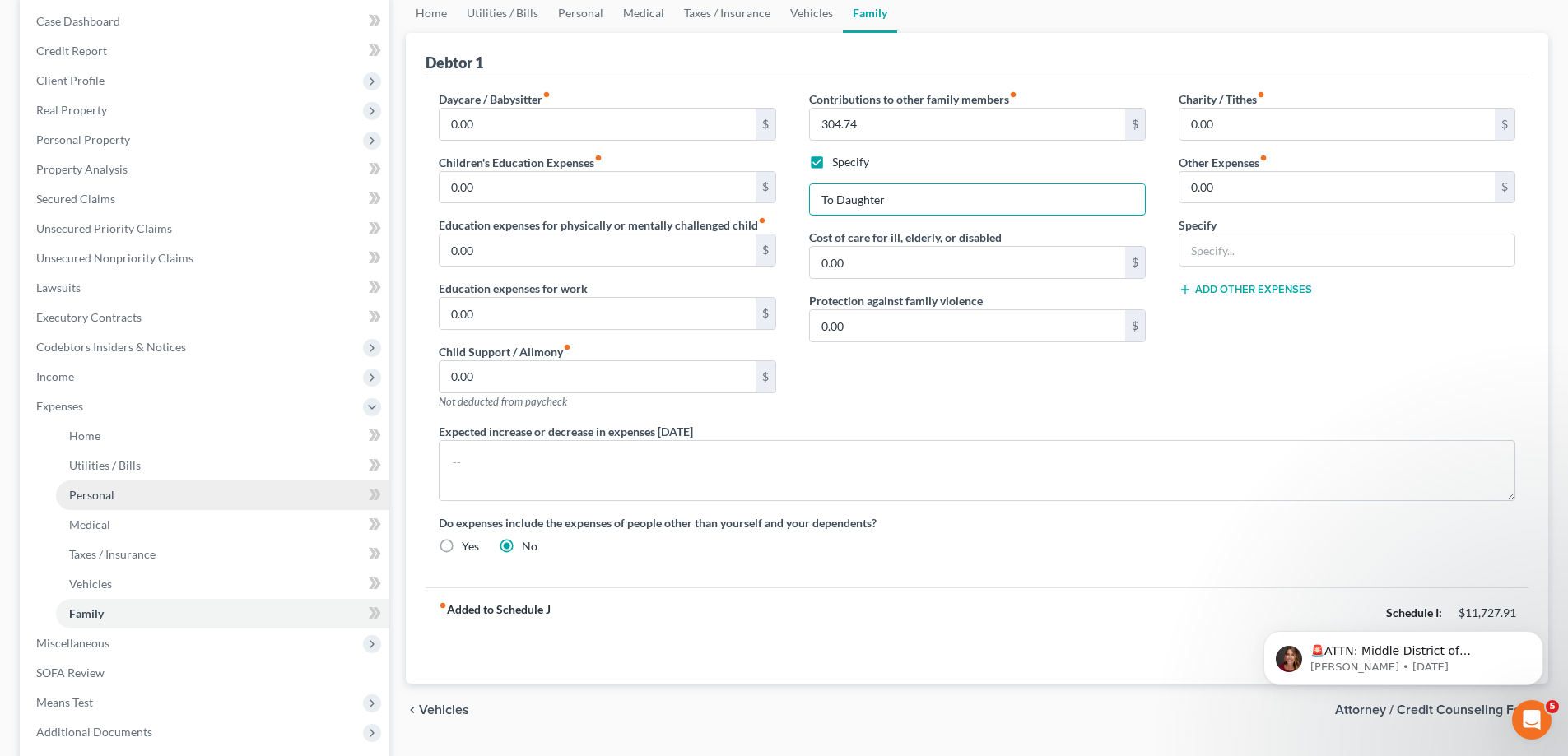
type input "To Daughter"
click at [100, 500] on span "Personal" at bounding box center [91, 494] width 45 height 14
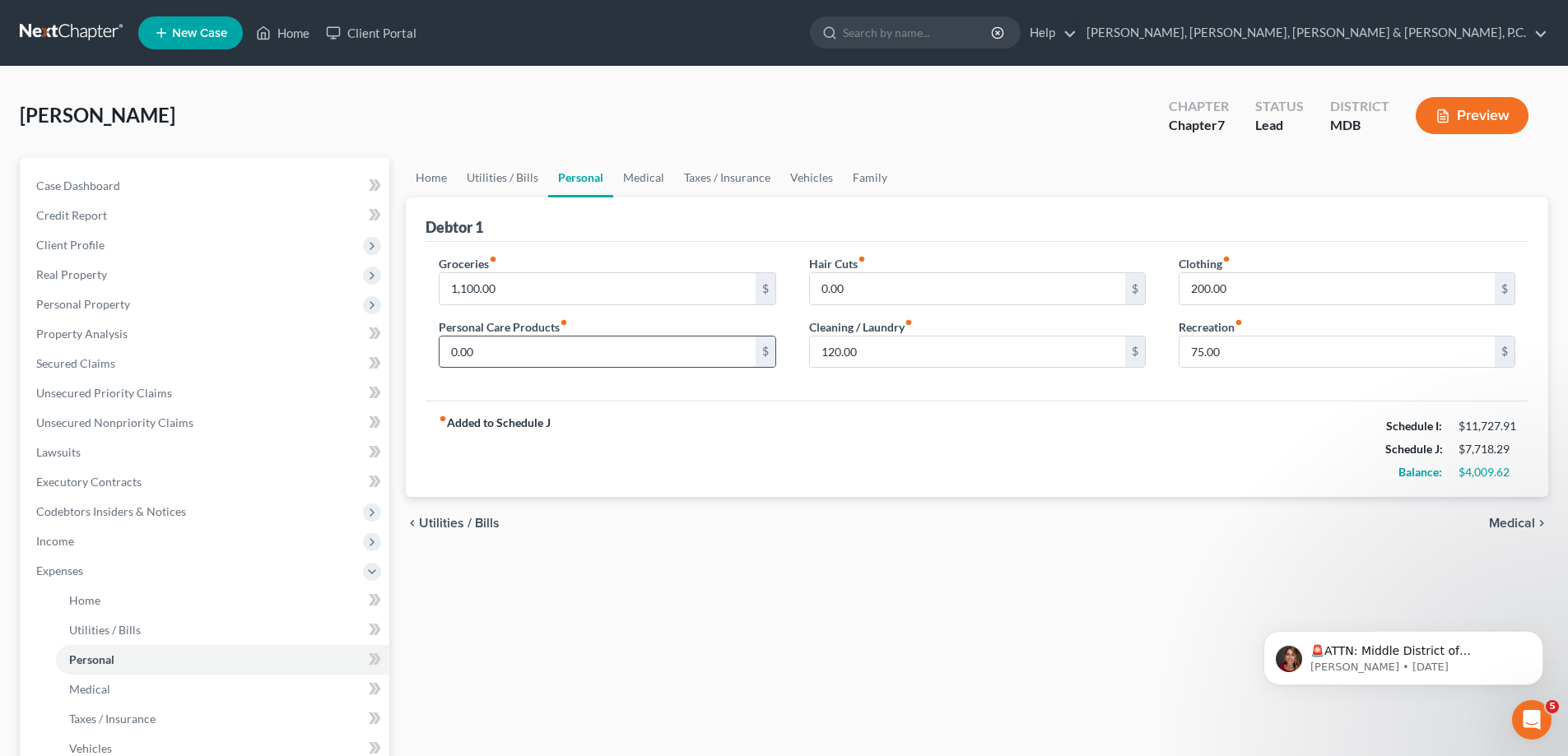
click at [508, 345] on input "0.00" at bounding box center [597, 351] width 315 height 31
click at [55, 544] on span "Income" at bounding box center [55, 541] width 38 height 14
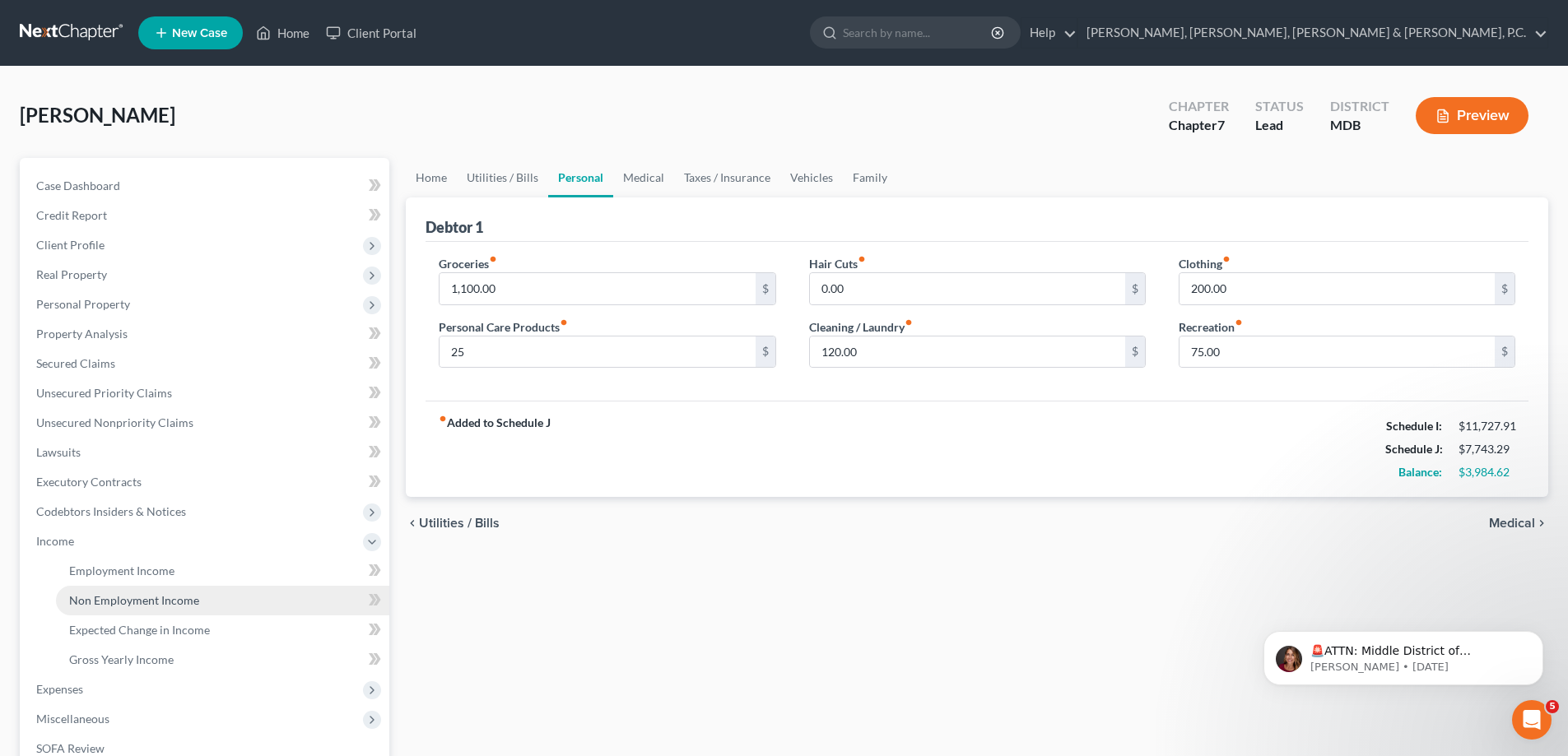
click at [101, 598] on span "Non Employment Income" at bounding box center [135, 600] width 130 height 14
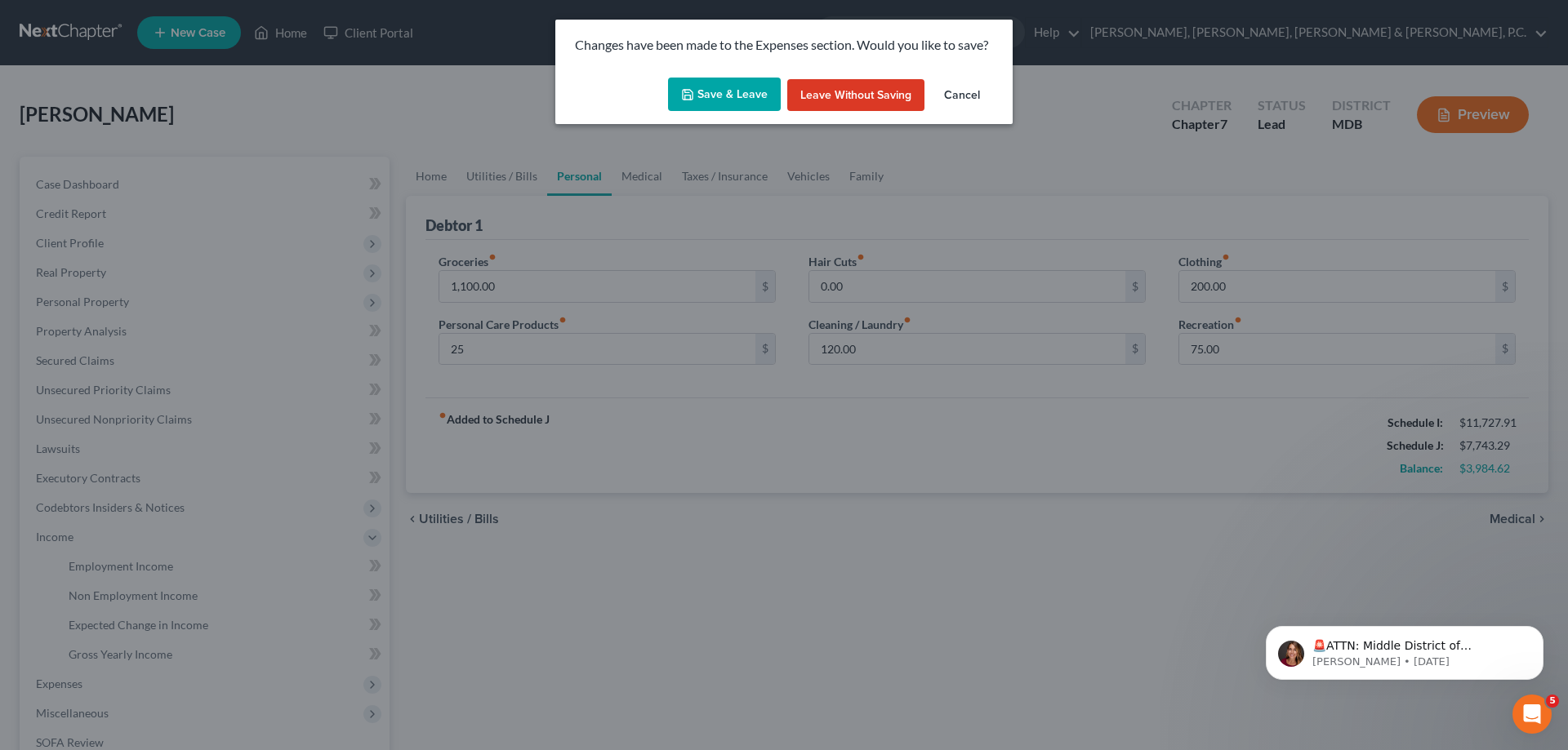
click at [694, 92] on icon "button" at bounding box center [687, 95] width 13 height 13
type input "25.00"
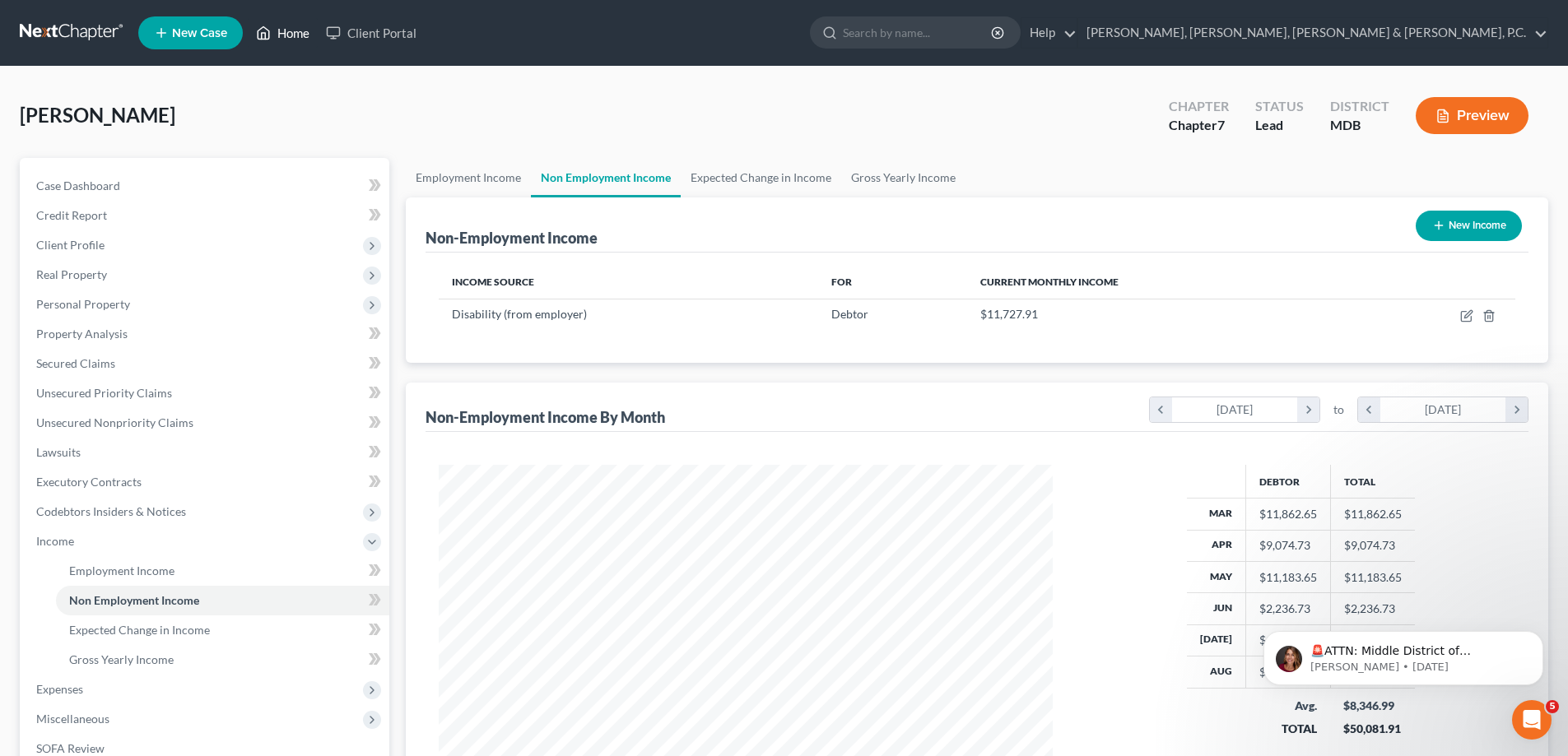
click at [290, 35] on link "Home" at bounding box center [282, 32] width 70 height 30
